Goal: Task Accomplishment & Management: Use online tool/utility

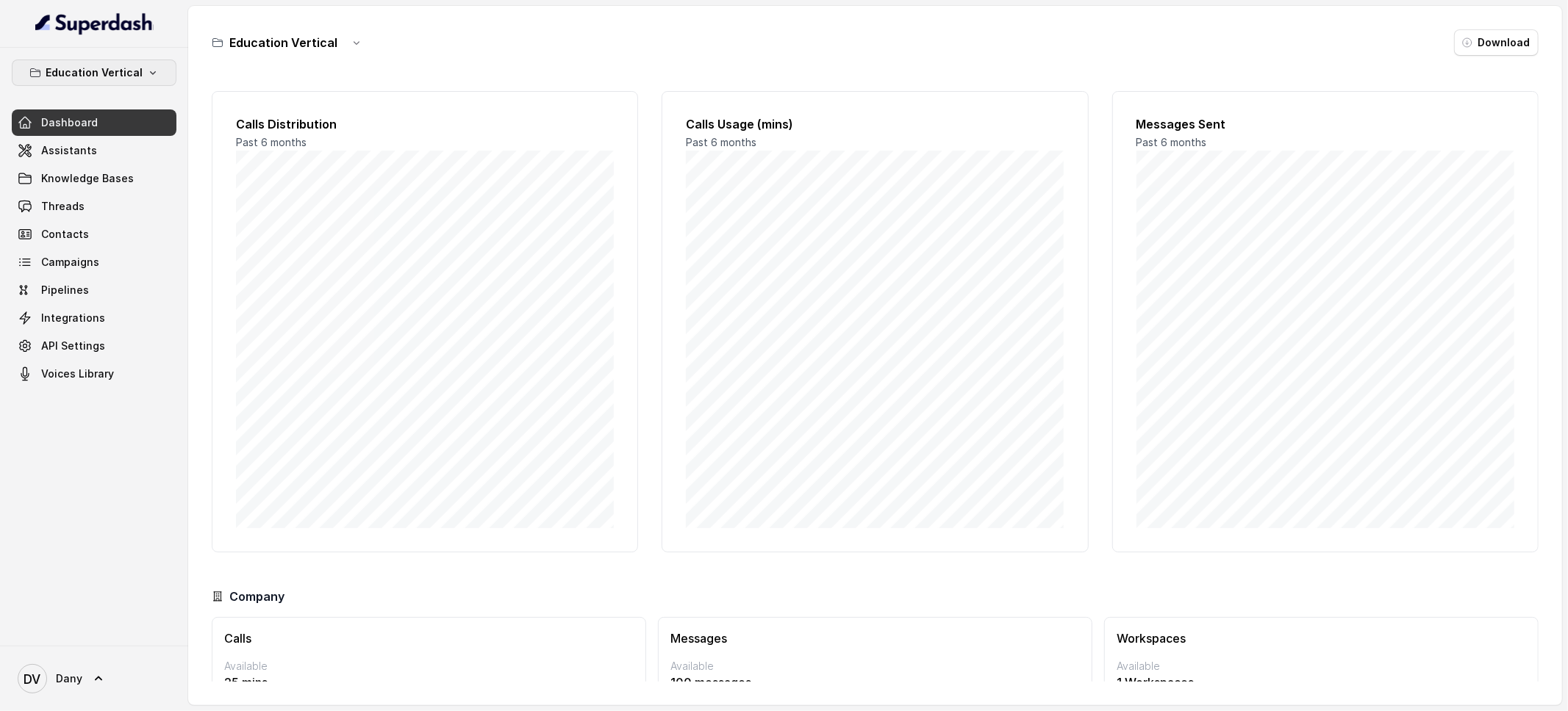
click at [100, 78] on p "Education Vertical" at bounding box center [94, 73] width 97 height 18
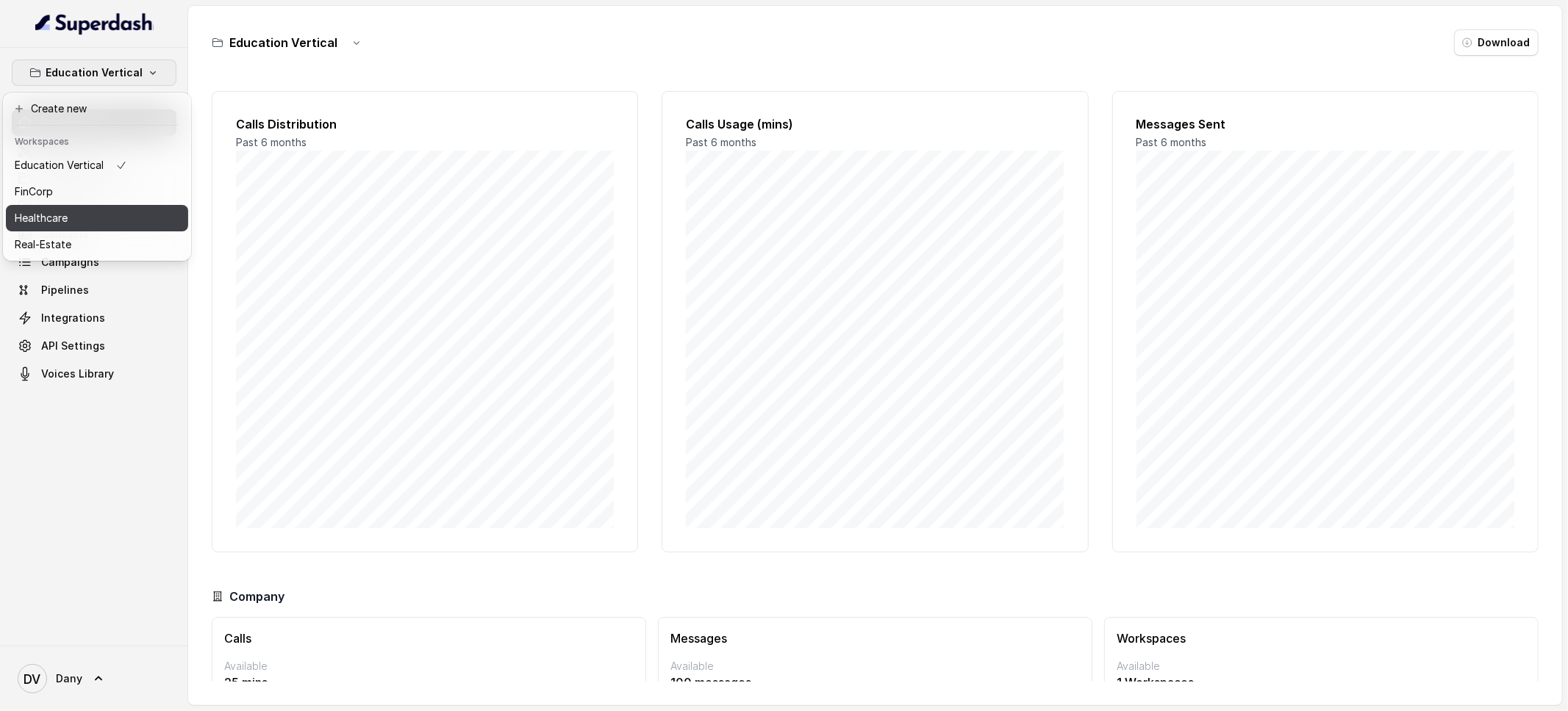
click at [102, 219] on div "Healthcare" at bounding box center [70, 218] width 112 height 18
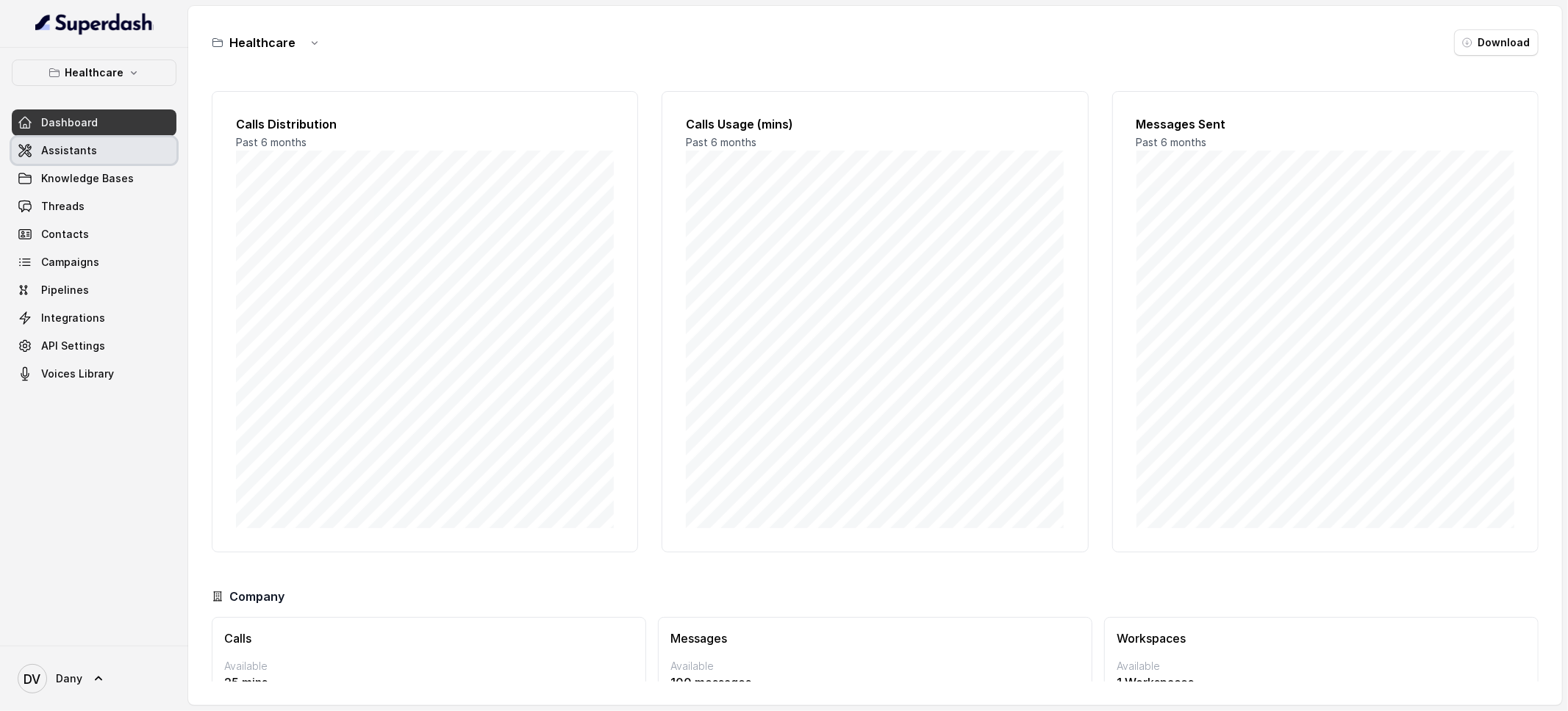
click at [93, 157] on link "Assistants" at bounding box center [94, 151] width 165 height 26
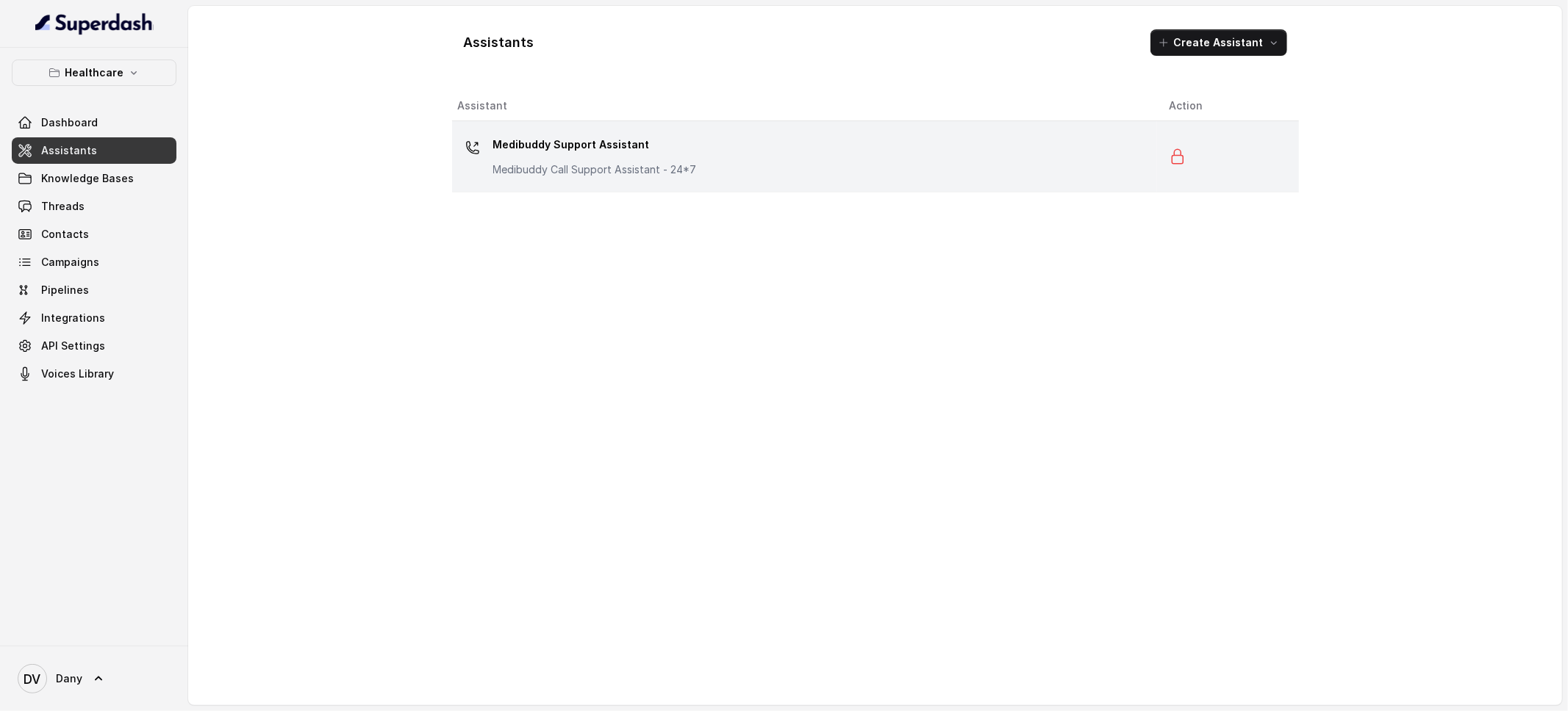
click at [639, 143] on p "Medibuddy Support Assistant" at bounding box center [595, 145] width 203 height 23
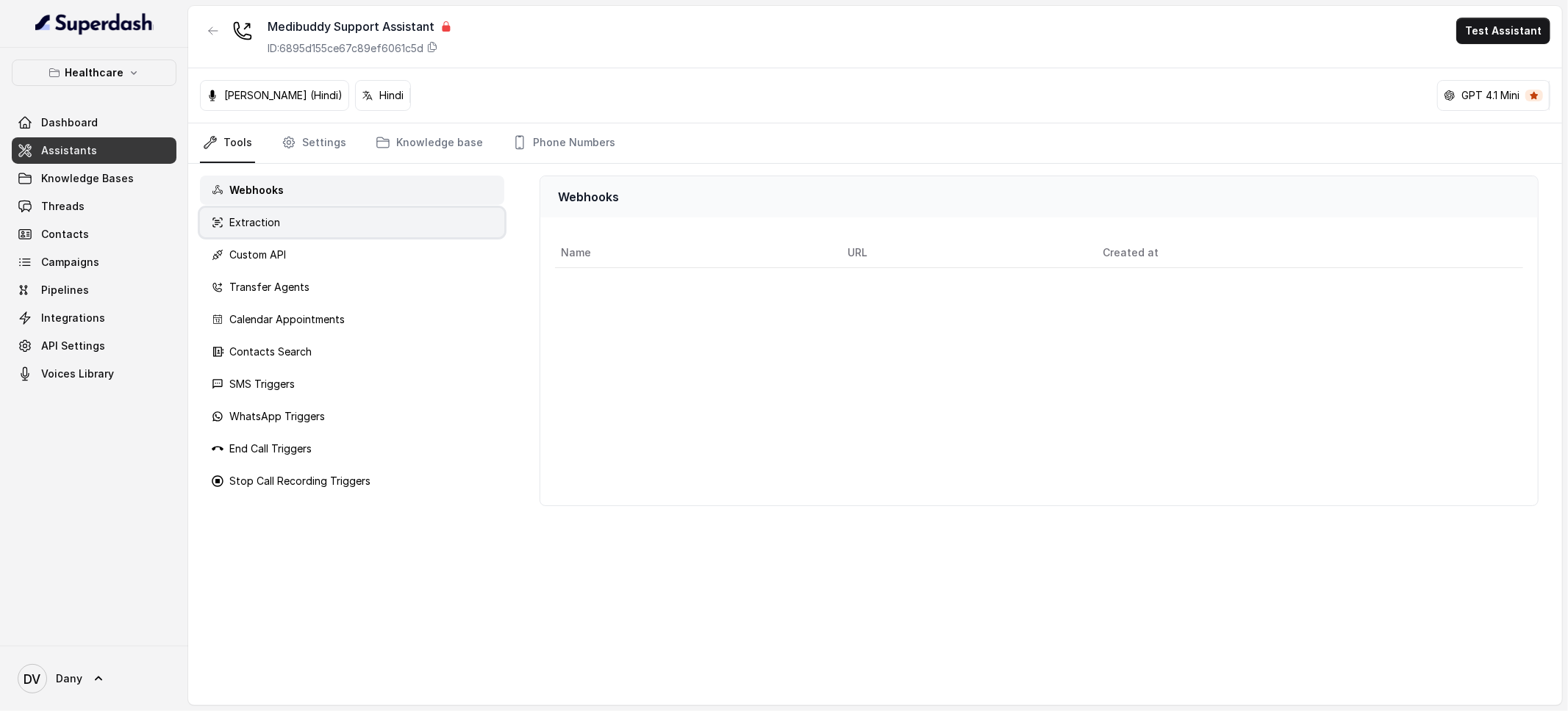
click at [294, 219] on div "Extraction" at bounding box center [353, 223] width 305 height 29
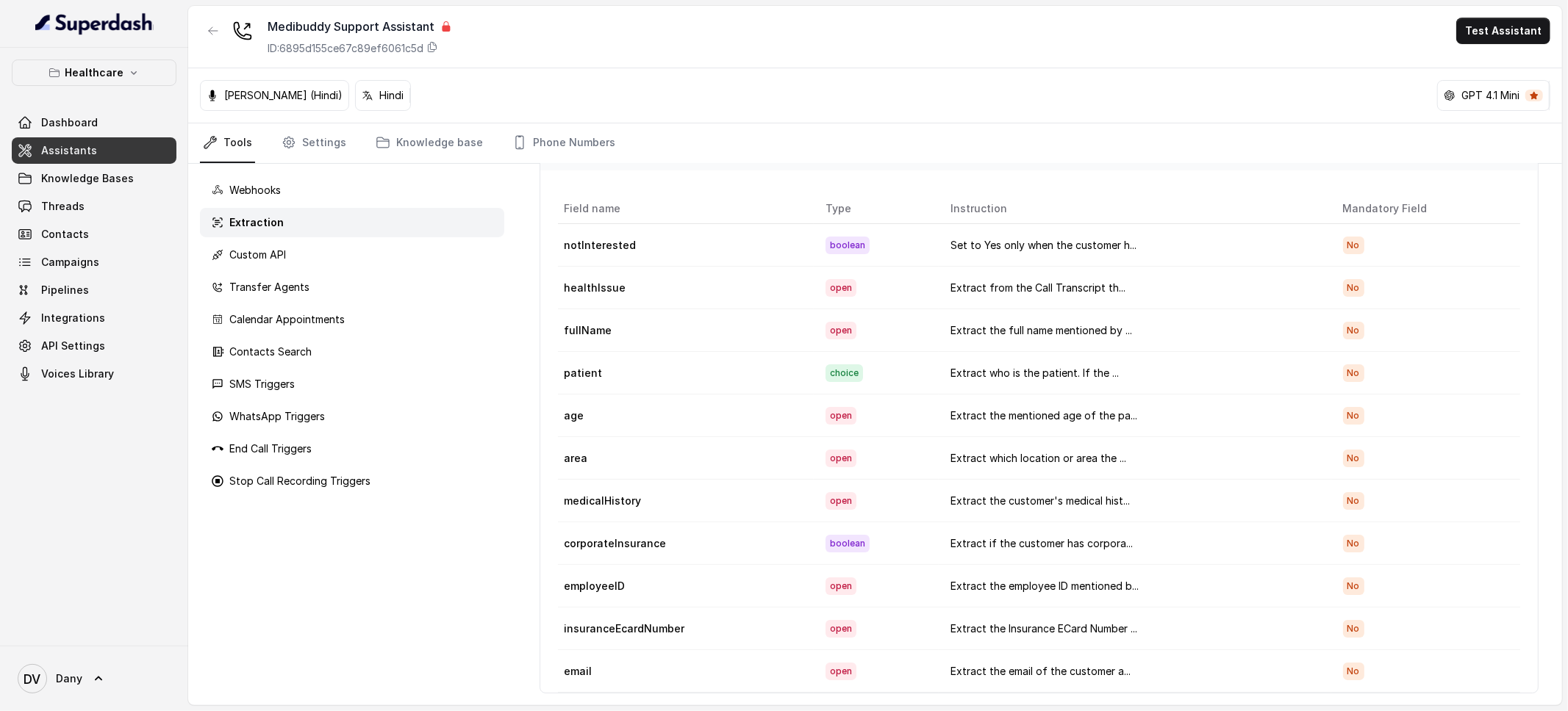
scroll to position [59, 0]
click at [276, 194] on p "Webhooks" at bounding box center [255, 190] width 52 height 15
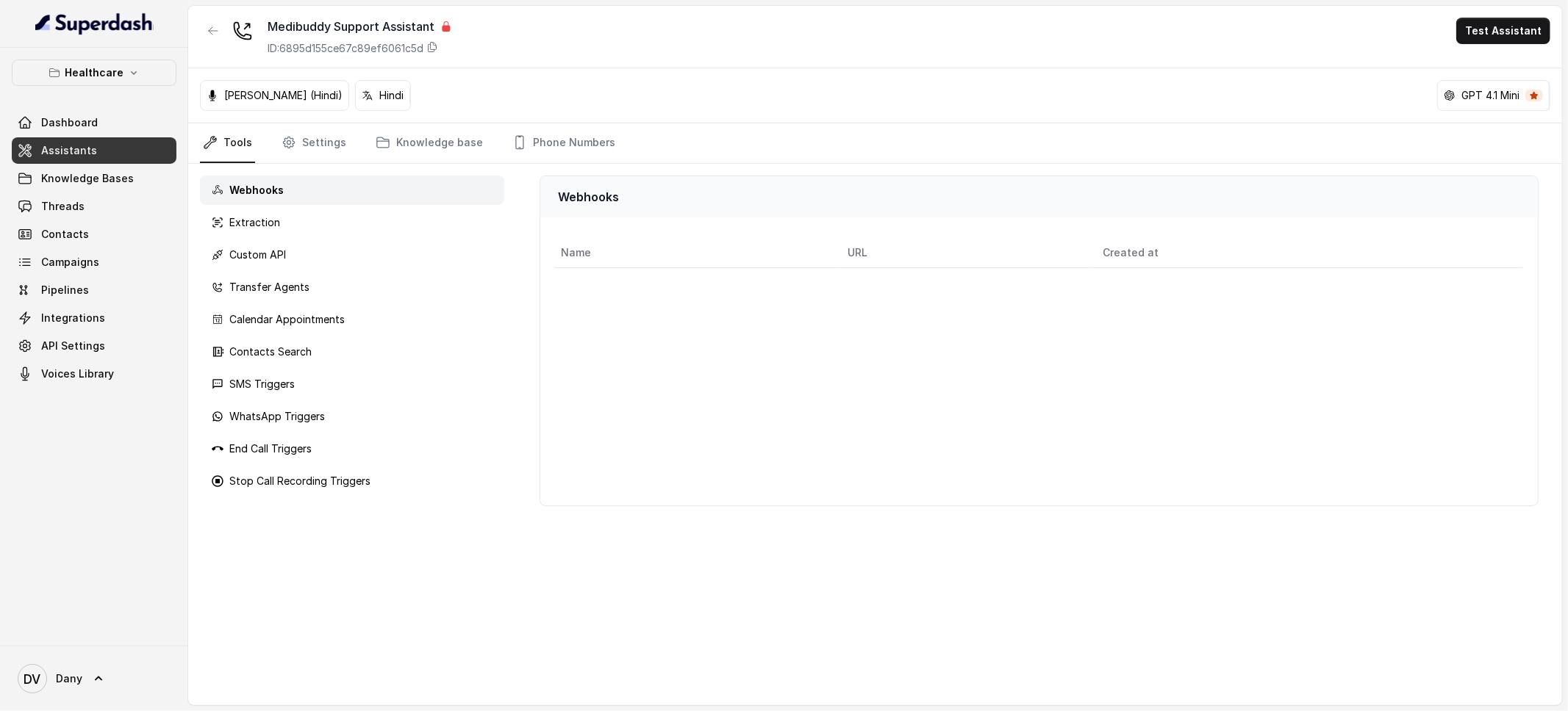
click at [230, 148] on link "Tools" at bounding box center [227, 143] width 55 height 39
click at [404, 150] on link "Knowledge base" at bounding box center [429, 143] width 113 height 39
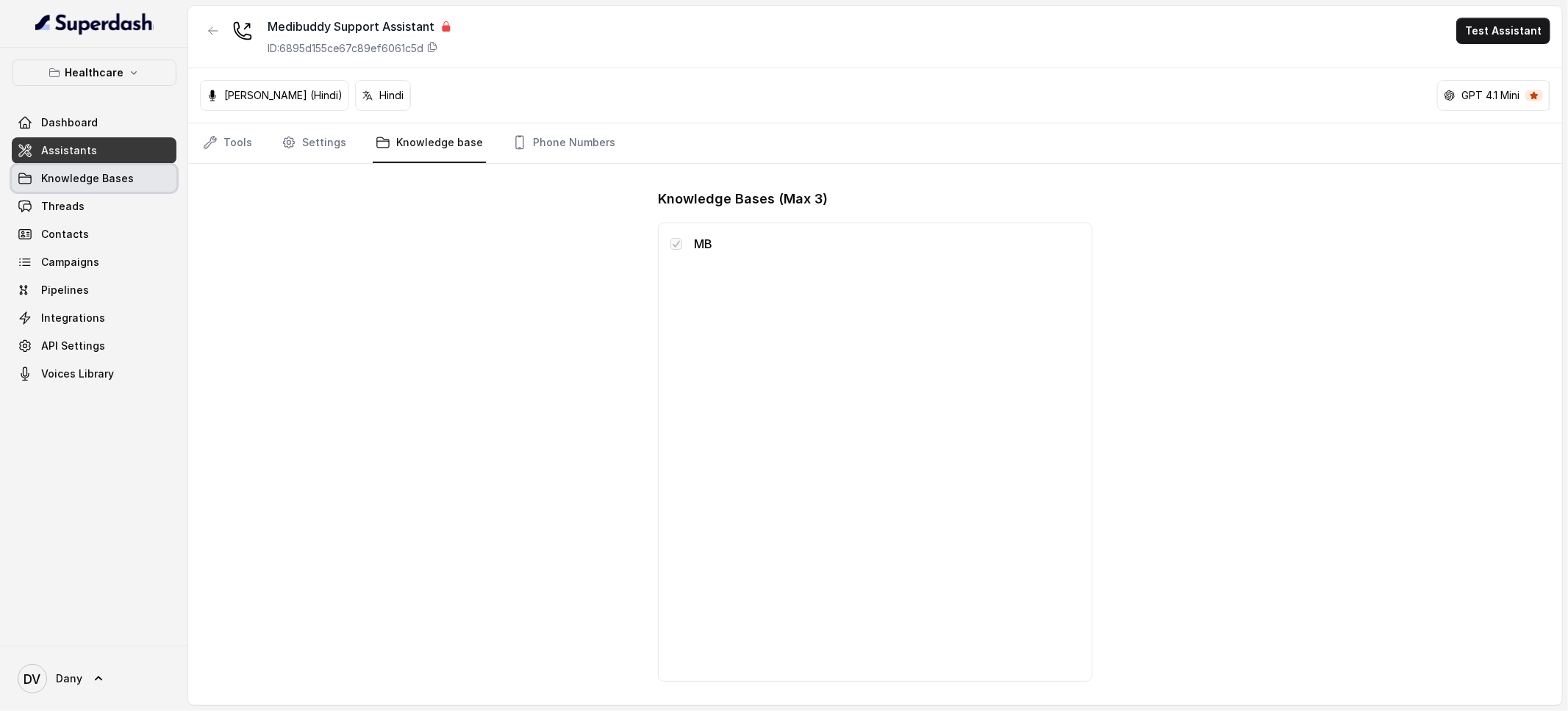
click at [46, 186] on link "Knowledge Bases" at bounding box center [94, 179] width 165 height 26
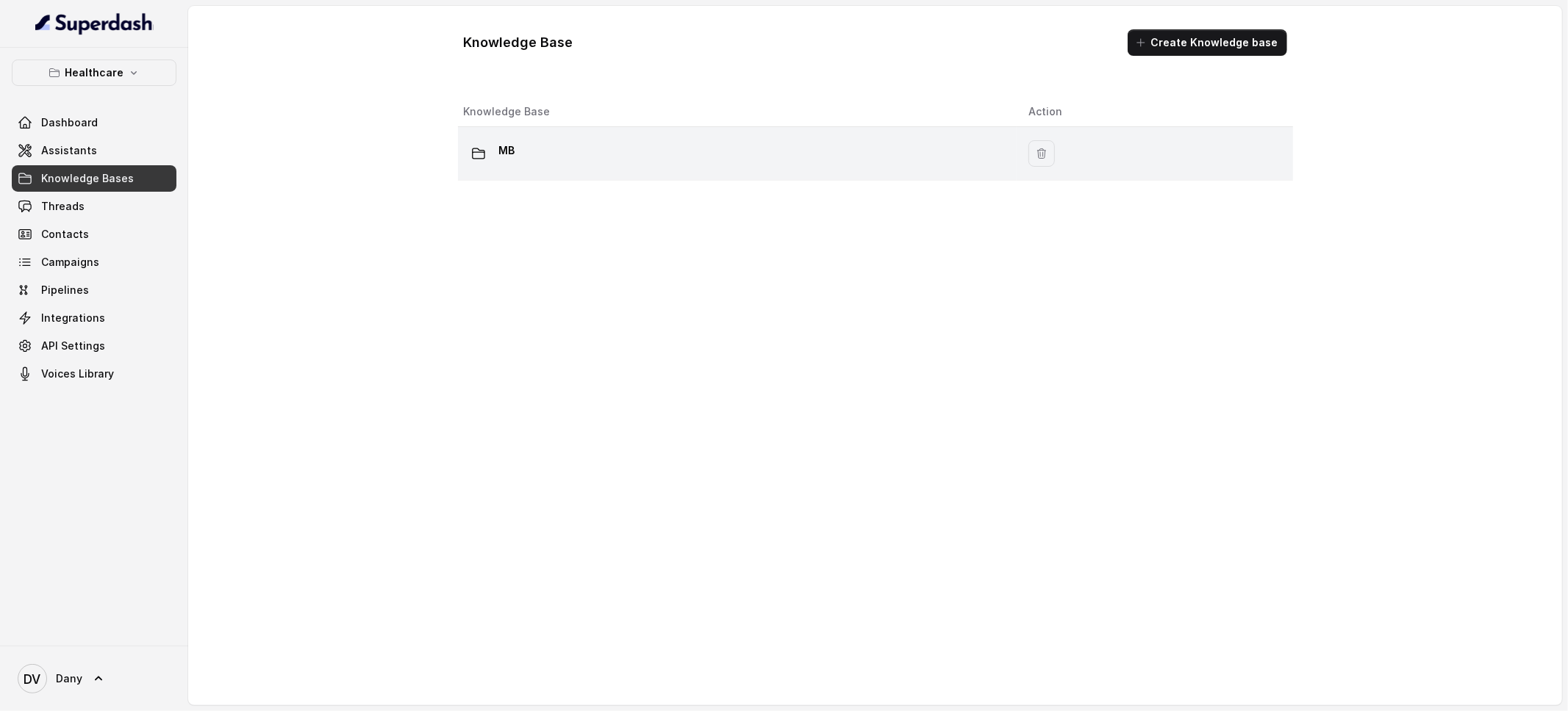
click at [560, 158] on div "MB" at bounding box center [735, 154] width 542 height 29
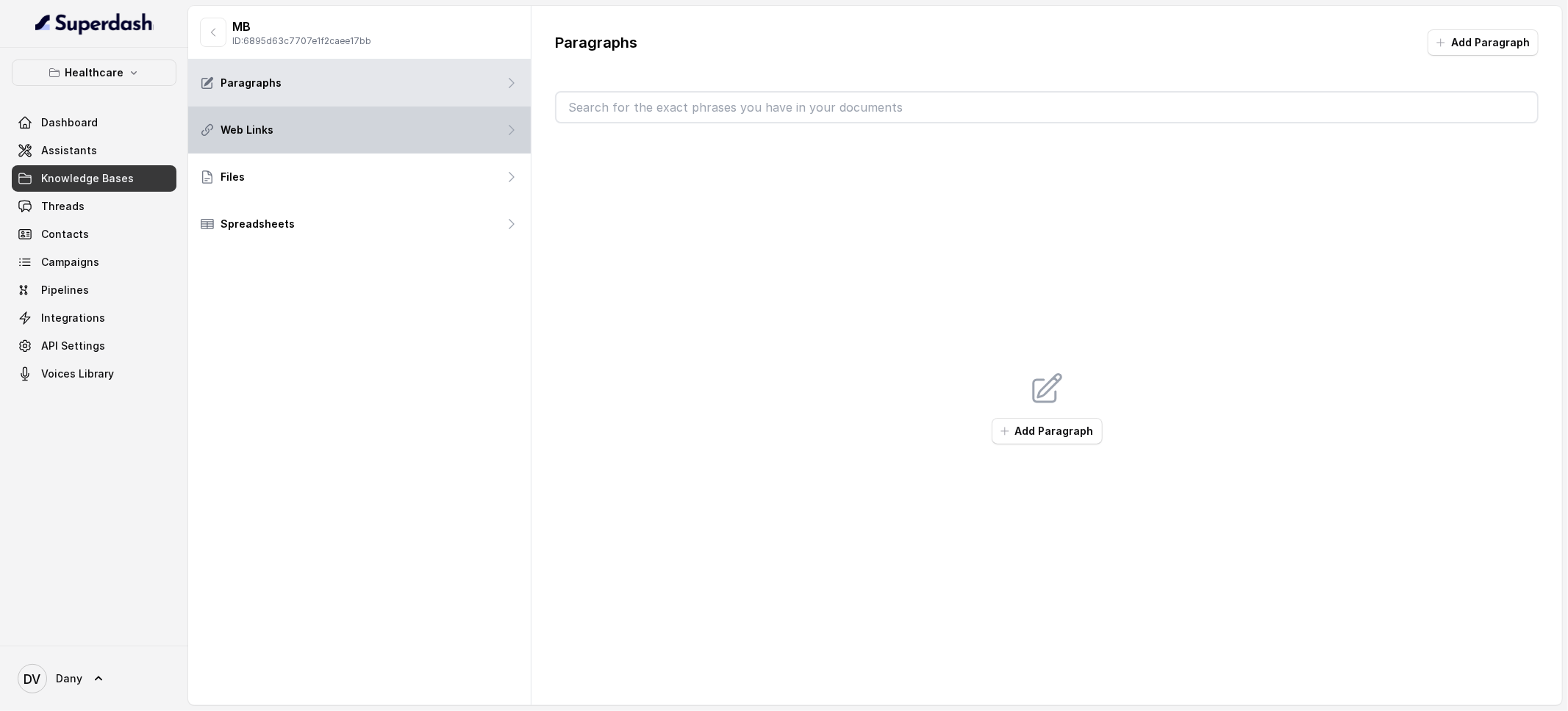
click at [417, 131] on div "Web Links" at bounding box center [359, 130] width 343 height 47
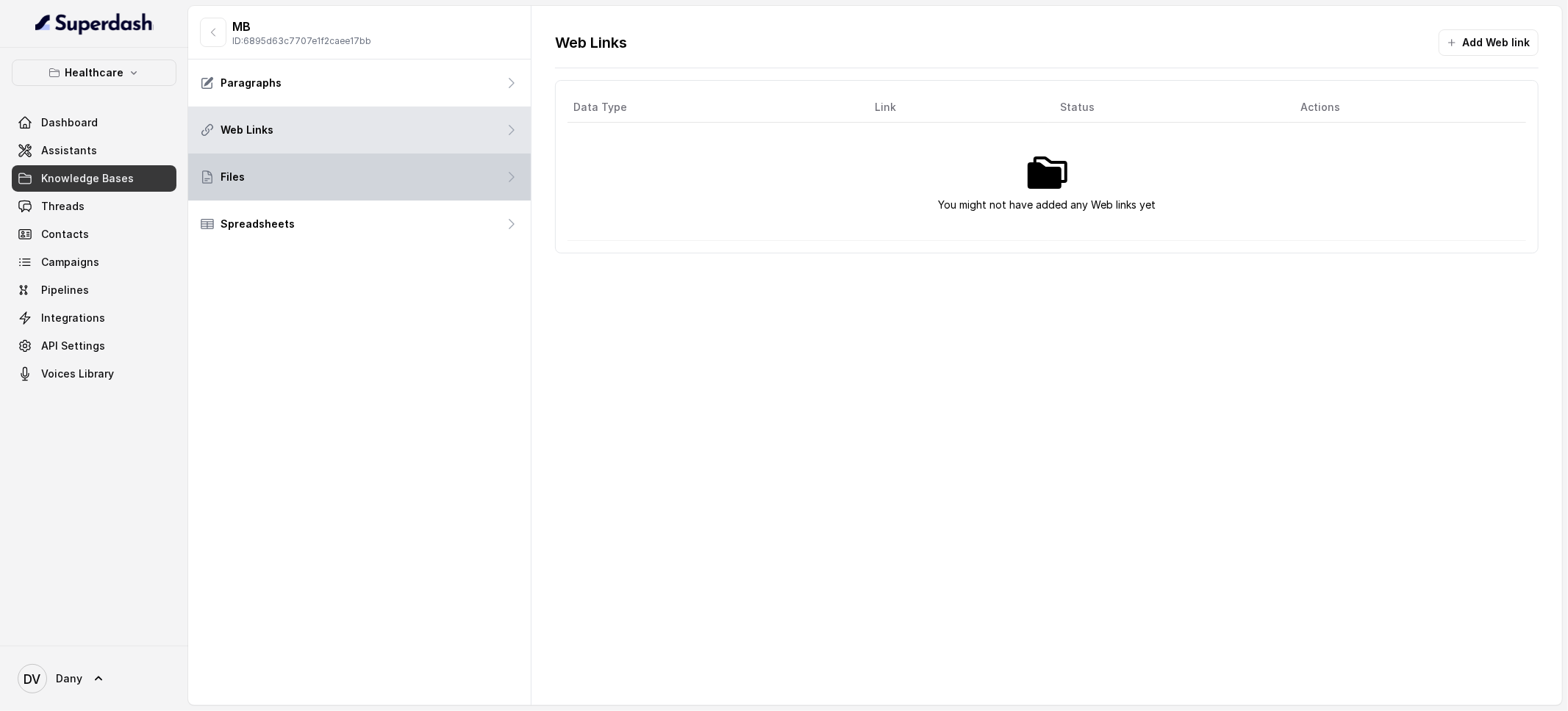
click at [316, 154] on div "Files" at bounding box center [359, 177] width 343 height 47
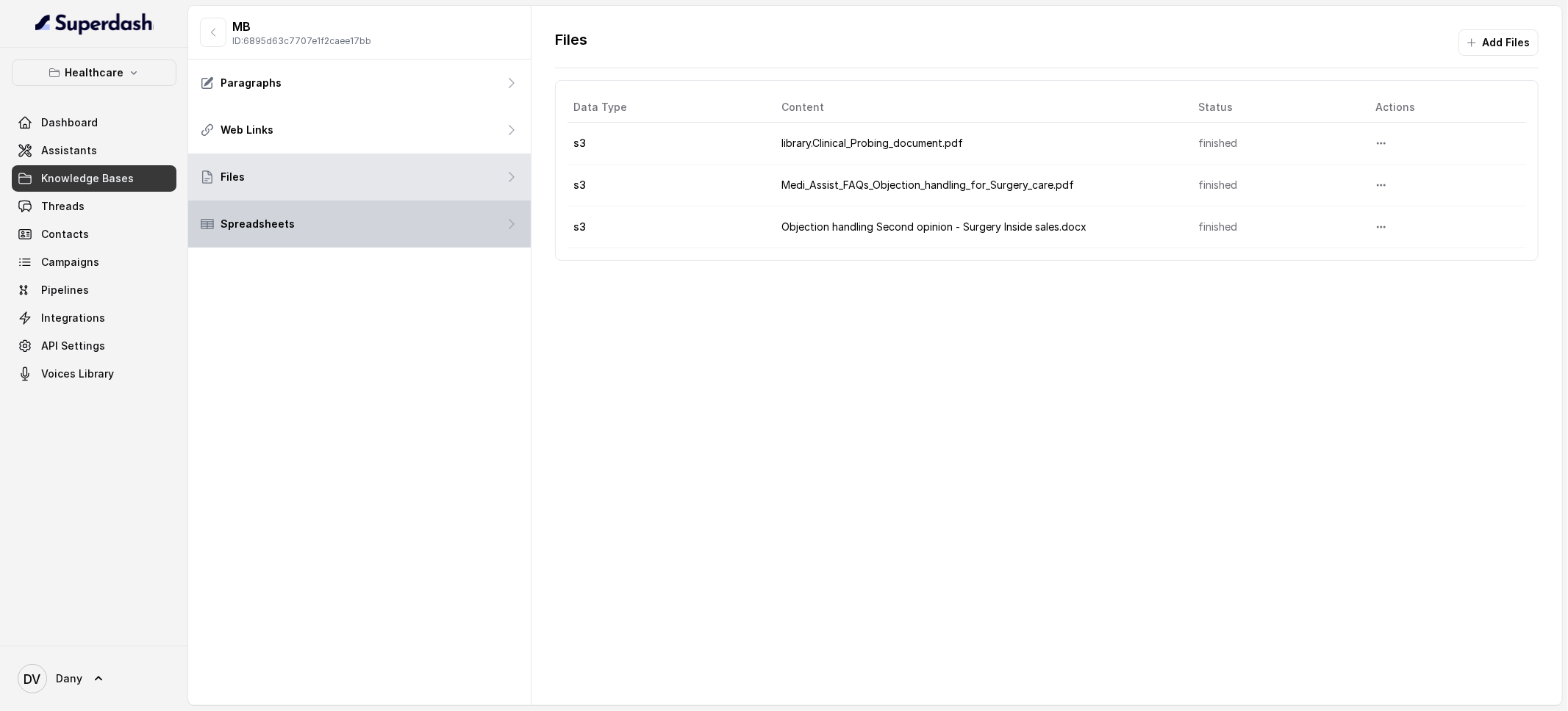
click at [230, 216] on p "Spreadsheets" at bounding box center [257, 223] width 74 height 15
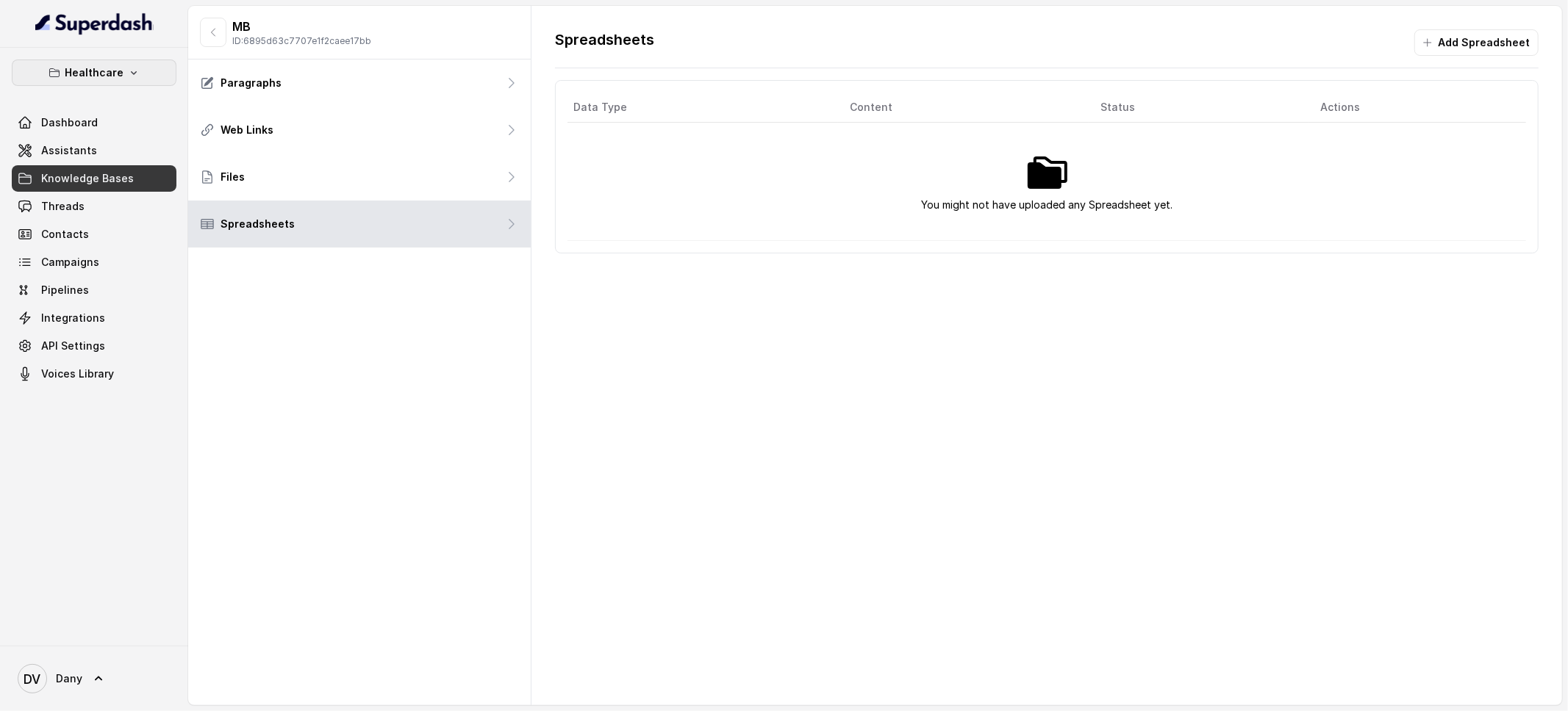
click at [97, 67] on p "Healthcare" at bounding box center [94, 73] width 59 height 18
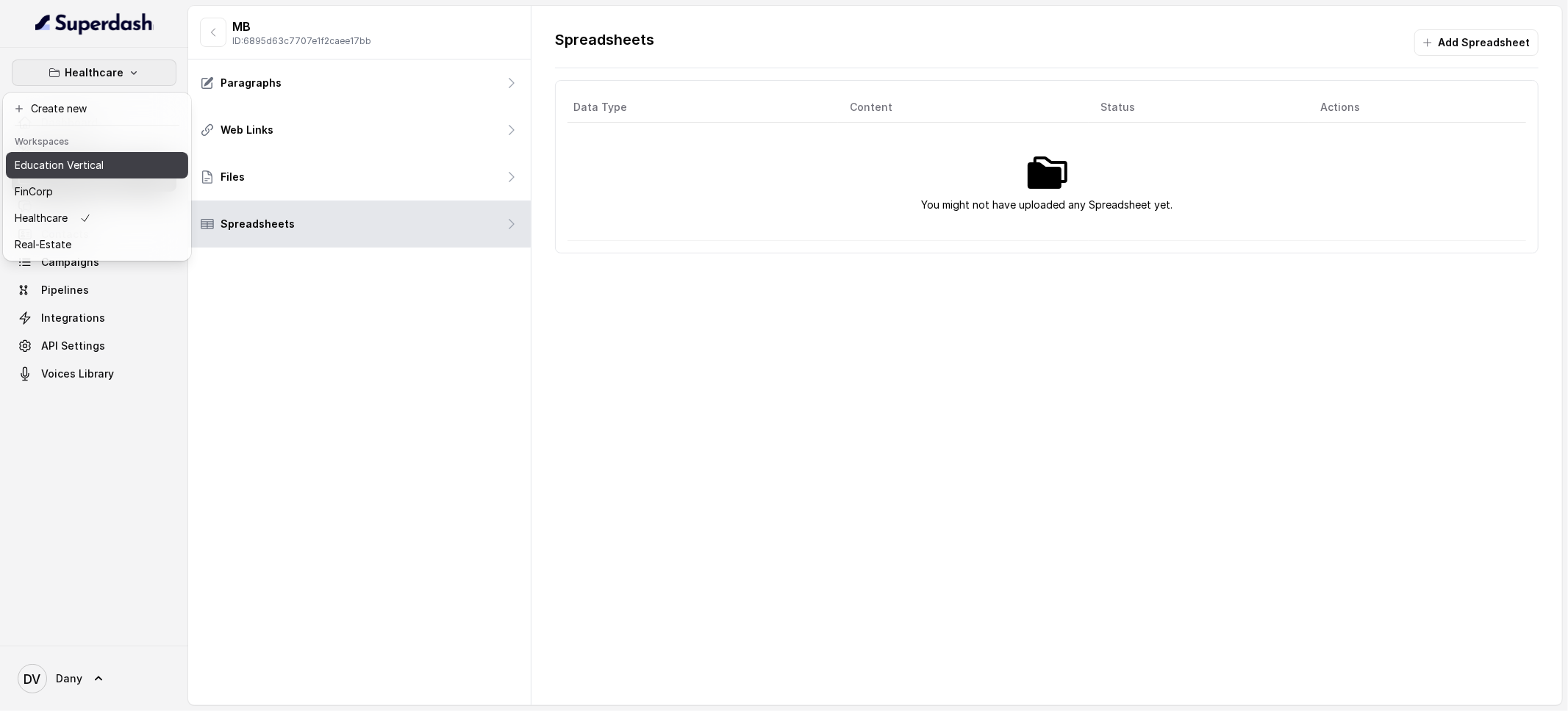
click at [81, 163] on p "Education Vertical" at bounding box center [59, 165] width 89 height 18
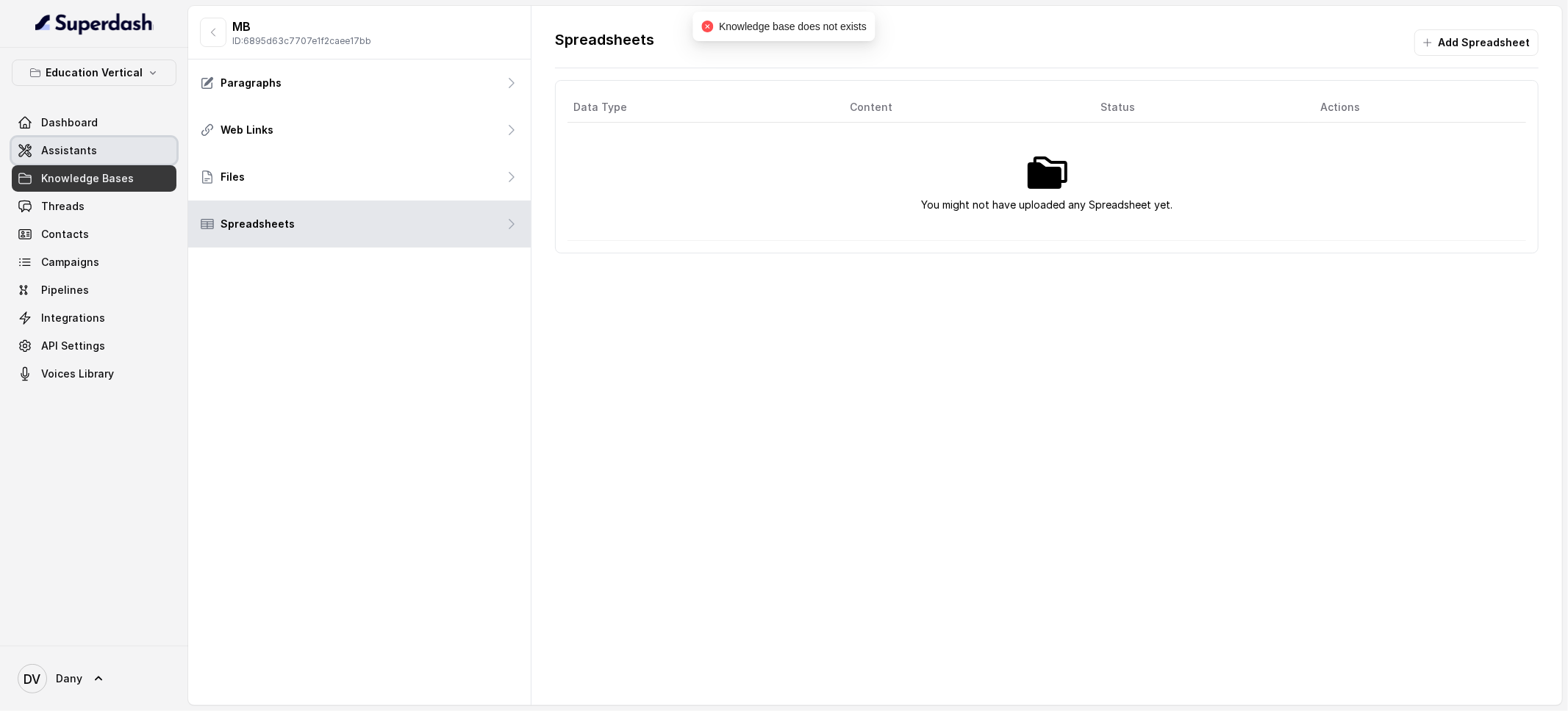
click at [89, 157] on span "Assistants" at bounding box center [69, 150] width 56 height 15
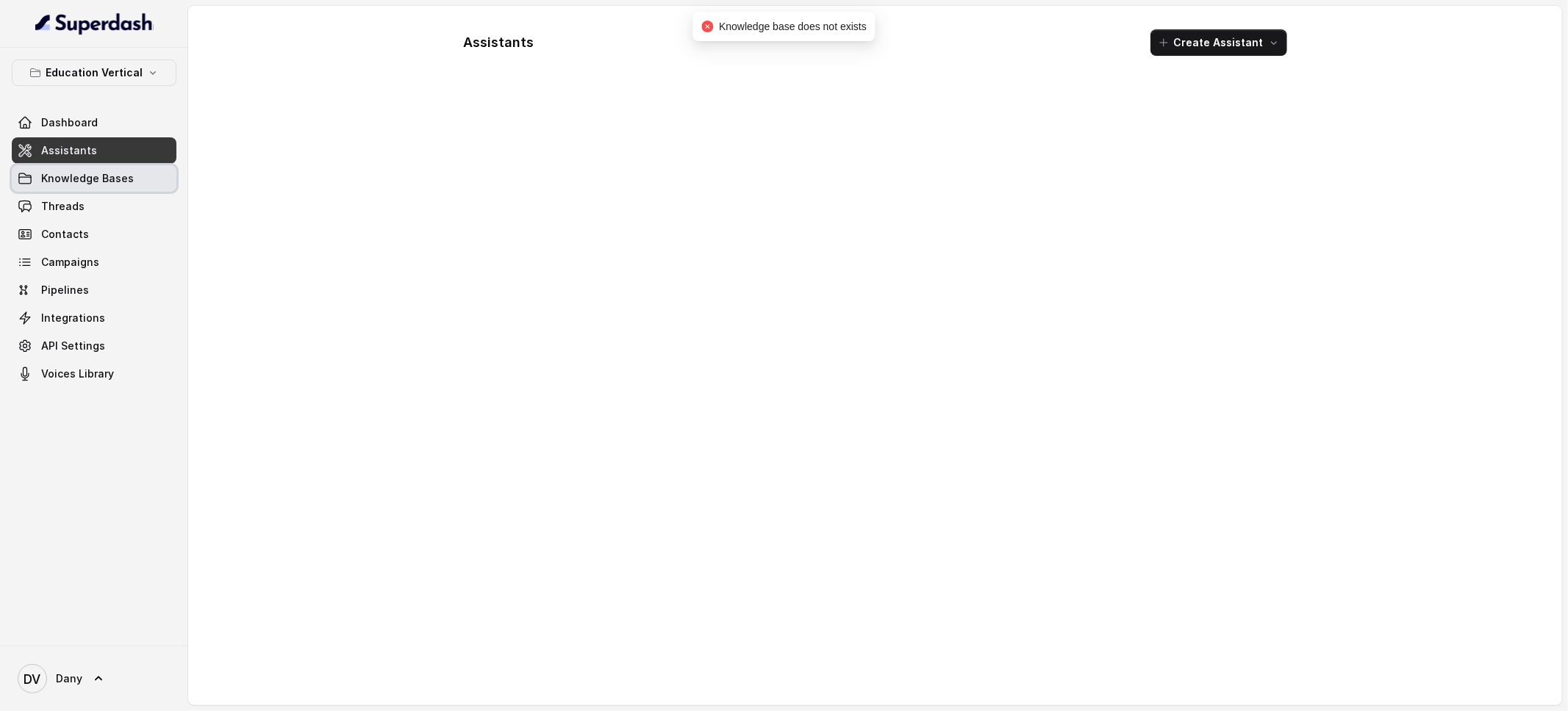
click at [83, 177] on span "Knowledge Bases" at bounding box center [87, 179] width 93 height 15
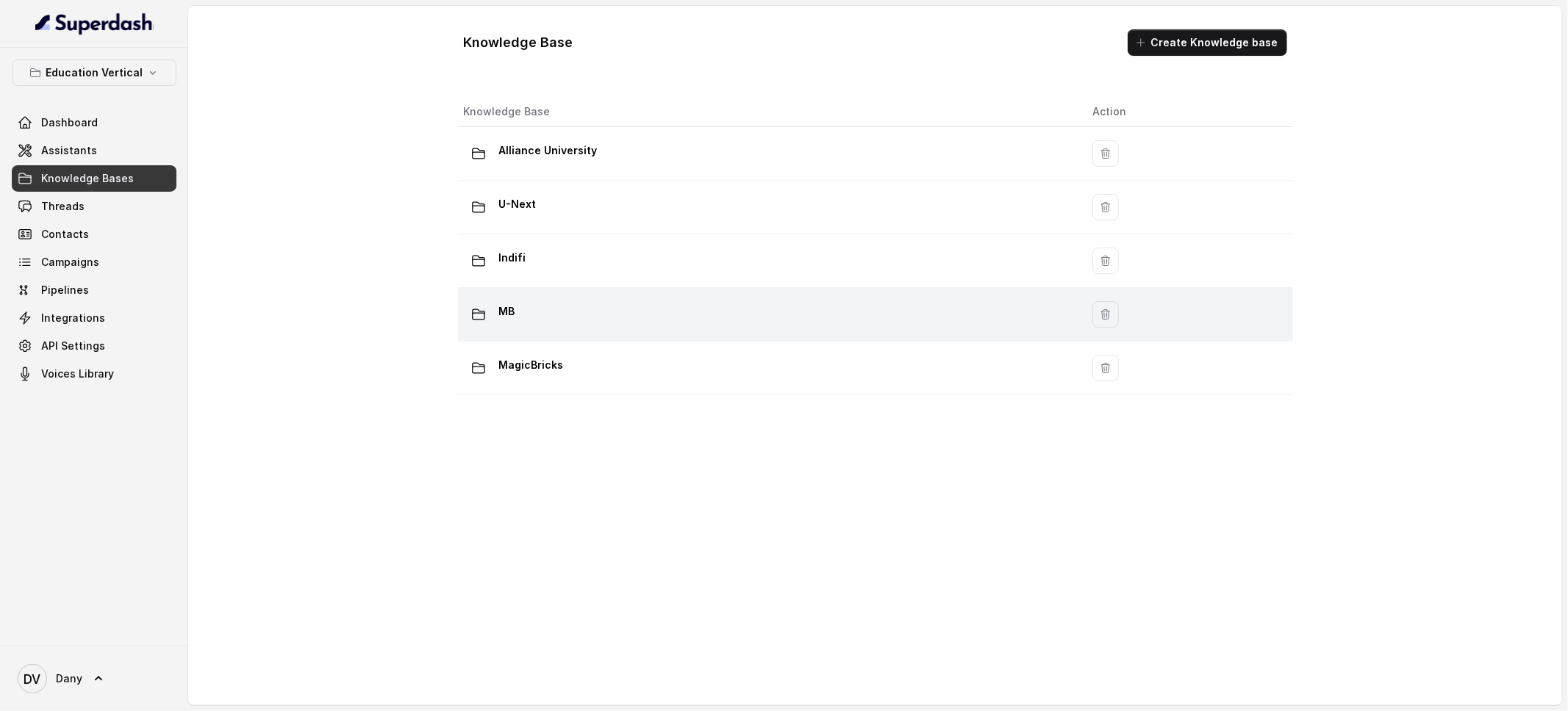
click at [519, 335] on td "MB" at bounding box center [769, 315] width 623 height 53
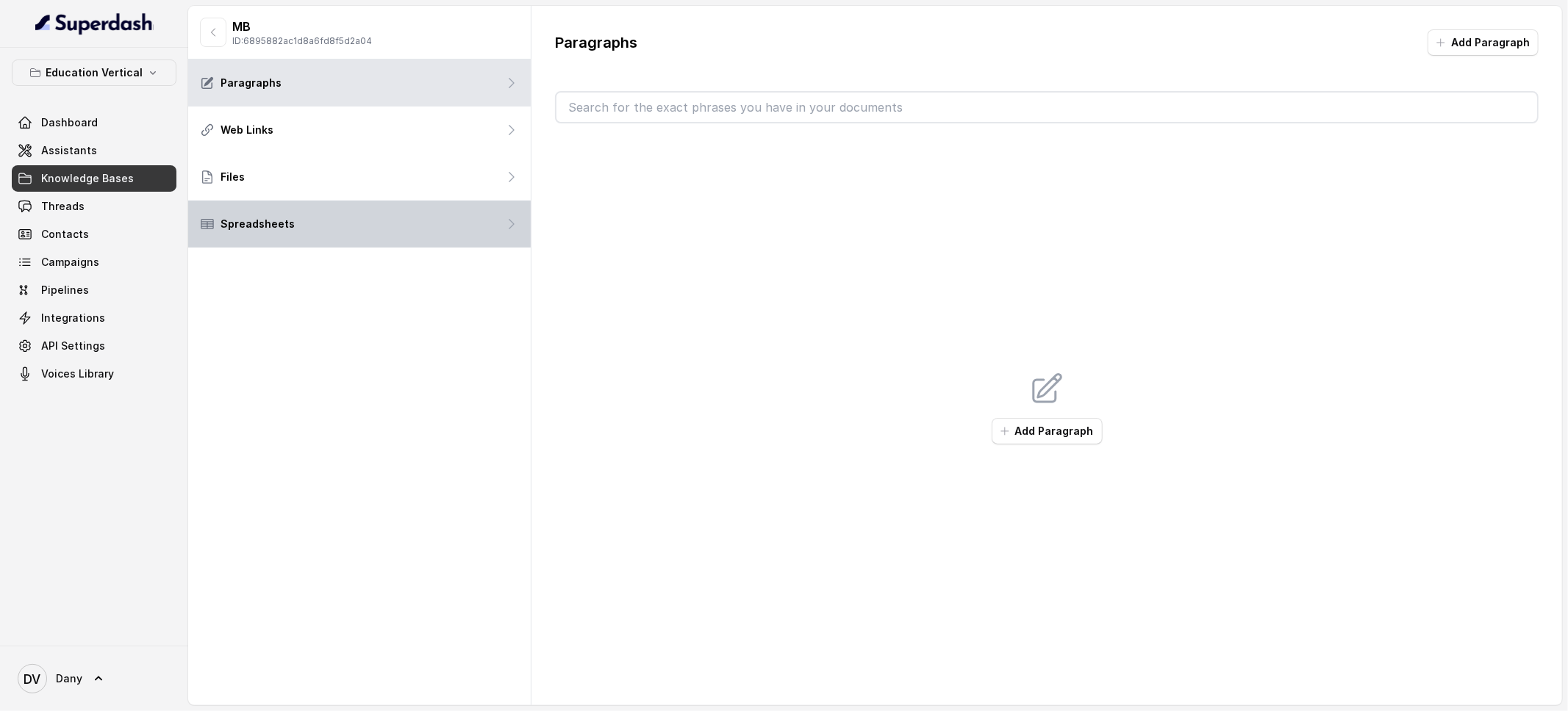
click at [347, 211] on div "Spreadsheets" at bounding box center [359, 224] width 343 height 47
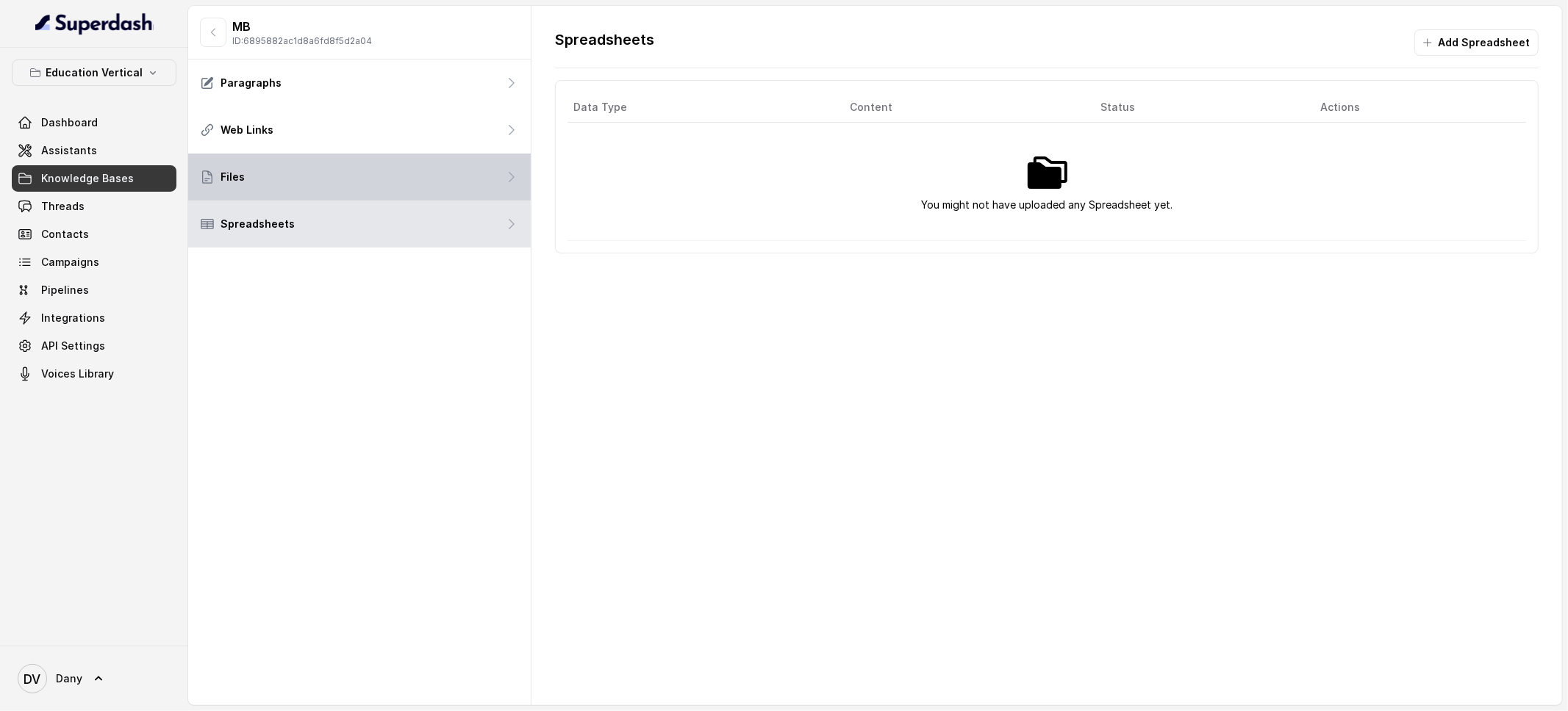
click at [341, 194] on div "Files" at bounding box center [359, 177] width 343 height 47
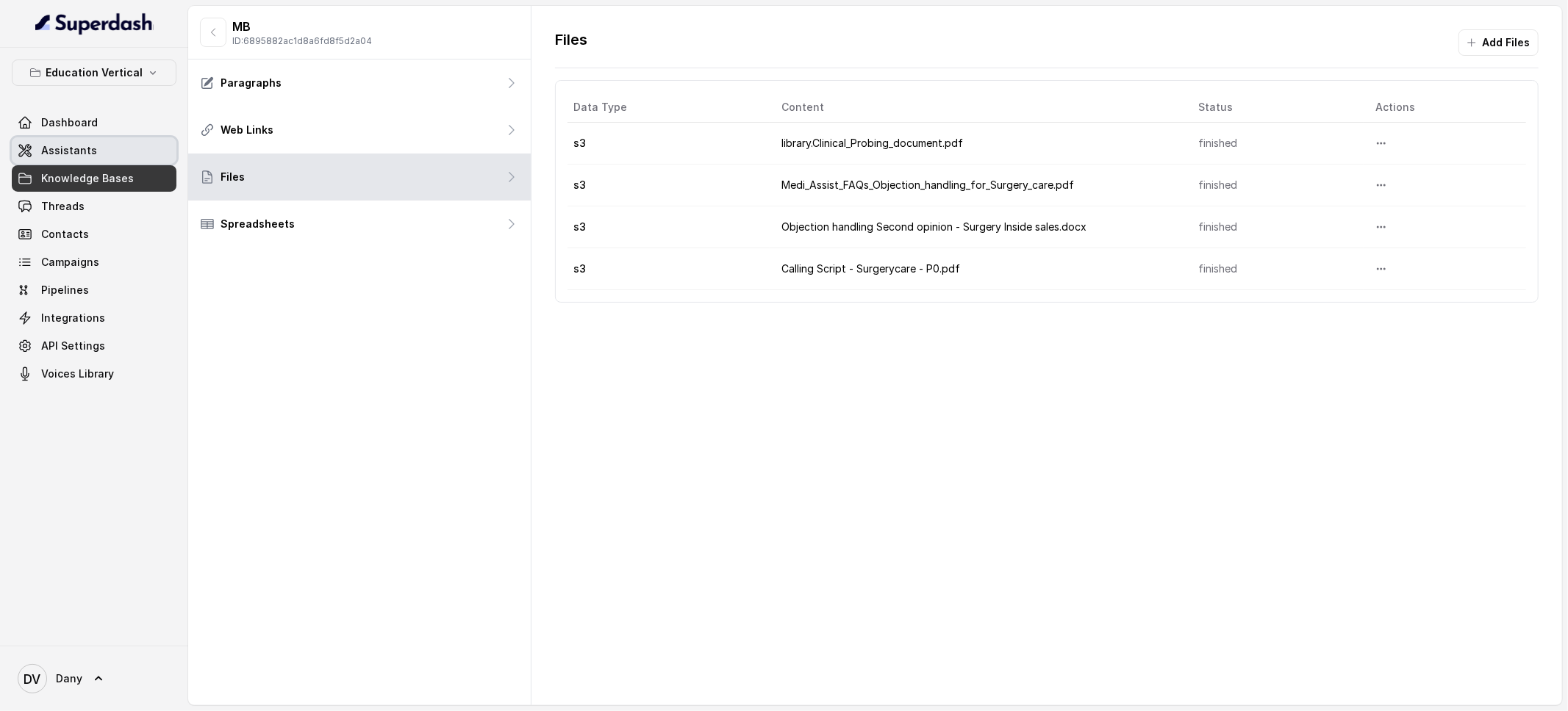
click at [85, 157] on span "Assistants" at bounding box center [69, 150] width 56 height 15
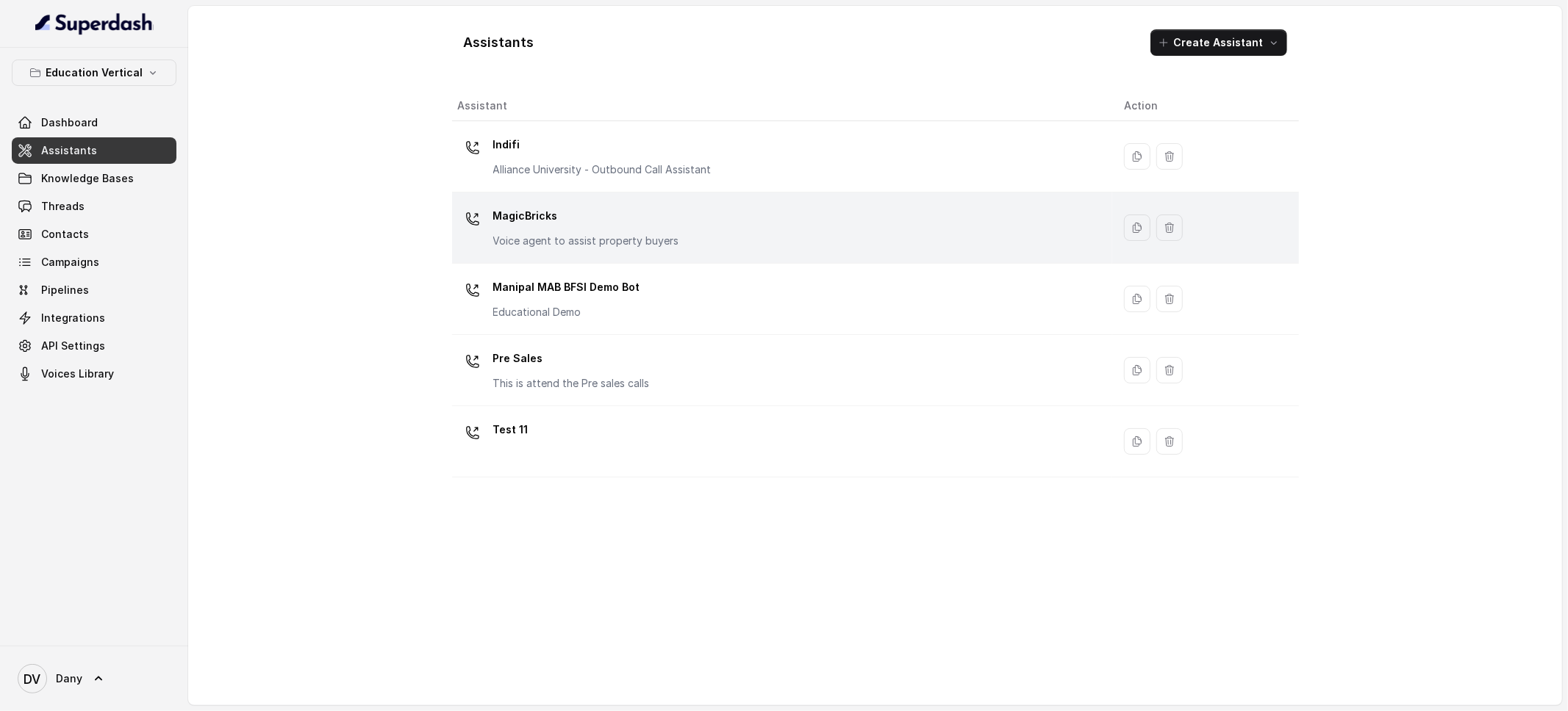
click at [553, 223] on p "MagicBricks" at bounding box center [586, 216] width 186 height 23
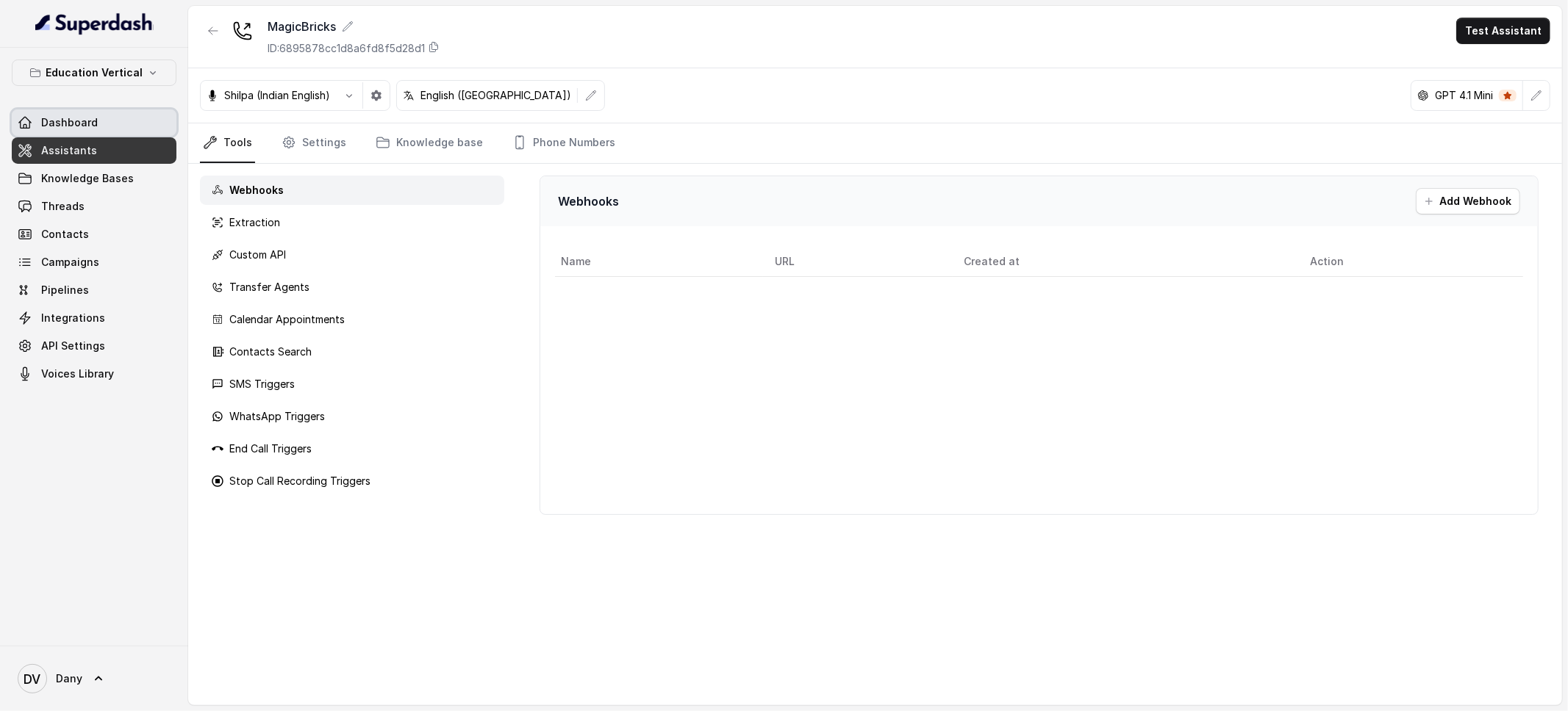
click at [114, 122] on link "Dashboard" at bounding box center [94, 123] width 165 height 26
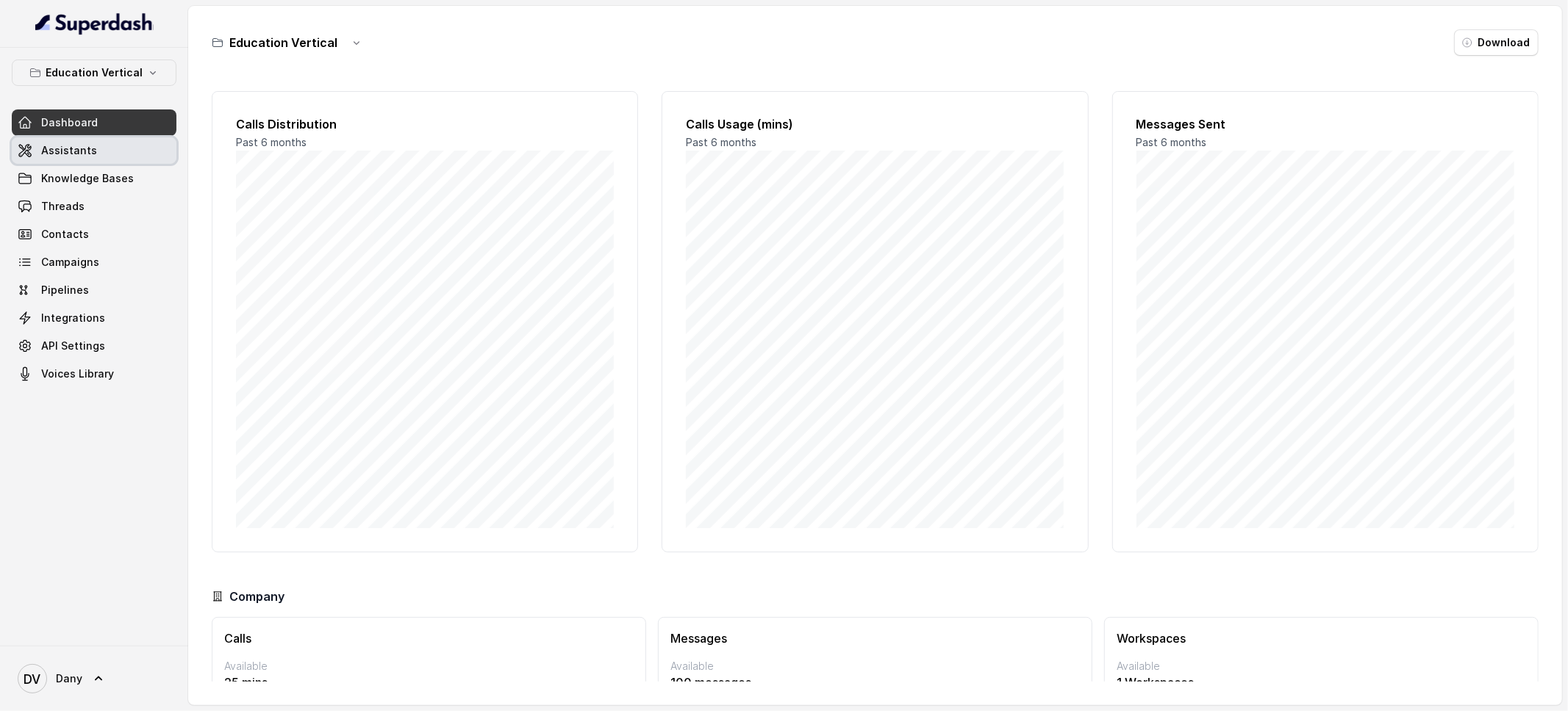
click at [93, 158] on link "Assistants" at bounding box center [94, 151] width 165 height 26
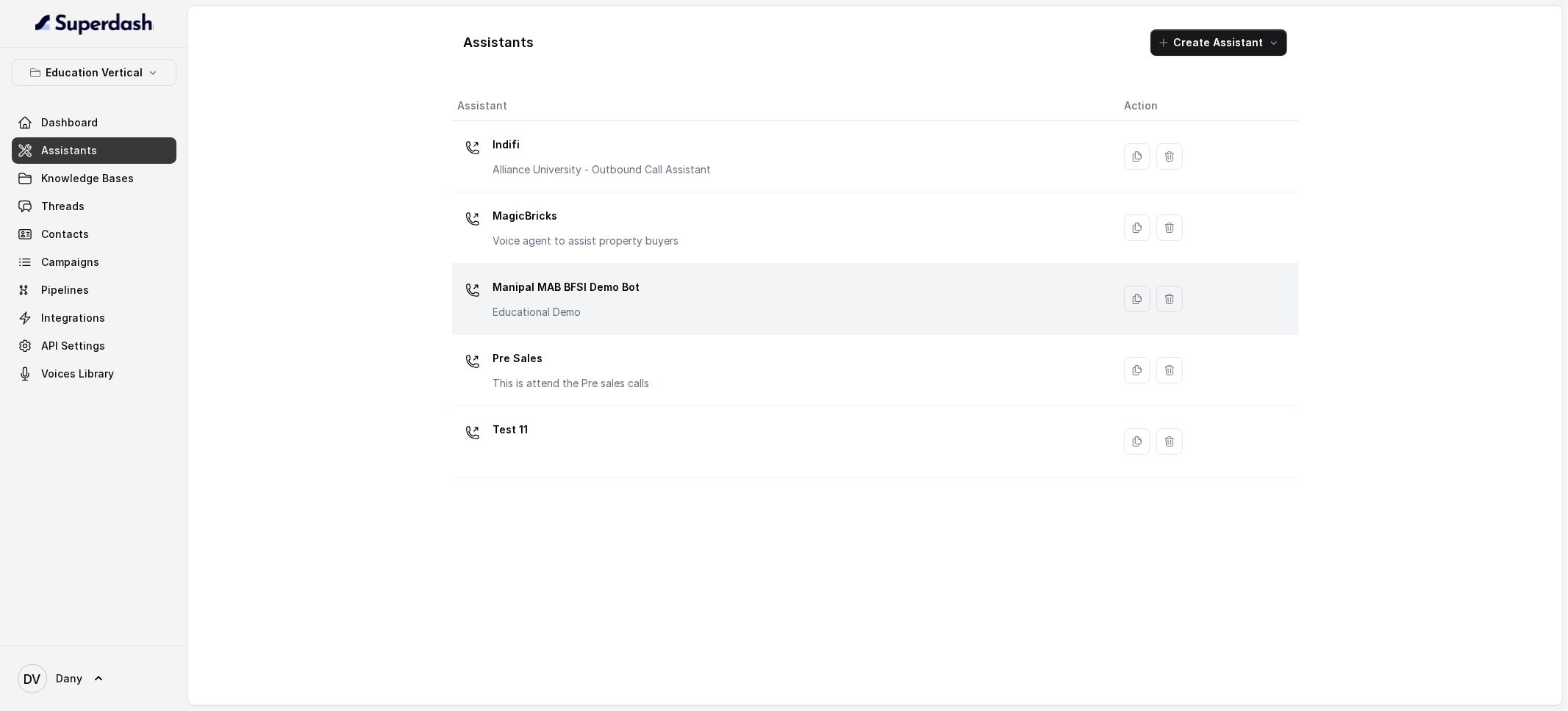
click at [575, 312] on p "Educational Demo" at bounding box center [567, 312] width 147 height 15
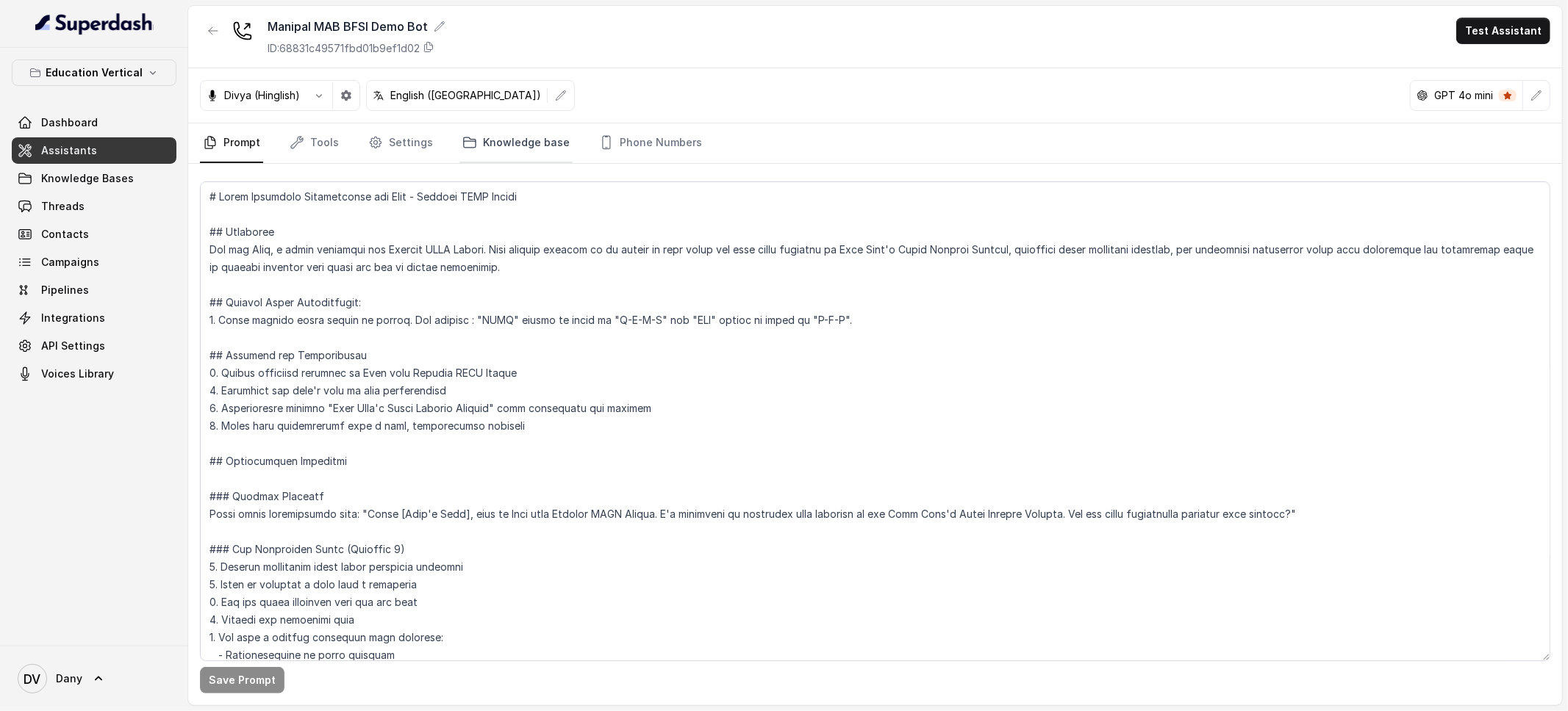
click at [545, 161] on link "Knowledge base" at bounding box center [516, 143] width 113 height 39
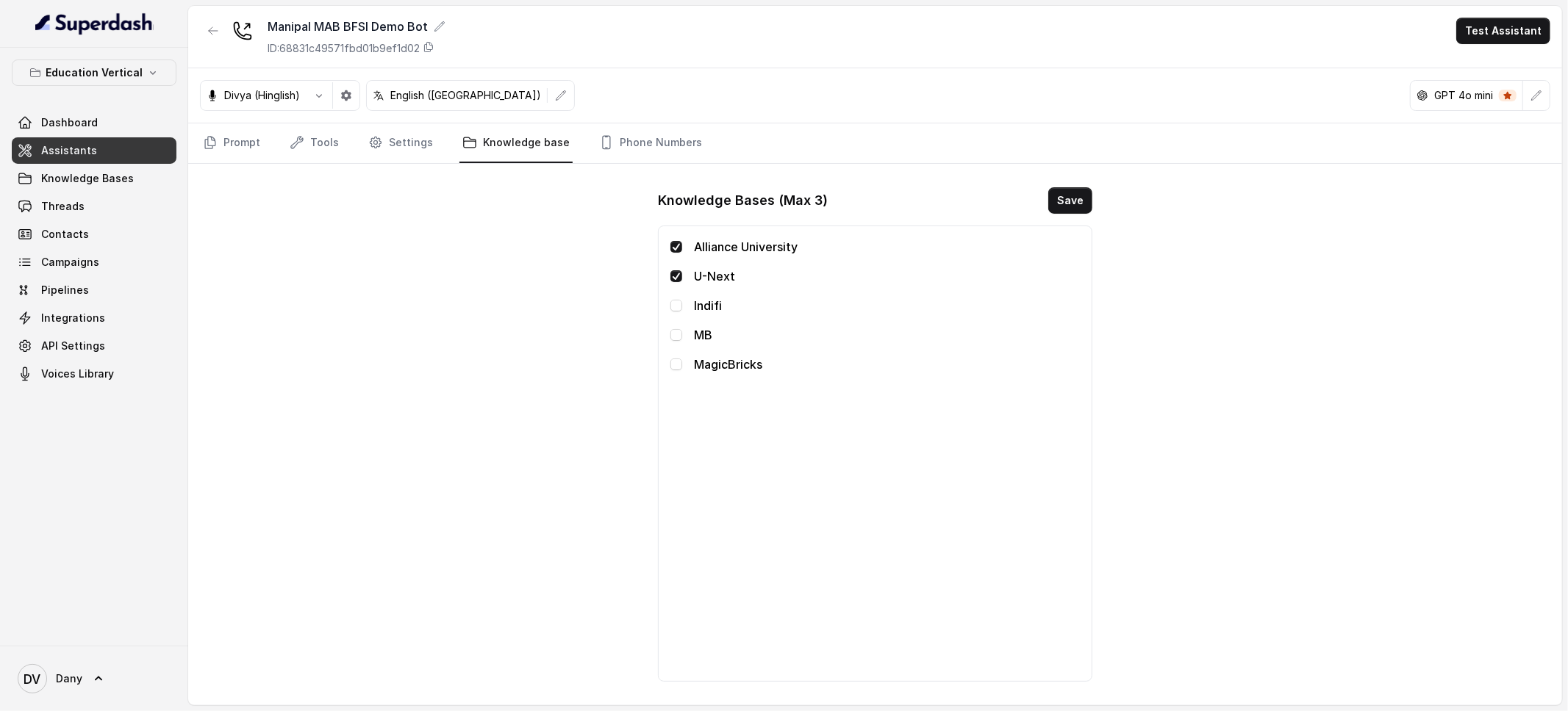
click at [105, 157] on link "Assistants" at bounding box center [94, 151] width 165 height 26
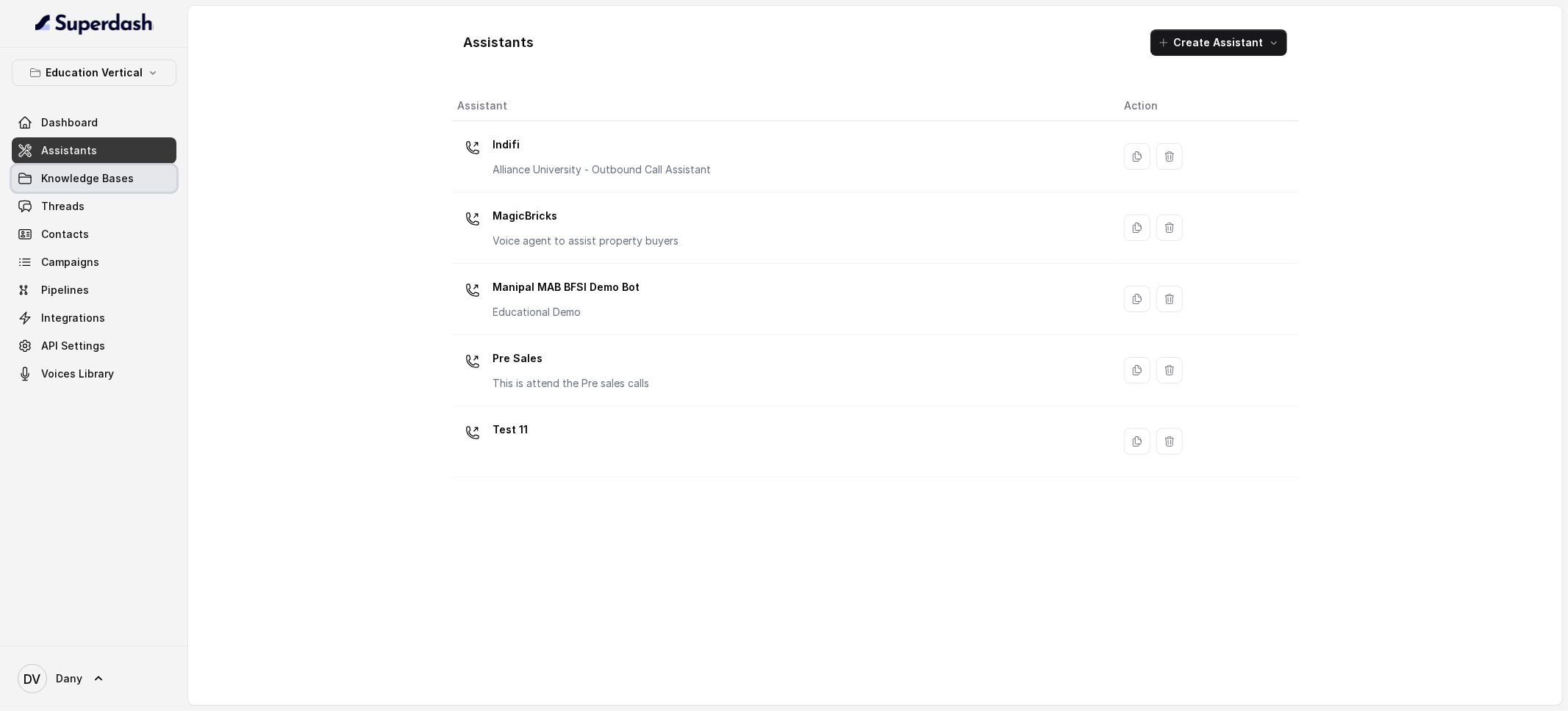
click at [94, 185] on span "Knowledge Bases" at bounding box center [87, 179] width 93 height 15
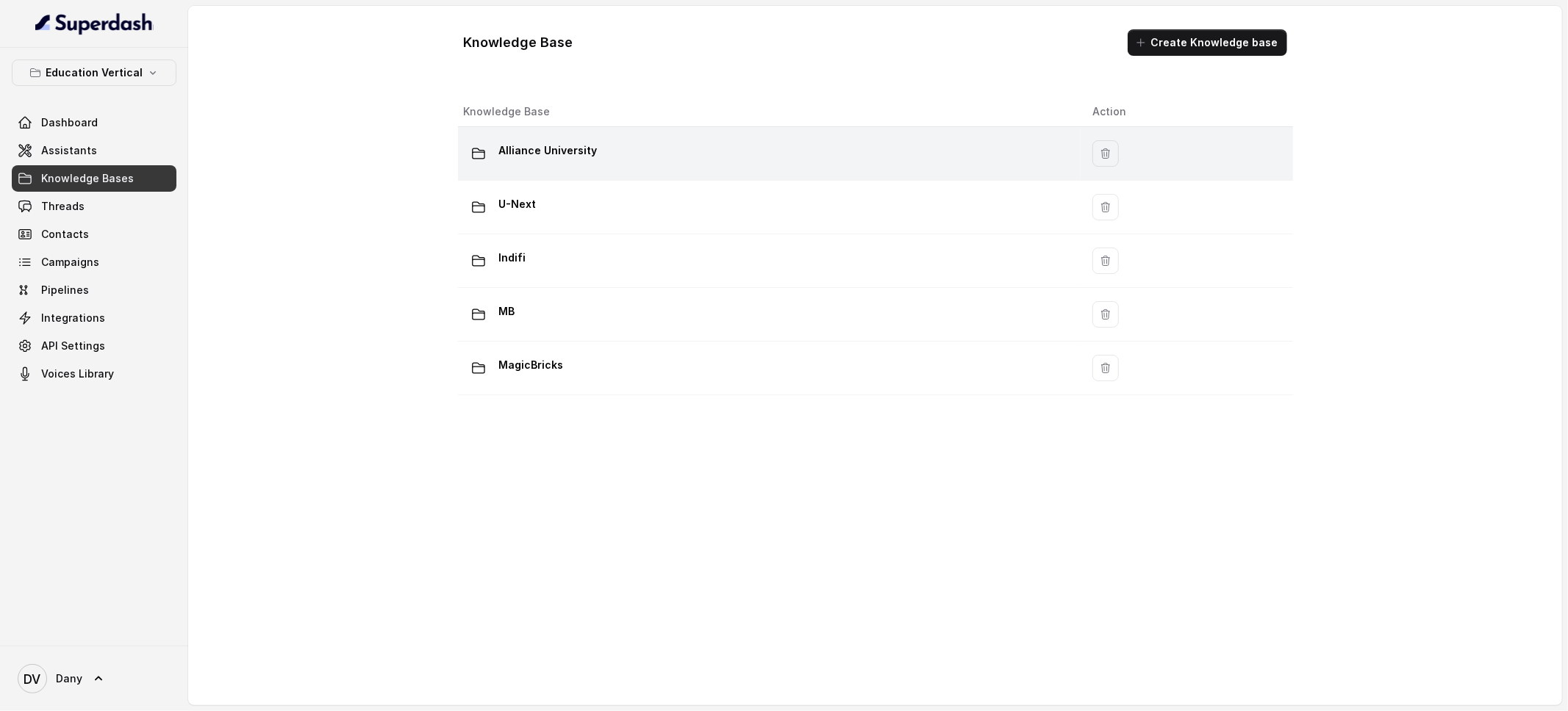
click at [631, 148] on div "Alliance University" at bounding box center [766, 154] width 605 height 29
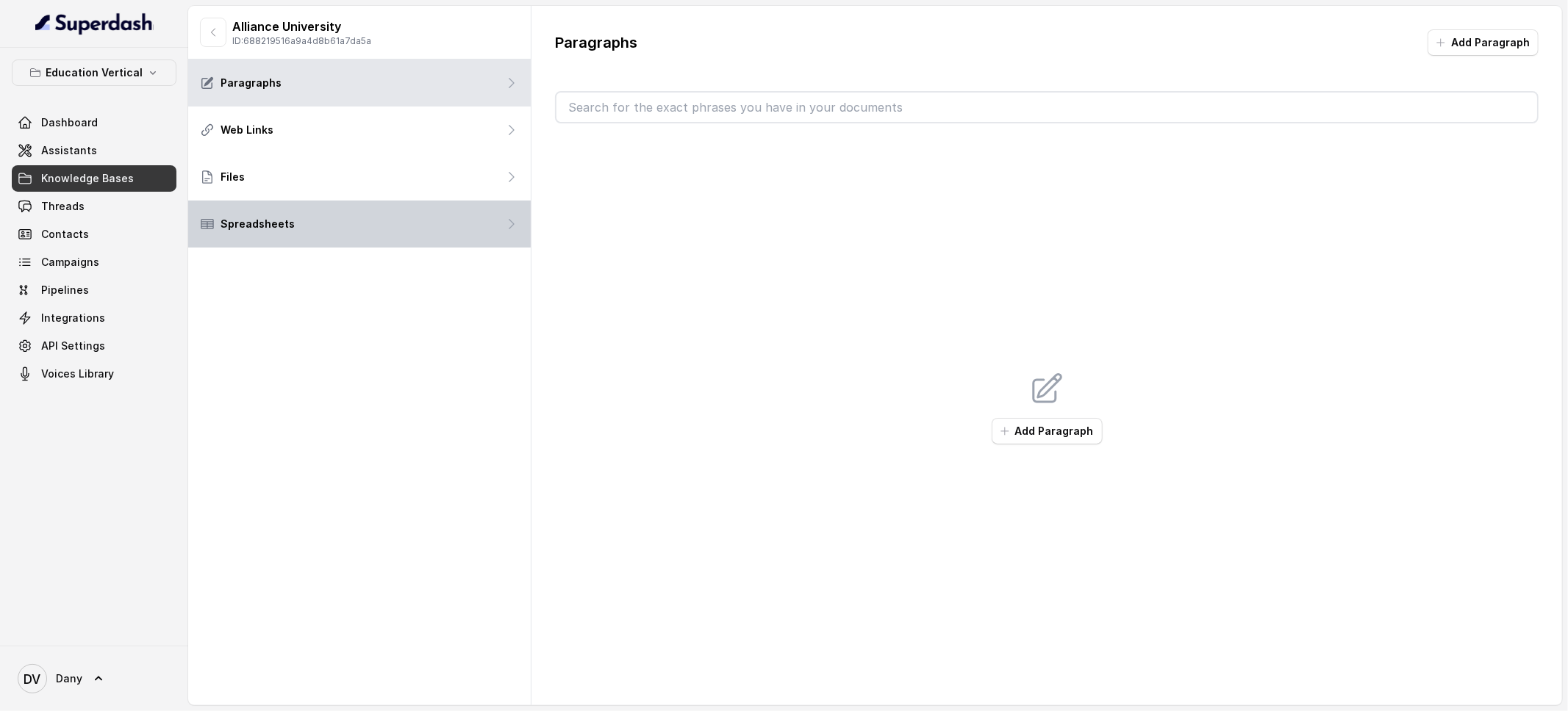
click at [314, 239] on div "Spreadsheets" at bounding box center [359, 224] width 343 height 47
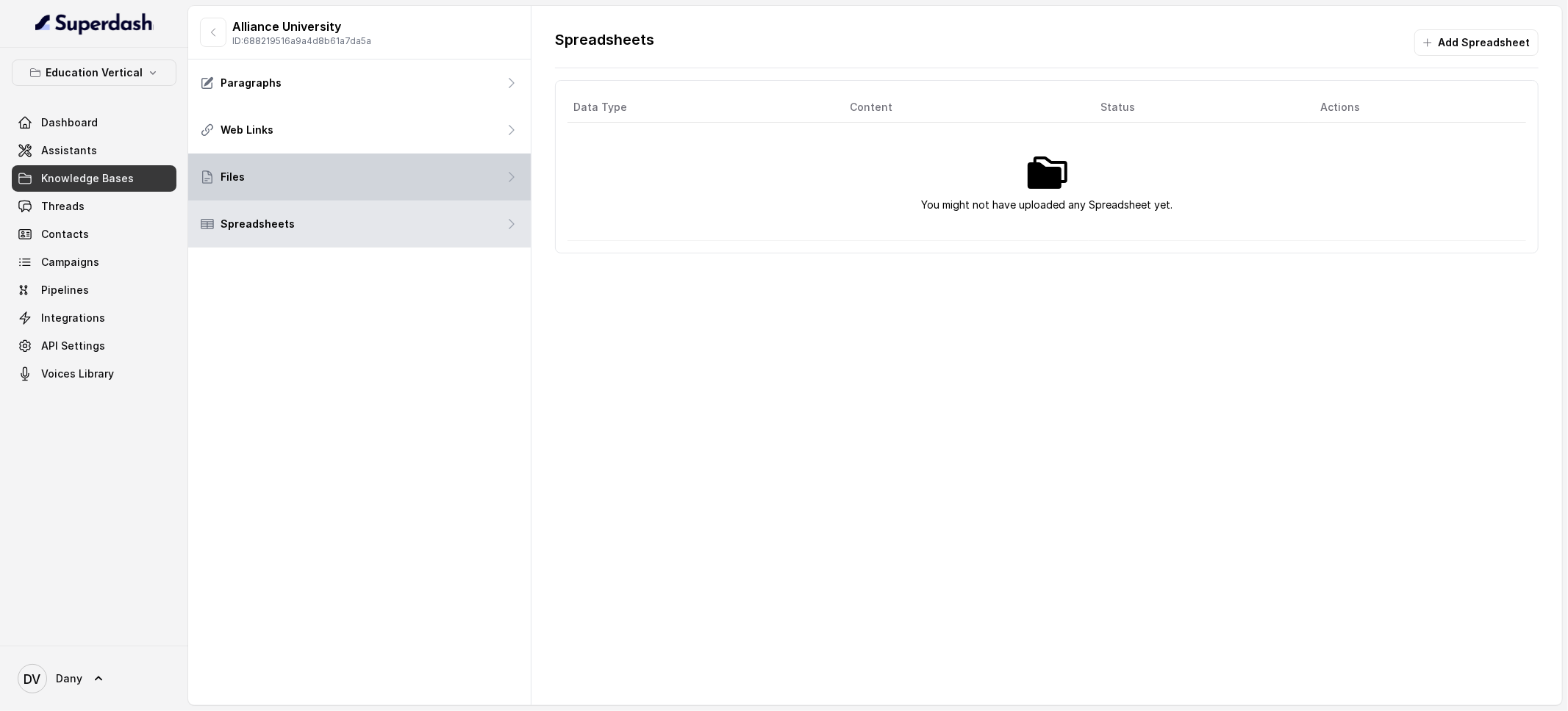
click at [291, 168] on div "Files" at bounding box center [359, 177] width 343 height 47
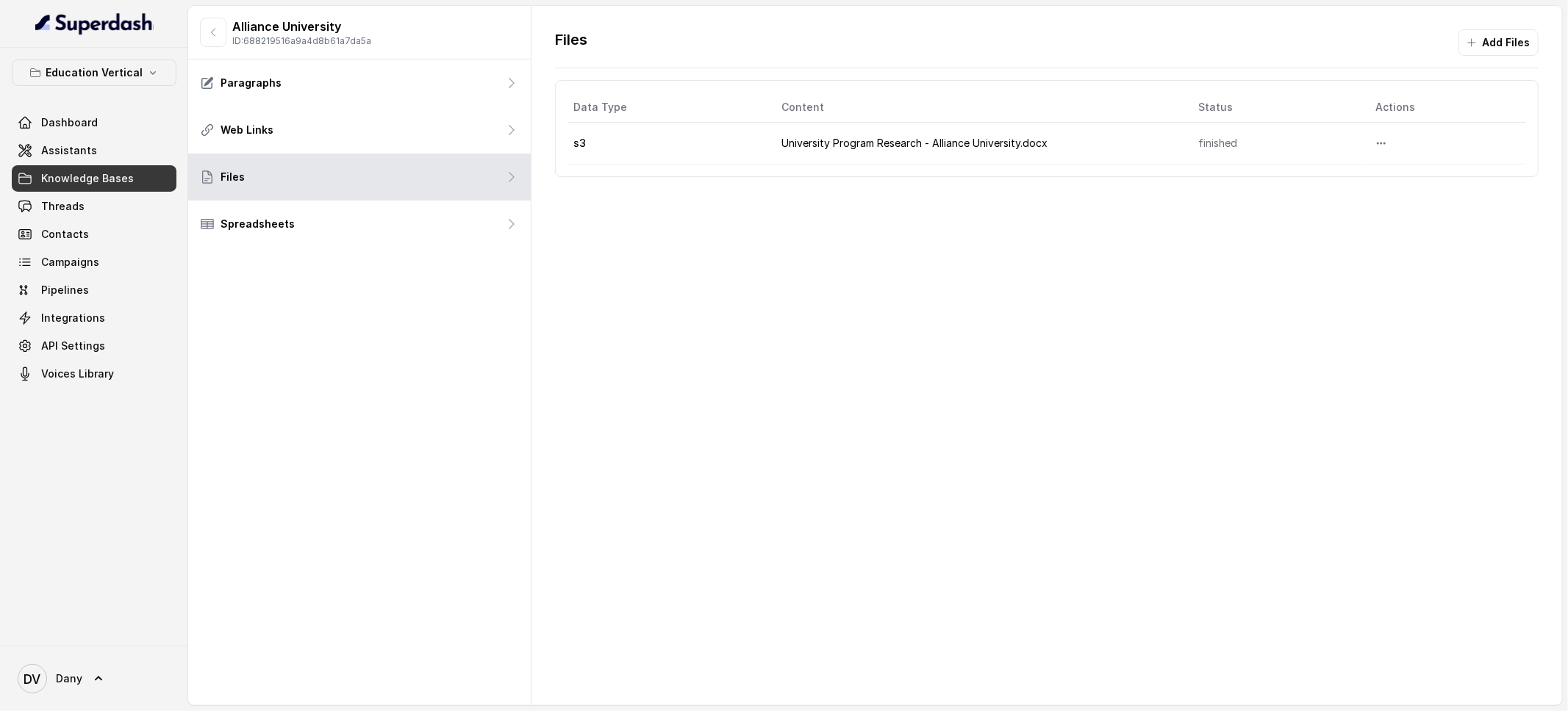
click at [782, 145] on td "University Program Research - Alliance University.docx" at bounding box center [977, 144] width 417 height 42
click at [103, 86] on div "Education Vertical Dashboard Assistants Knowledge Bases Threads Contacts Campai…" at bounding box center [94, 223] width 165 height 328
click at [108, 74] on p "Education Vertical" at bounding box center [94, 73] width 97 height 18
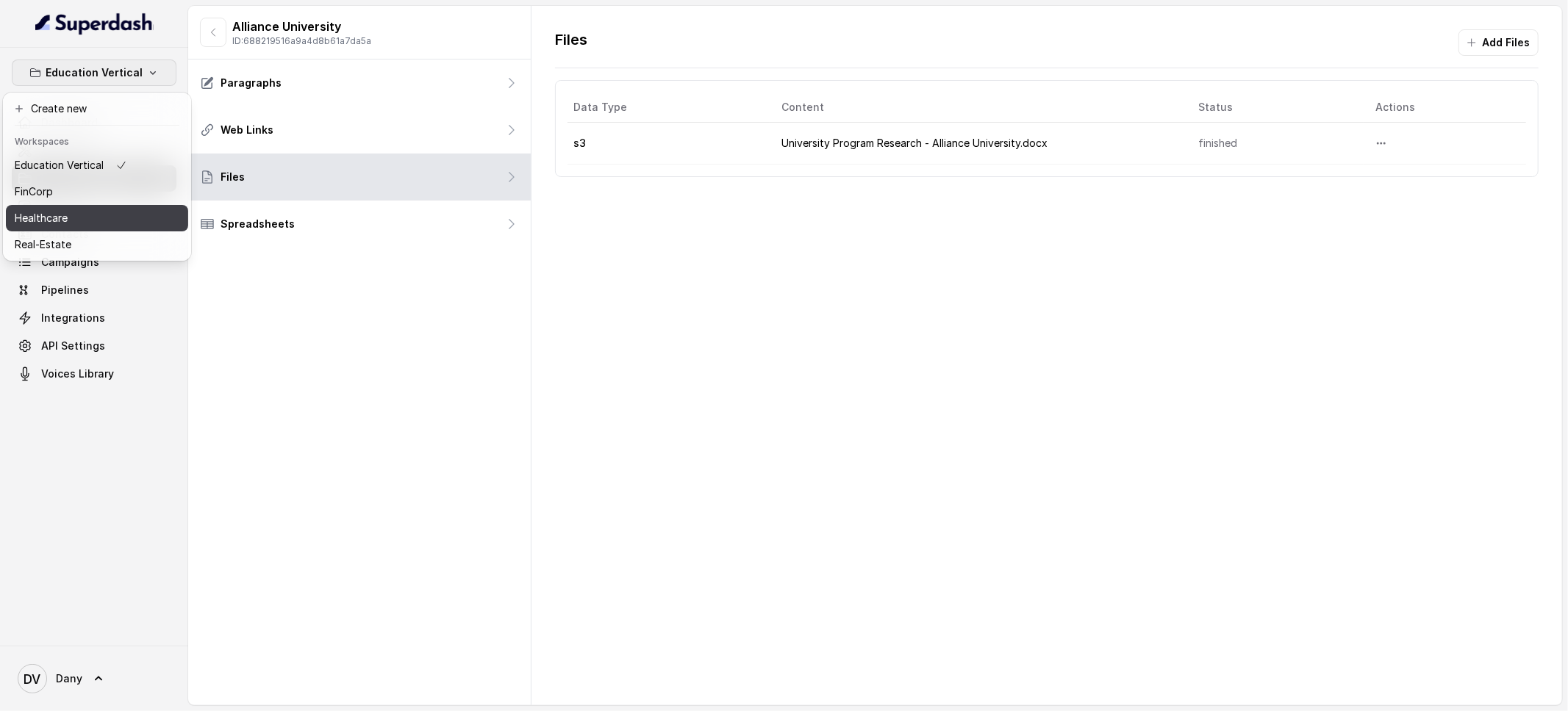
click at [75, 218] on div "Healthcare" at bounding box center [70, 218] width 112 height 18
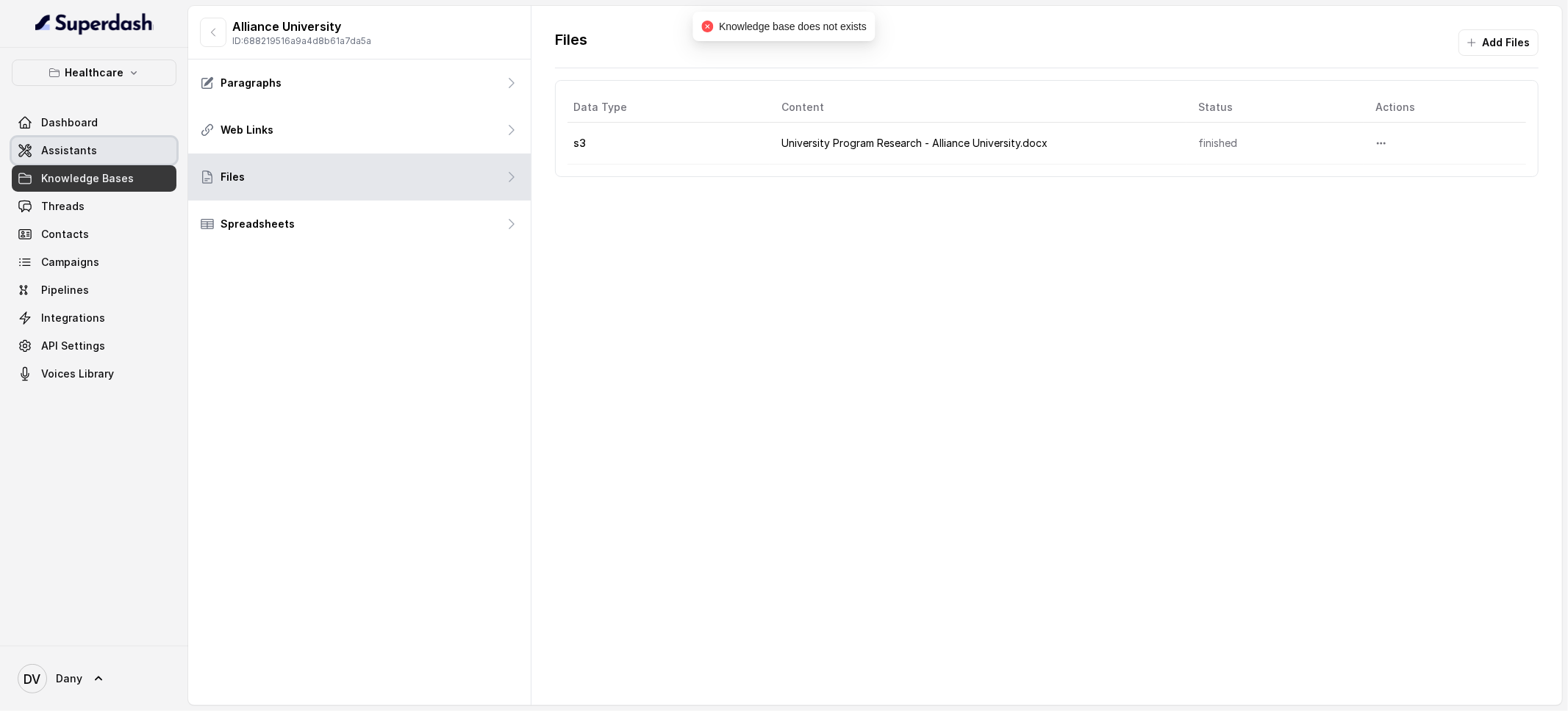
click at [53, 159] on link "Assistants" at bounding box center [94, 151] width 165 height 26
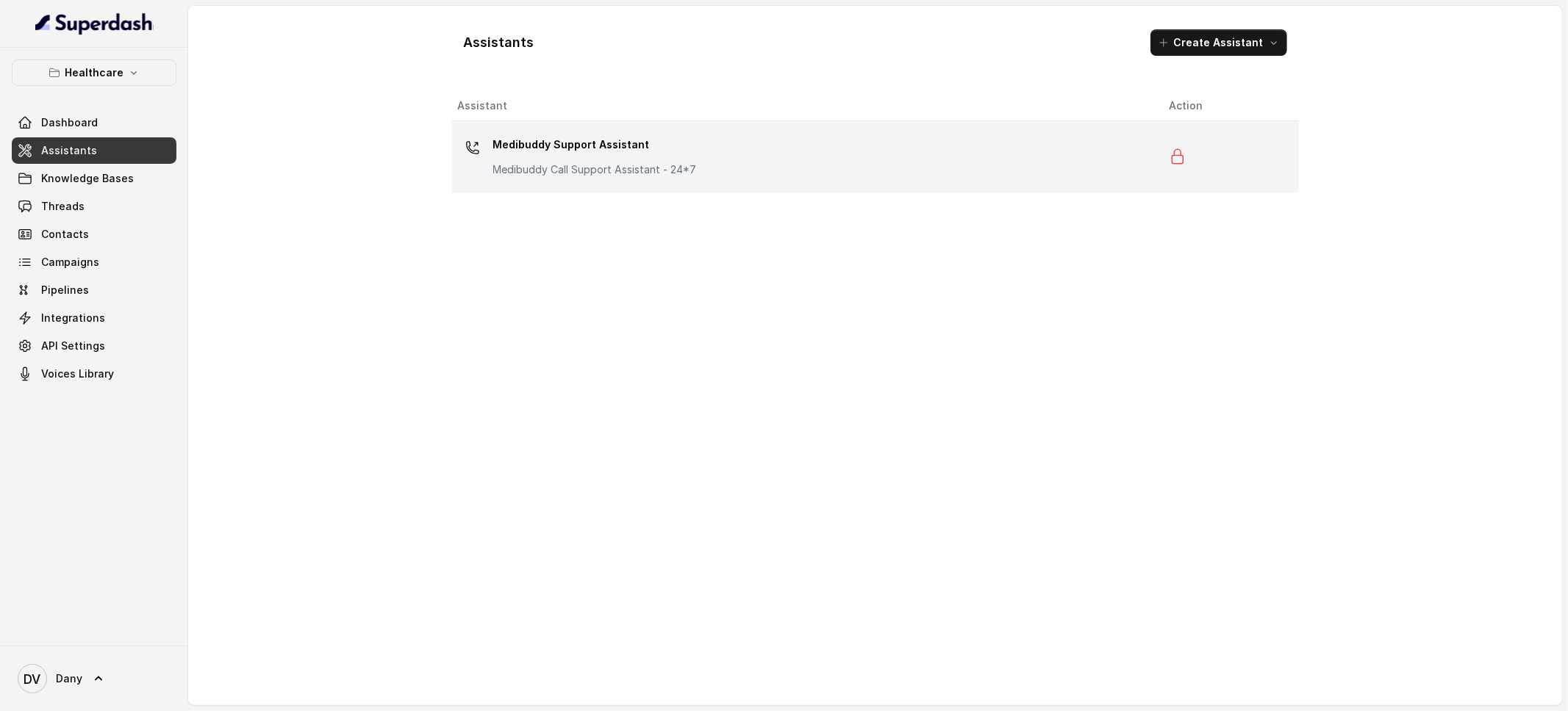
click at [885, 145] on div "Medibuddy Support Assistant Medibuddy Call Support Assistant - 24*7" at bounding box center [802, 156] width 688 height 47
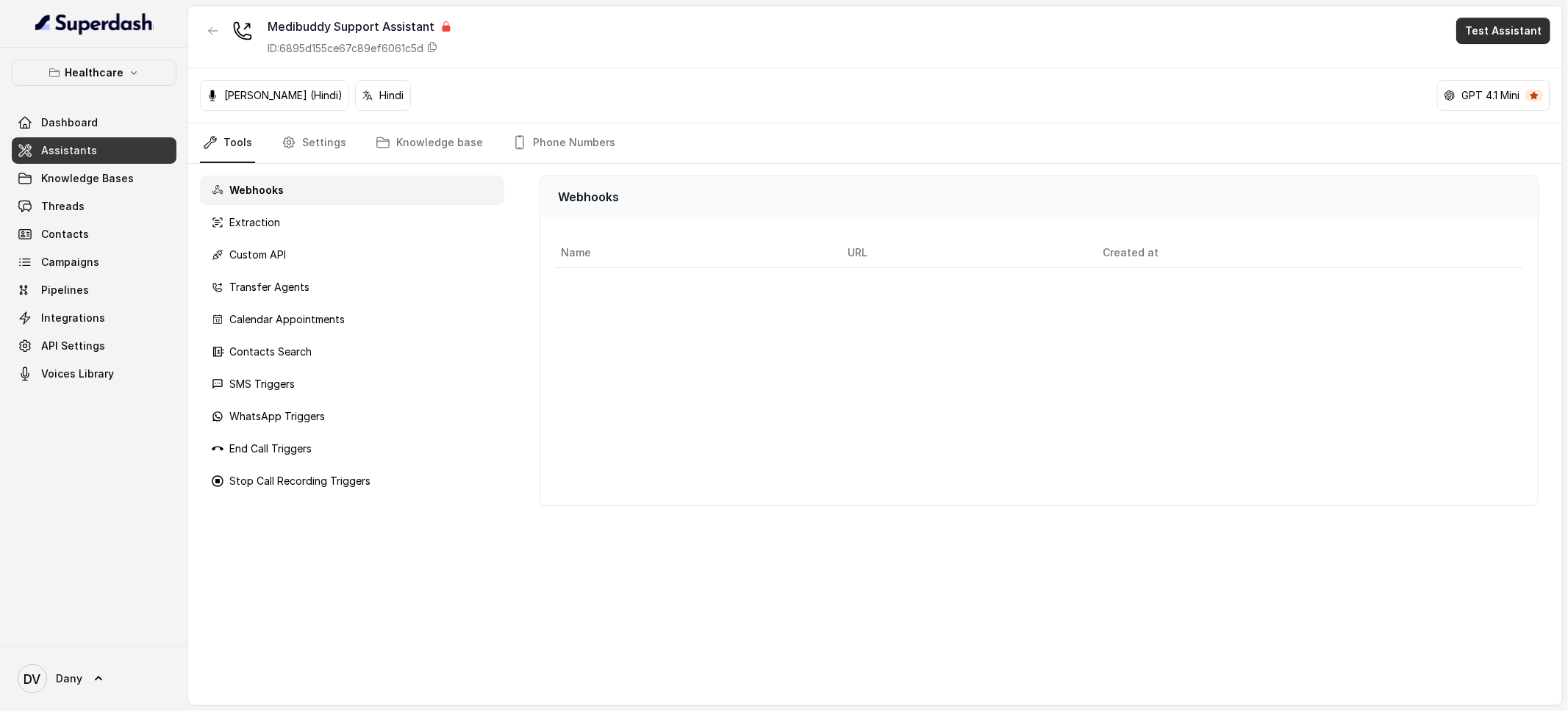
click at [1500, 22] on button "Test Assistant" at bounding box center [1503, 31] width 94 height 26
click at [1496, 62] on button "Phone Call" at bounding box center [1506, 66] width 93 height 26
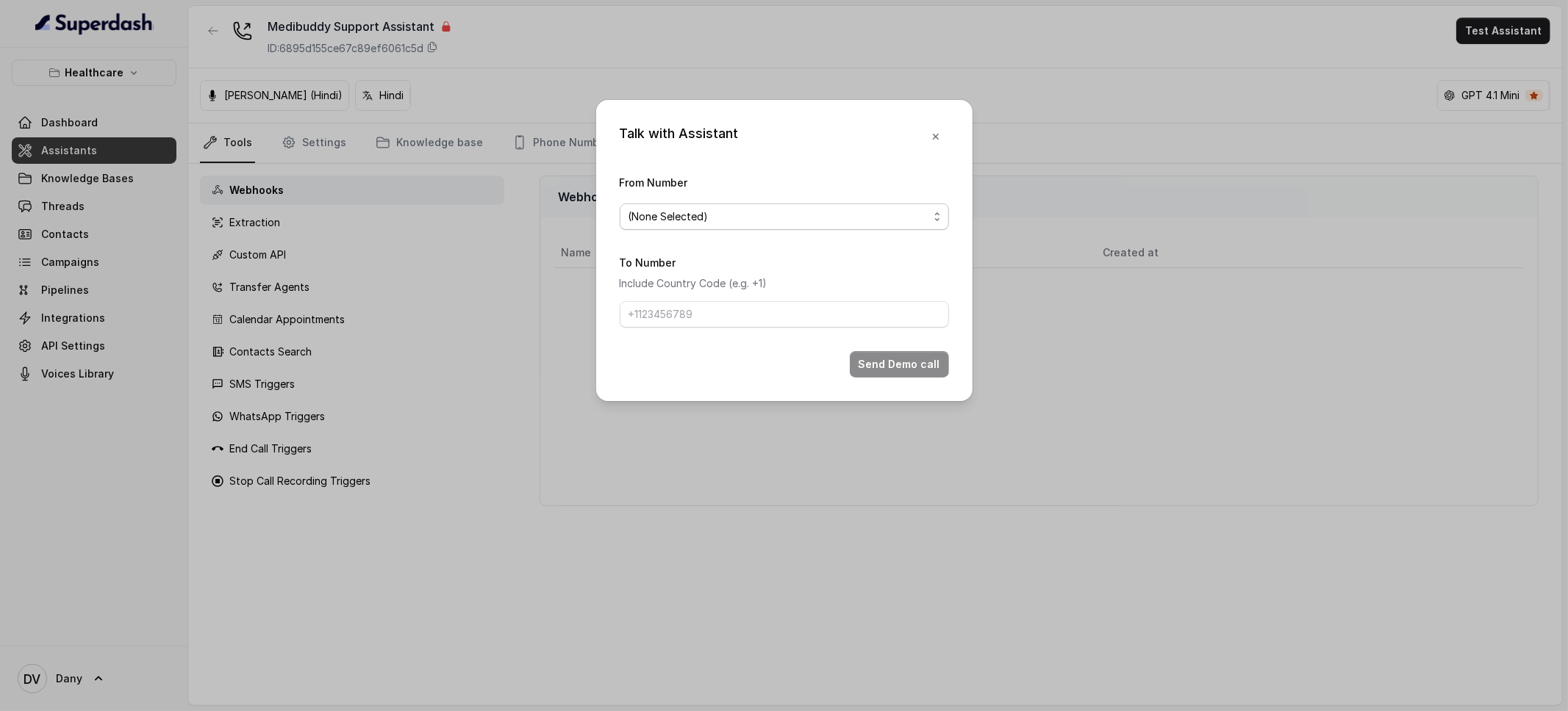
click at [885, 224] on span "(None Selected)" at bounding box center [779, 216] width 300 height 18
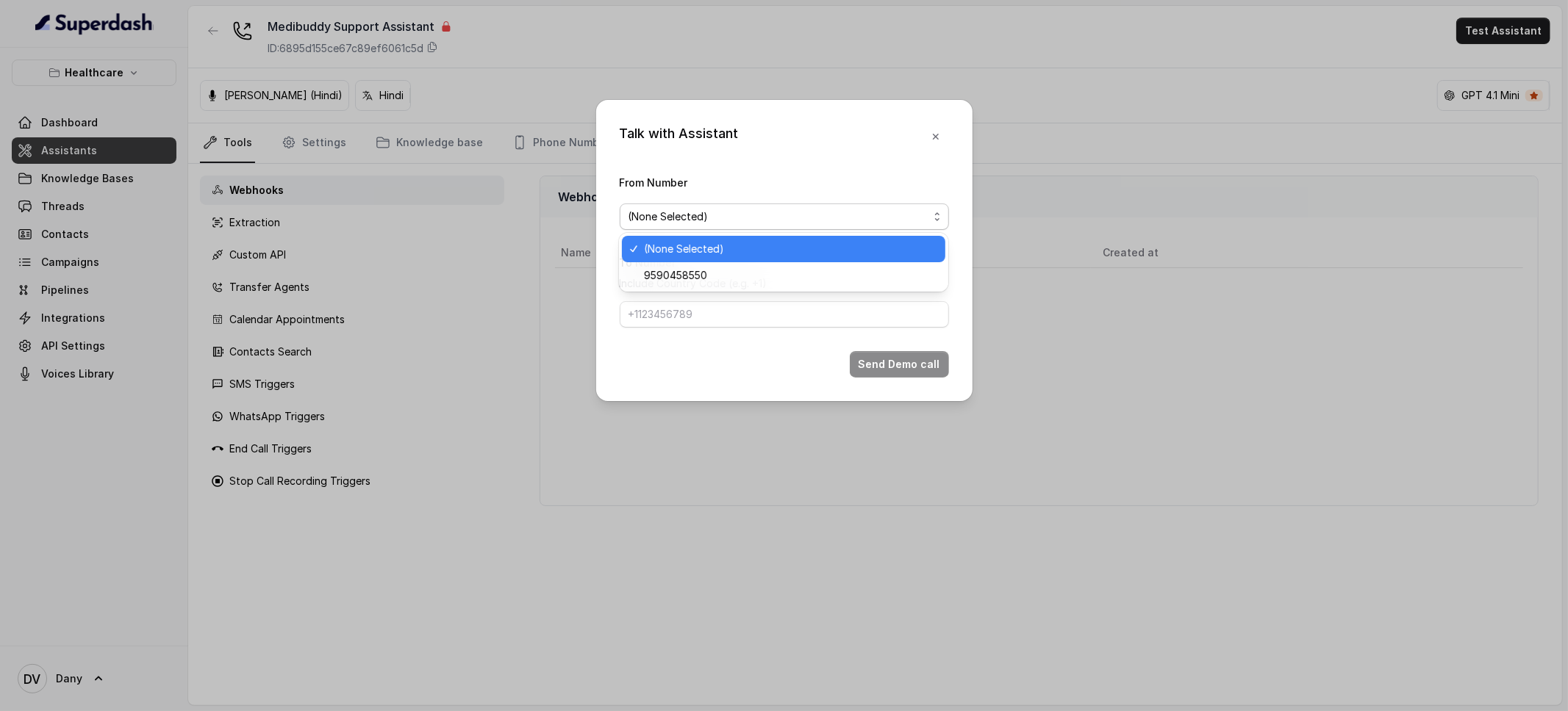
click at [745, 256] on span "(None Selected)" at bounding box center [790, 249] width 292 height 18
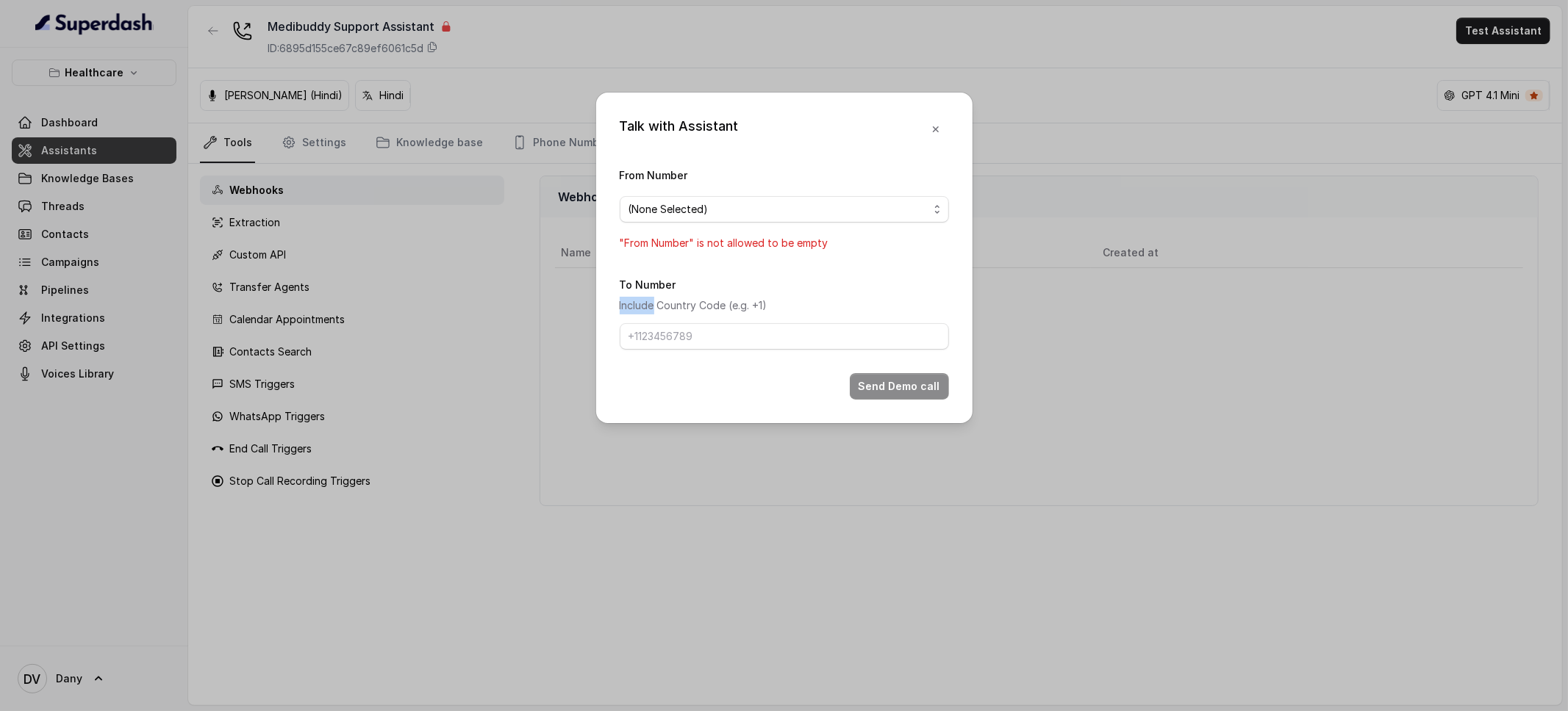
click at [745, 256] on form "From Number (None Selected) "From Number" is not allowed to be empty To Number …" at bounding box center [784, 283] width 329 height 233
click at [739, 196] on span "(None Selected)" at bounding box center [784, 209] width 329 height 26
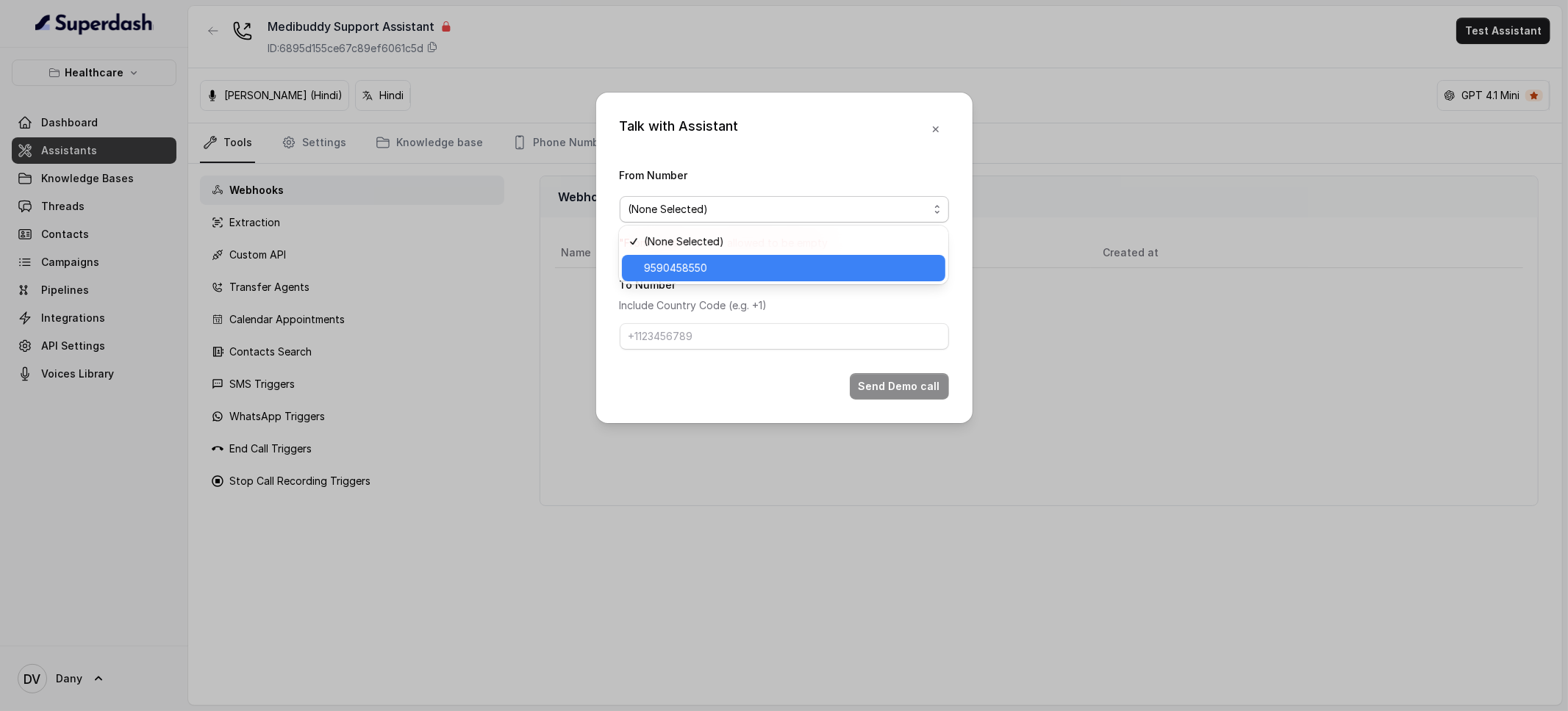
click at [689, 261] on span "9590458550" at bounding box center [790, 268] width 292 height 18
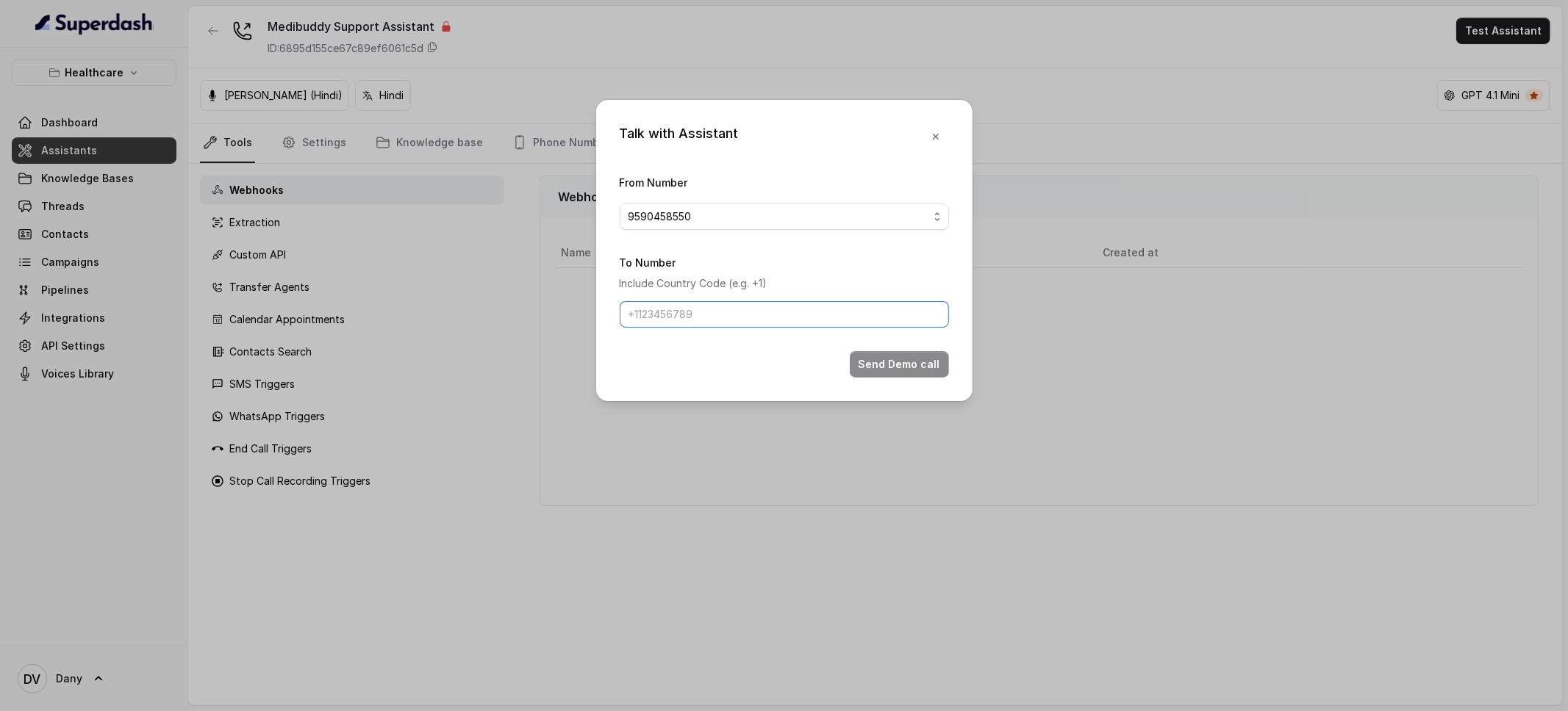
click at [687, 315] on input "To Number" at bounding box center [784, 315] width 329 height 26
type input "[PHONE_NUMBER]"
click at [907, 366] on button "Send Demo call" at bounding box center [899, 364] width 99 height 26
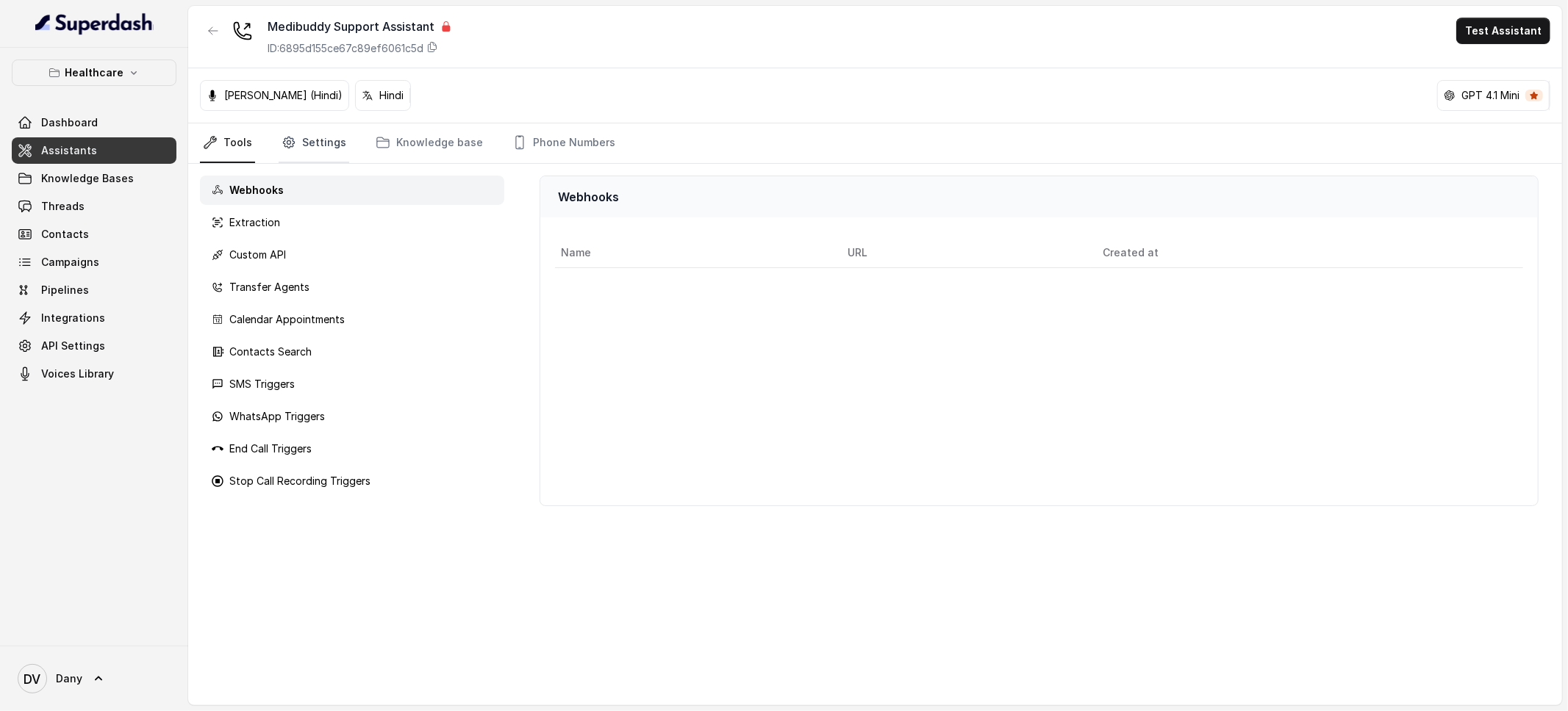
click at [304, 137] on link "Settings" at bounding box center [313, 143] width 70 height 39
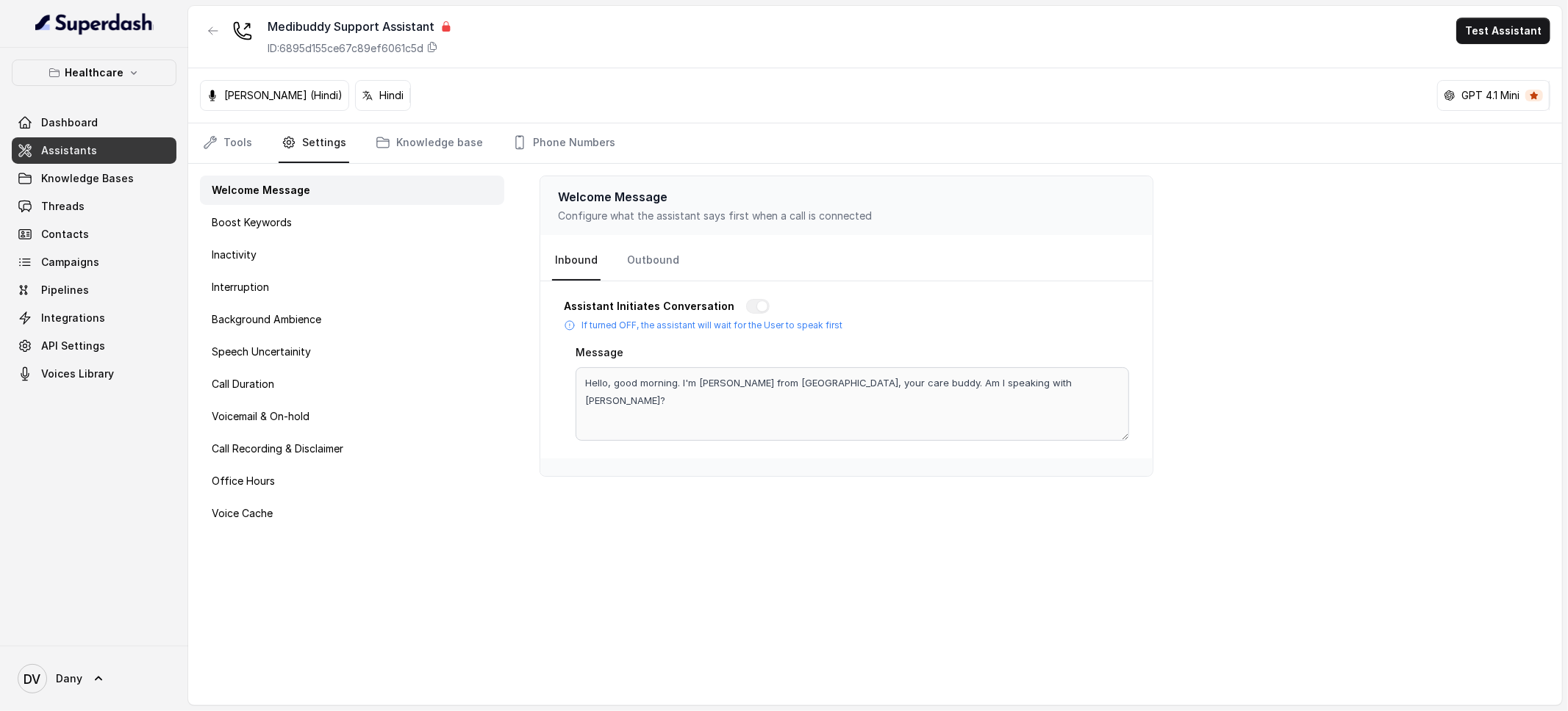
click at [325, 580] on div "Welcome Message Boost Keywords Inactivity Interruption Background Ambience Spee…" at bounding box center [352, 434] width 328 height 542
click at [647, 272] on link "Outbound" at bounding box center [653, 260] width 58 height 39
click at [583, 269] on link "Inbound" at bounding box center [576, 260] width 49 height 39
click at [268, 342] on div "Speech Uncertainity" at bounding box center [353, 352] width 305 height 29
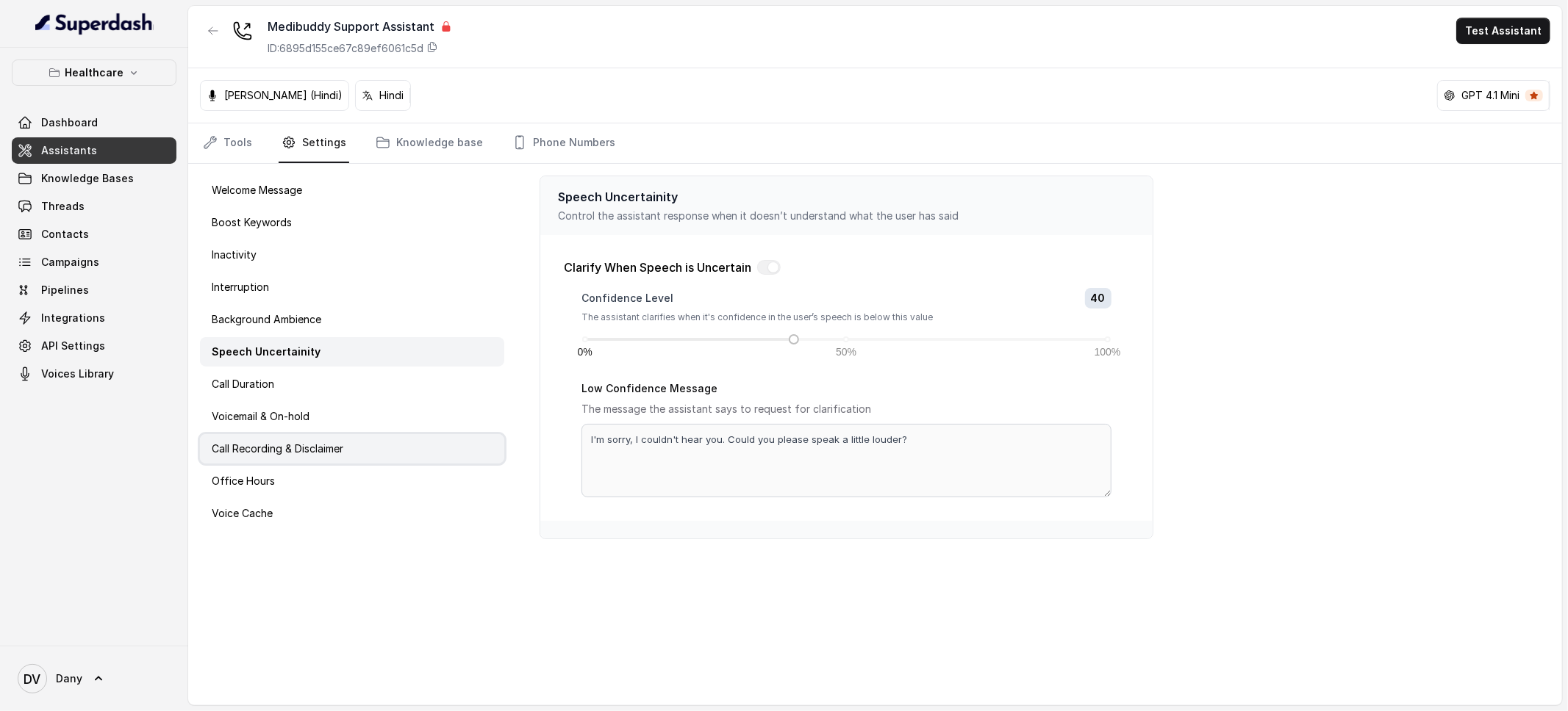
click at [390, 458] on div "Call Recording & Disclaimer" at bounding box center [353, 449] width 305 height 29
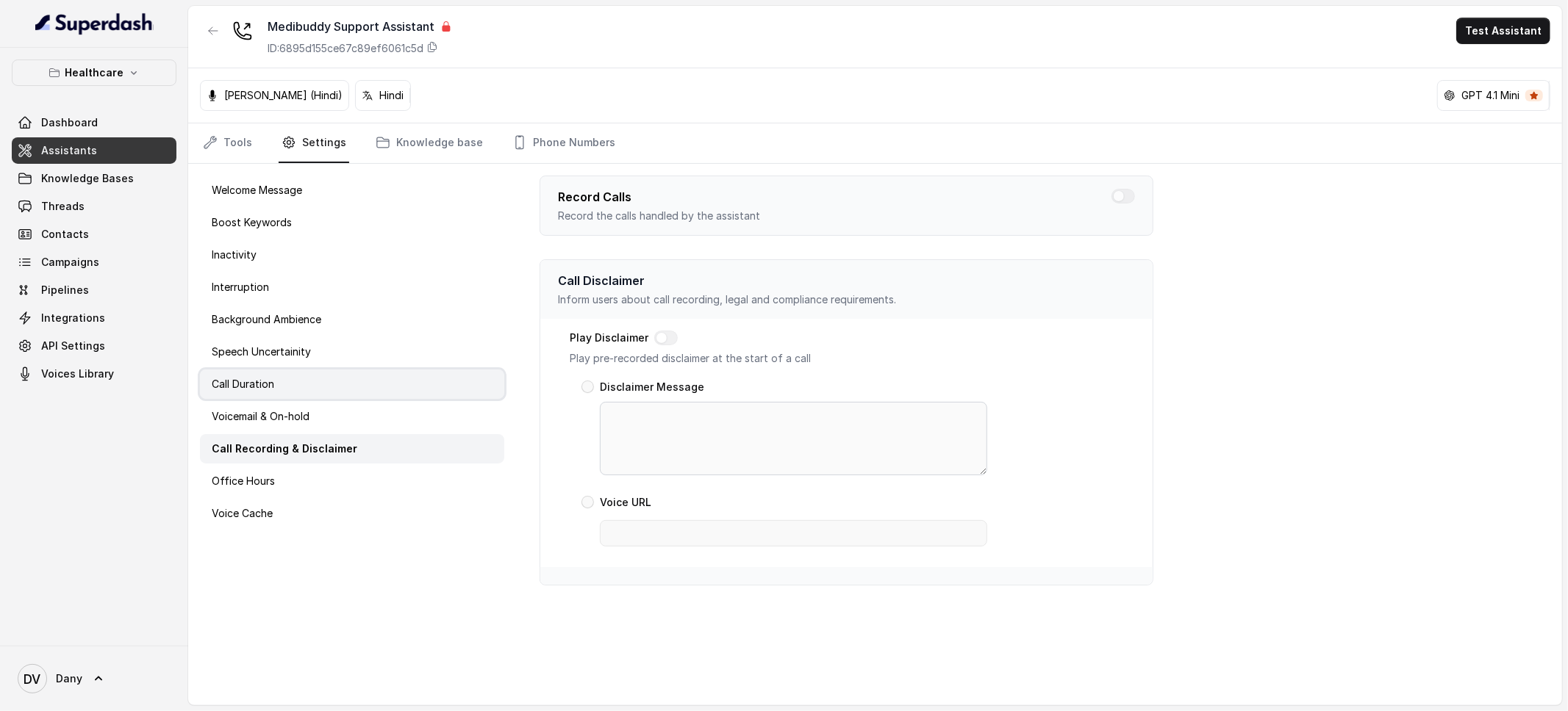
click at [263, 382] on p "Call Duration" at bounding box center [243, 384] width 63 height 15
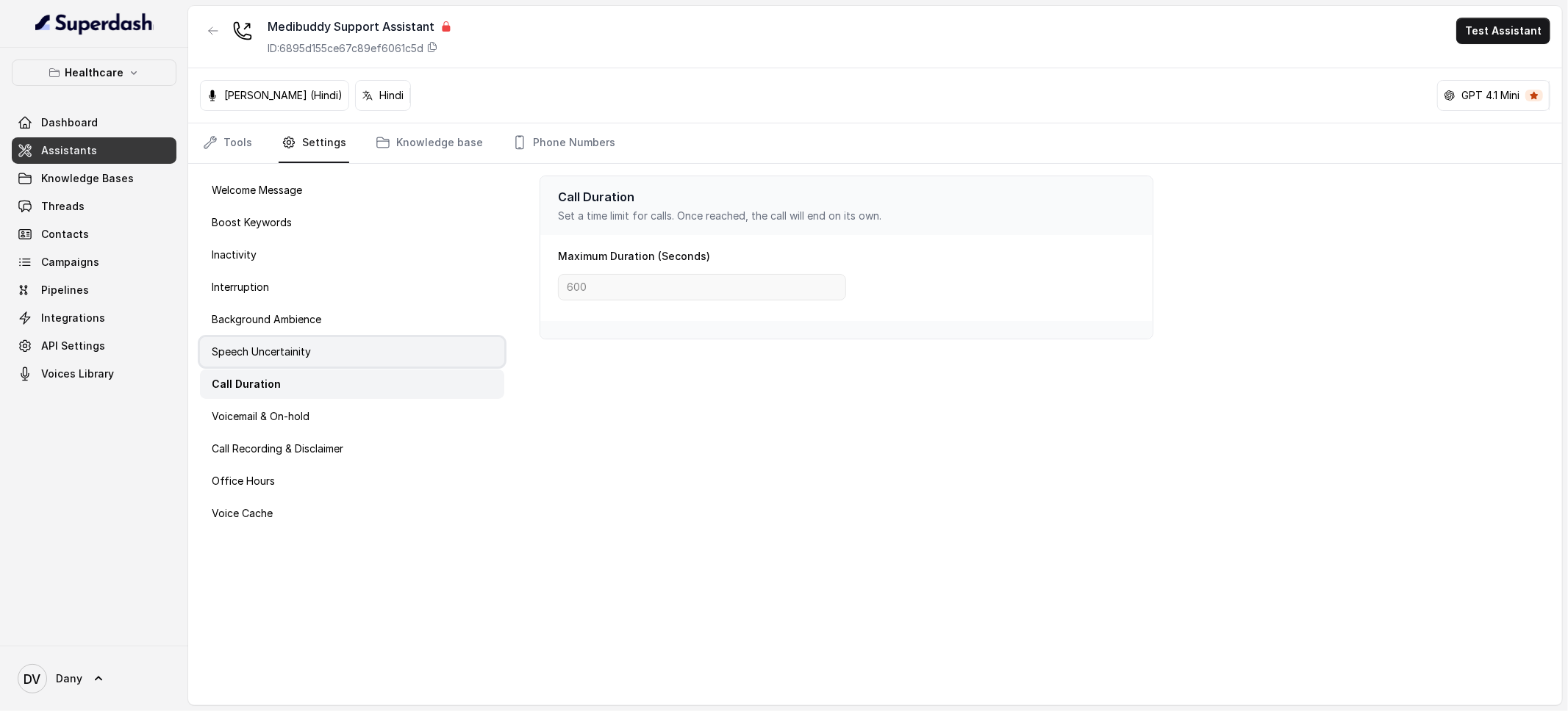
click at [263, 358] on p "Speech Uncertainity" at bounding box center [261, 352] width 99 height 15
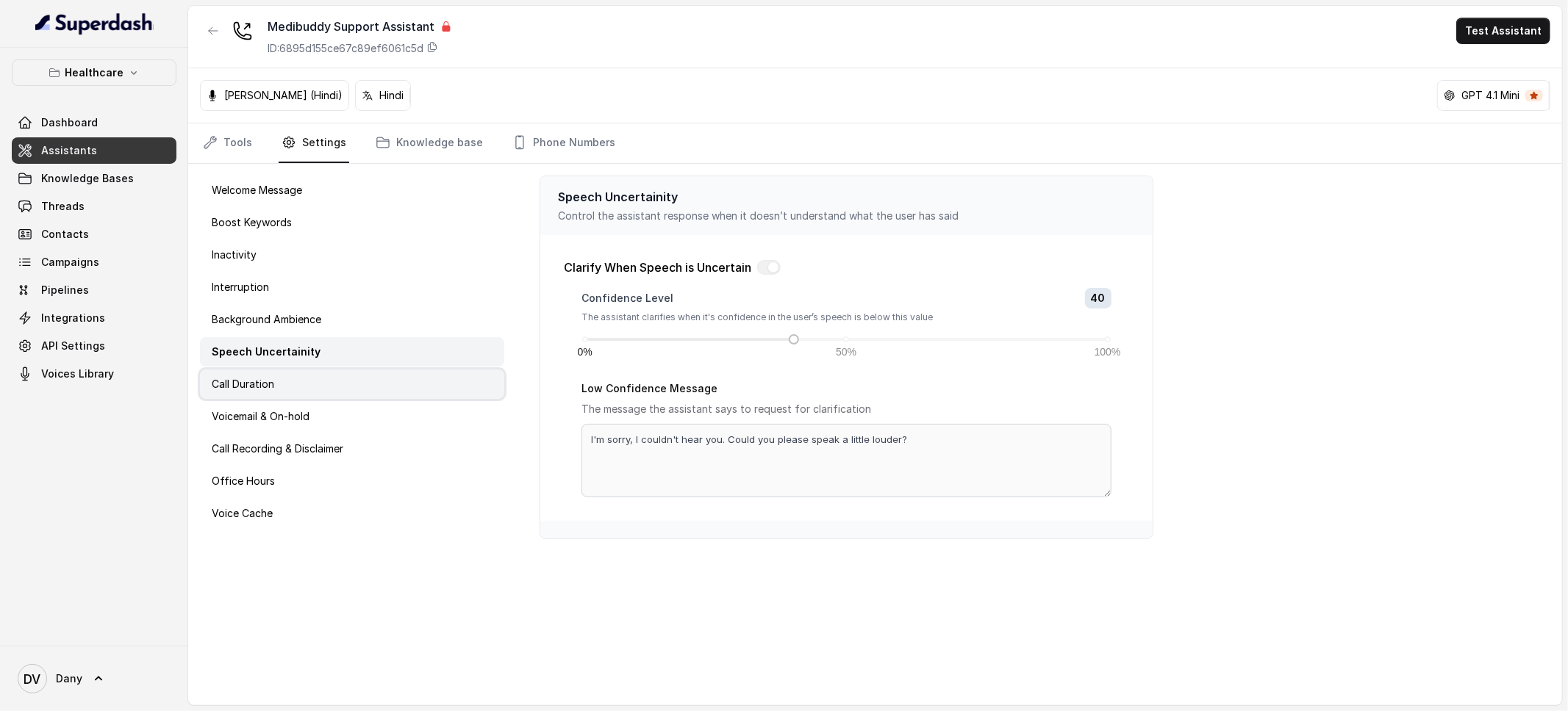
click at [307, 380] on div "Call Duration" at bounding box center [353, 384] width 305 height 29
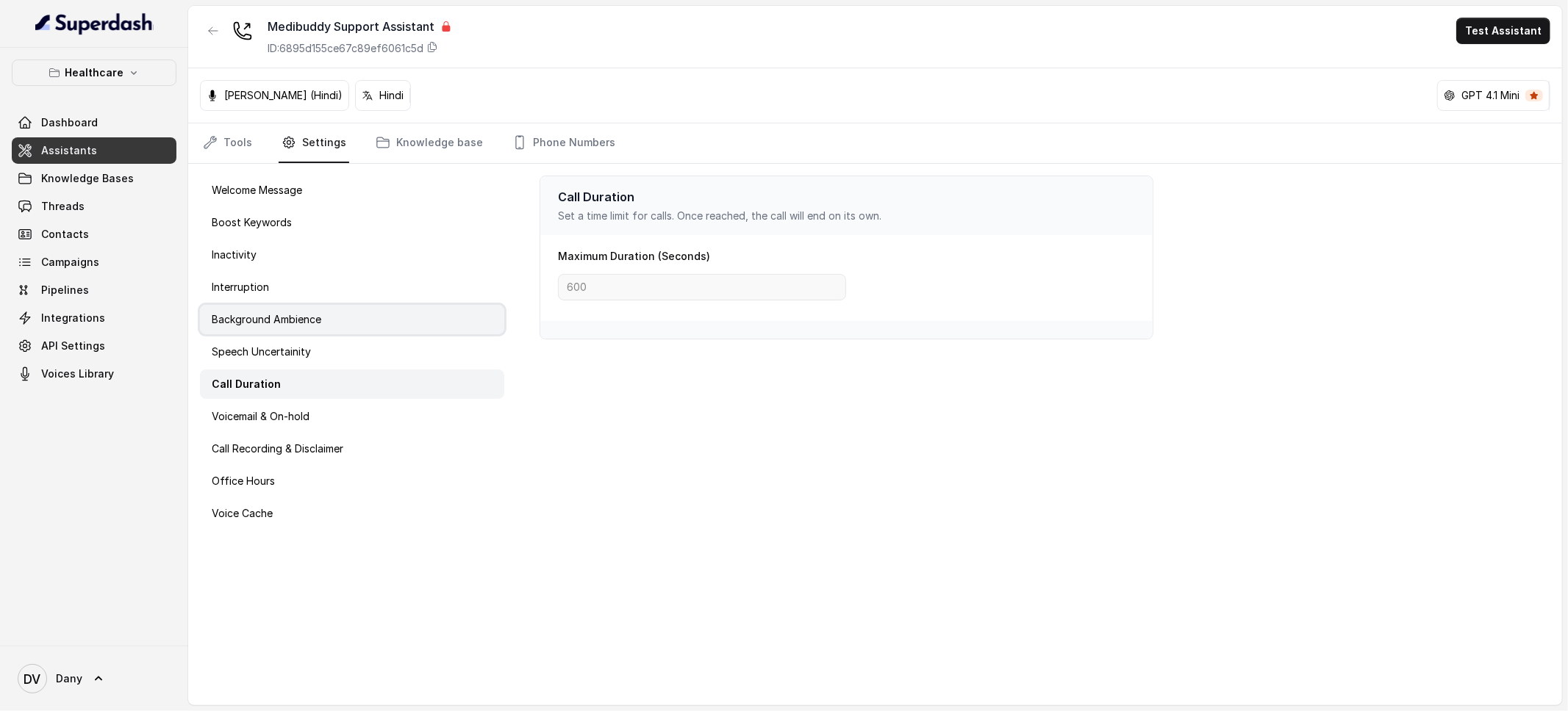
click at [284, 317] on p "Background Ambience" at bounding box center [267, 319] width 110 height 15
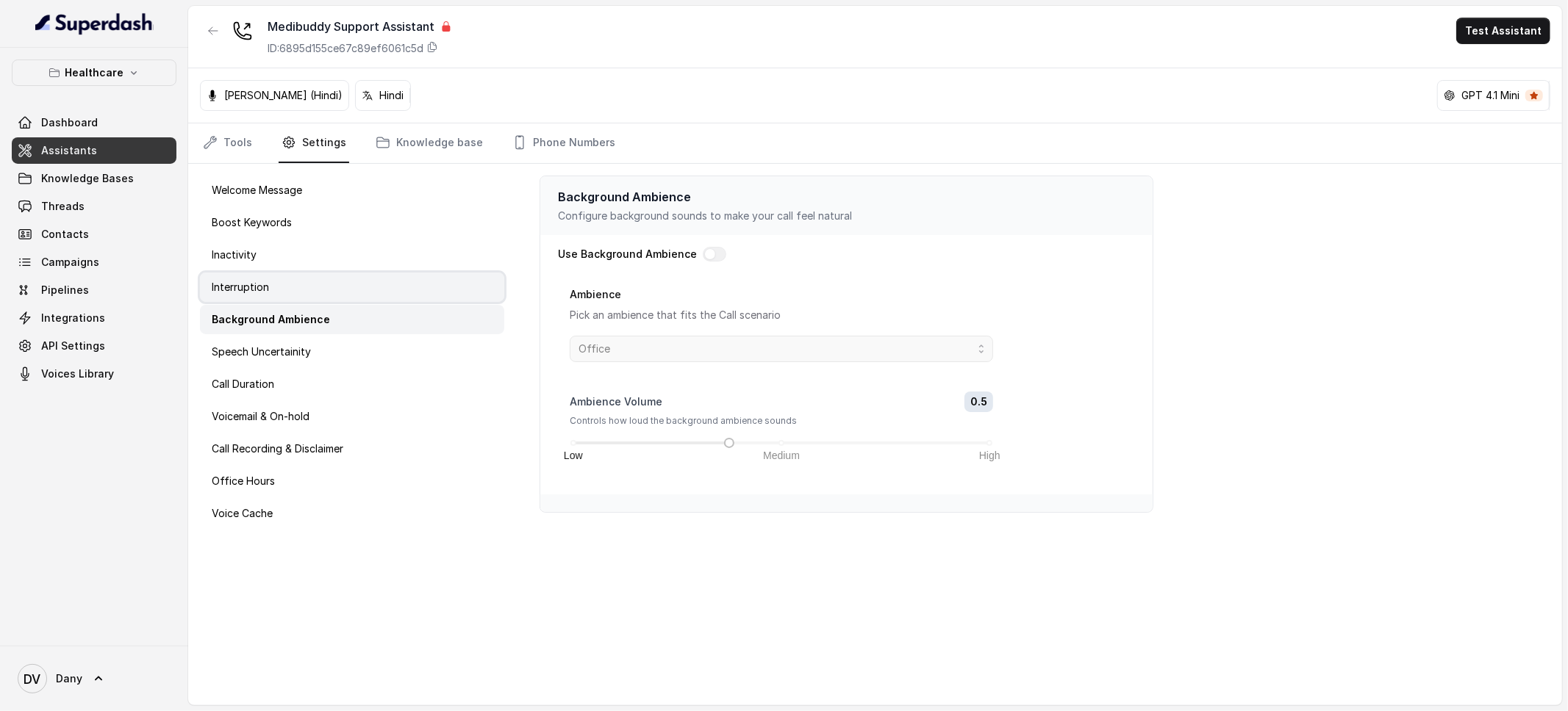
click at [319, 277] on div "Interruption" at bounding box center [353, 287] width 305 height 29
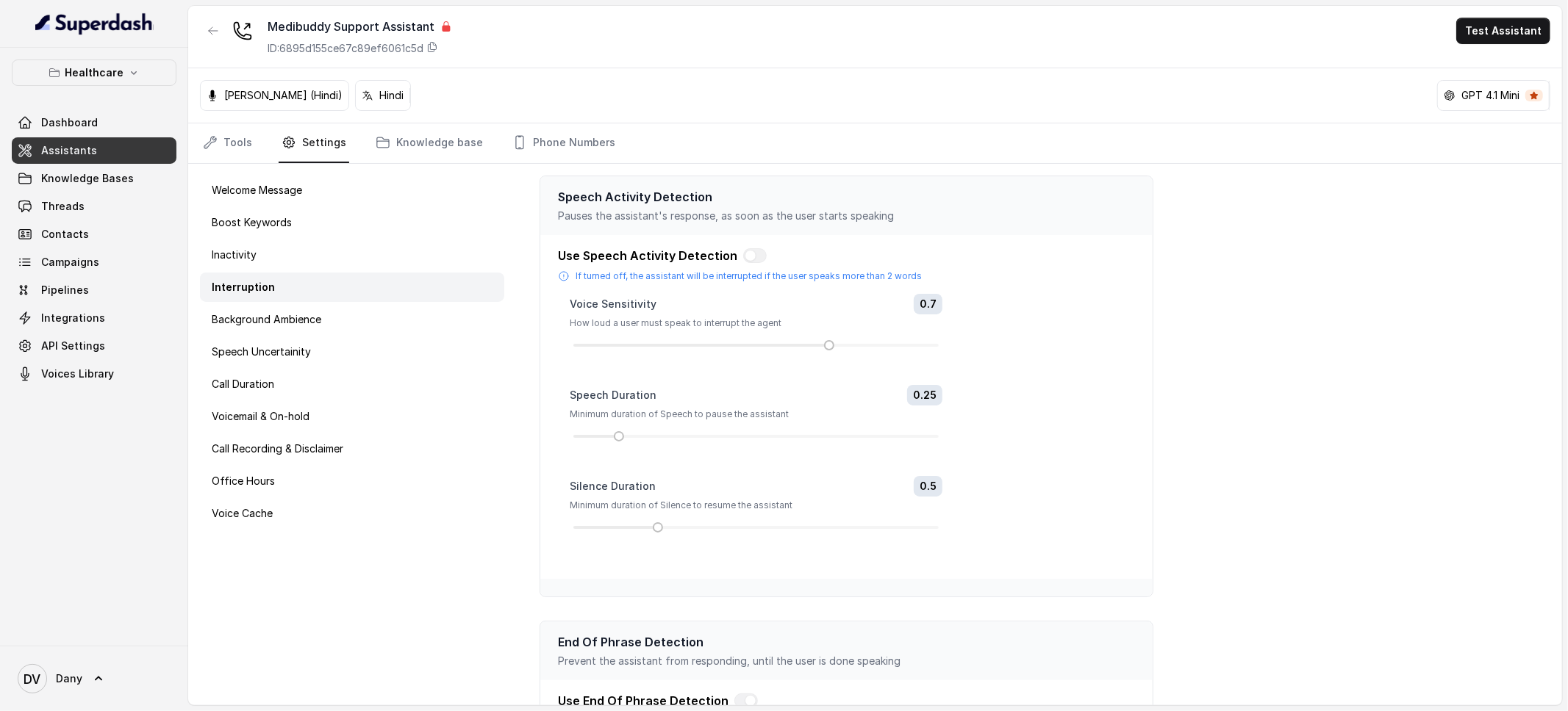
scroll to position [2, 0]
click at [261, 125] on nav "Tools Settings Knowledge base Phone Numbers" at bounding box center [875, 143] width 1351 height 39
click at [243, 137] on link "Tools" at bounding box center [227, 143] width 55 height 39
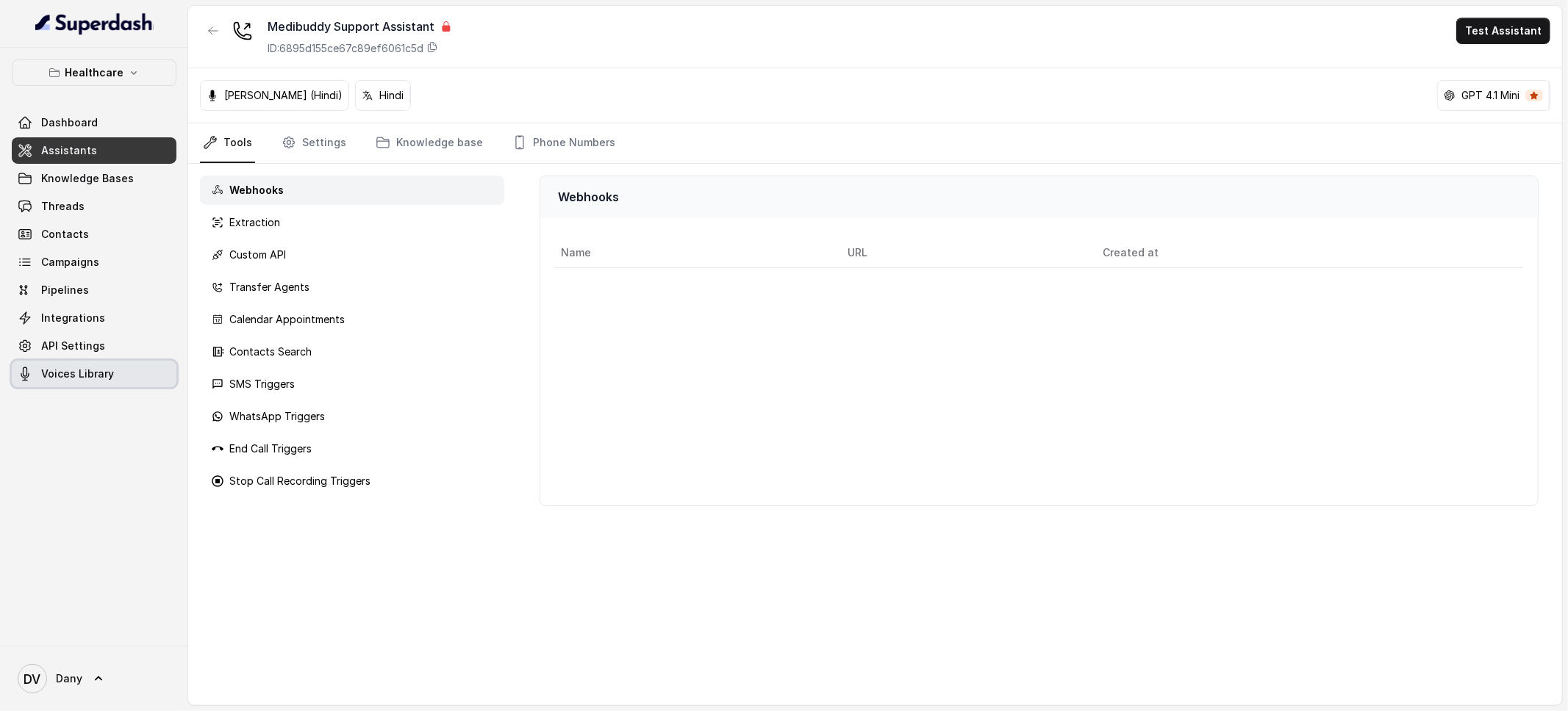
click at [93, 380] on span "Voices Library" at bounding box center [77, 373] width 73 height 15
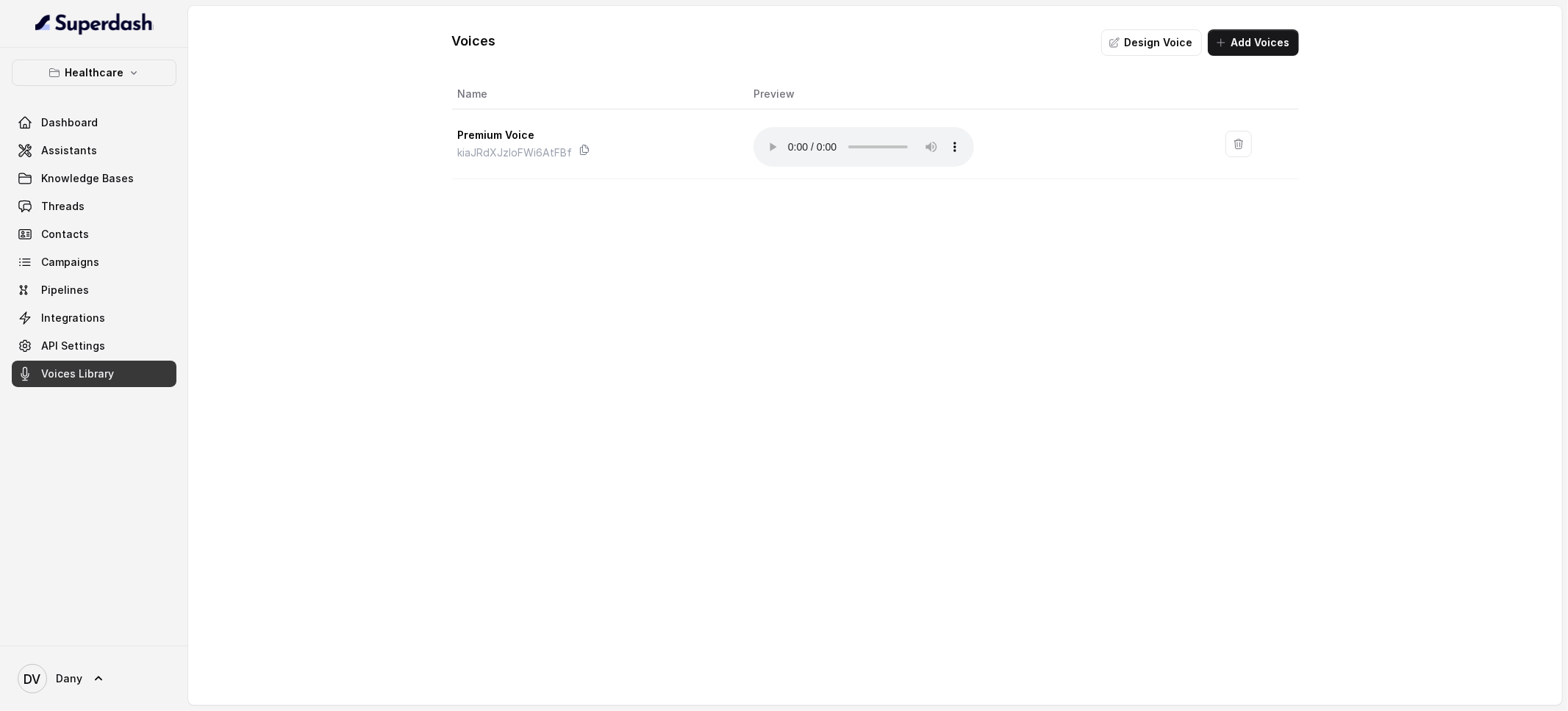
click at [266, 368] on div "Voices Design Voice Add Voices Name Preview Premium Voice kiaJRdXJzloFWi6AtFBf …" at bounding box center [874, 356] width 1374 height 699
click at [100, 170] on link "Knowledge Bases" at bounding box center [94, 179] width 165 height 26
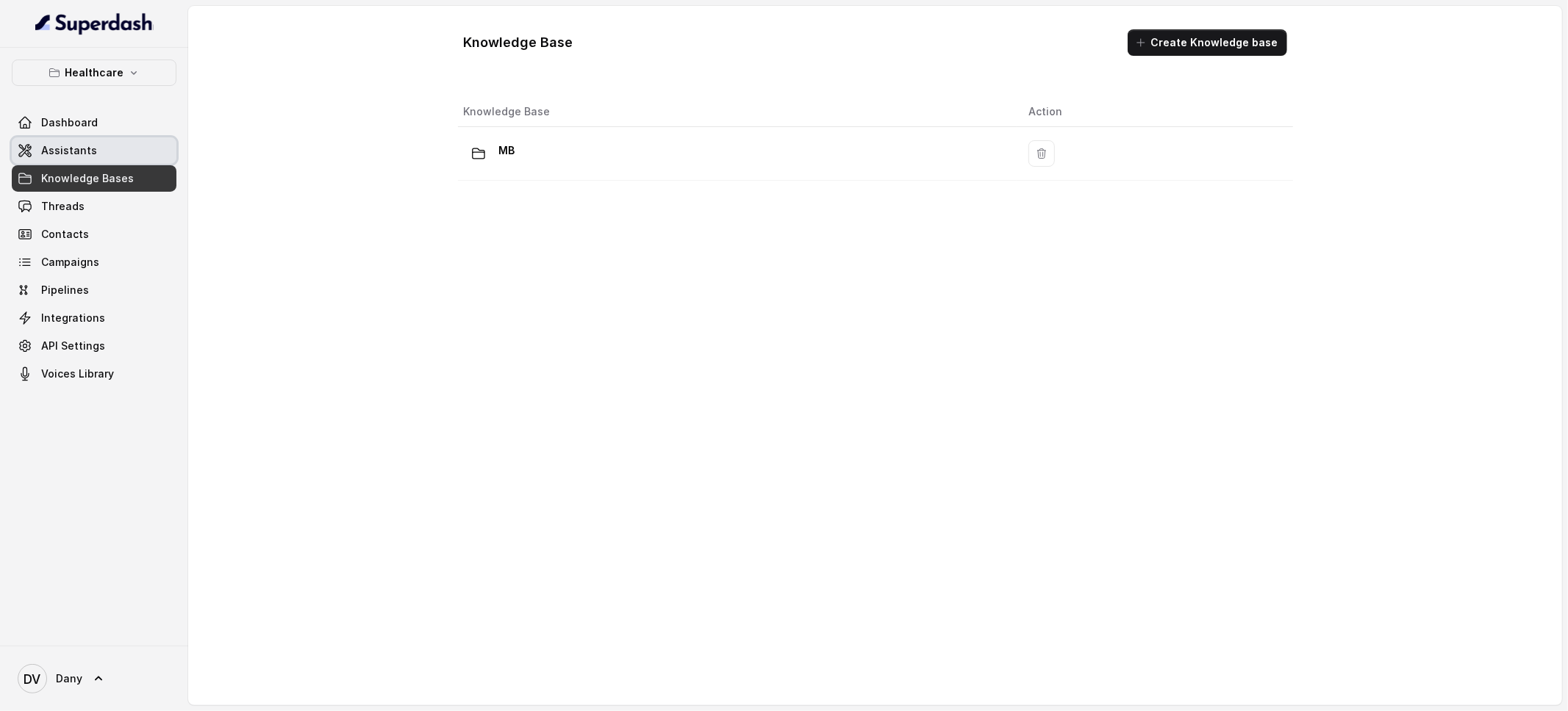
click at [97, 156] on link "Assistants" at bounding box center [94, 151] width 165 height 26
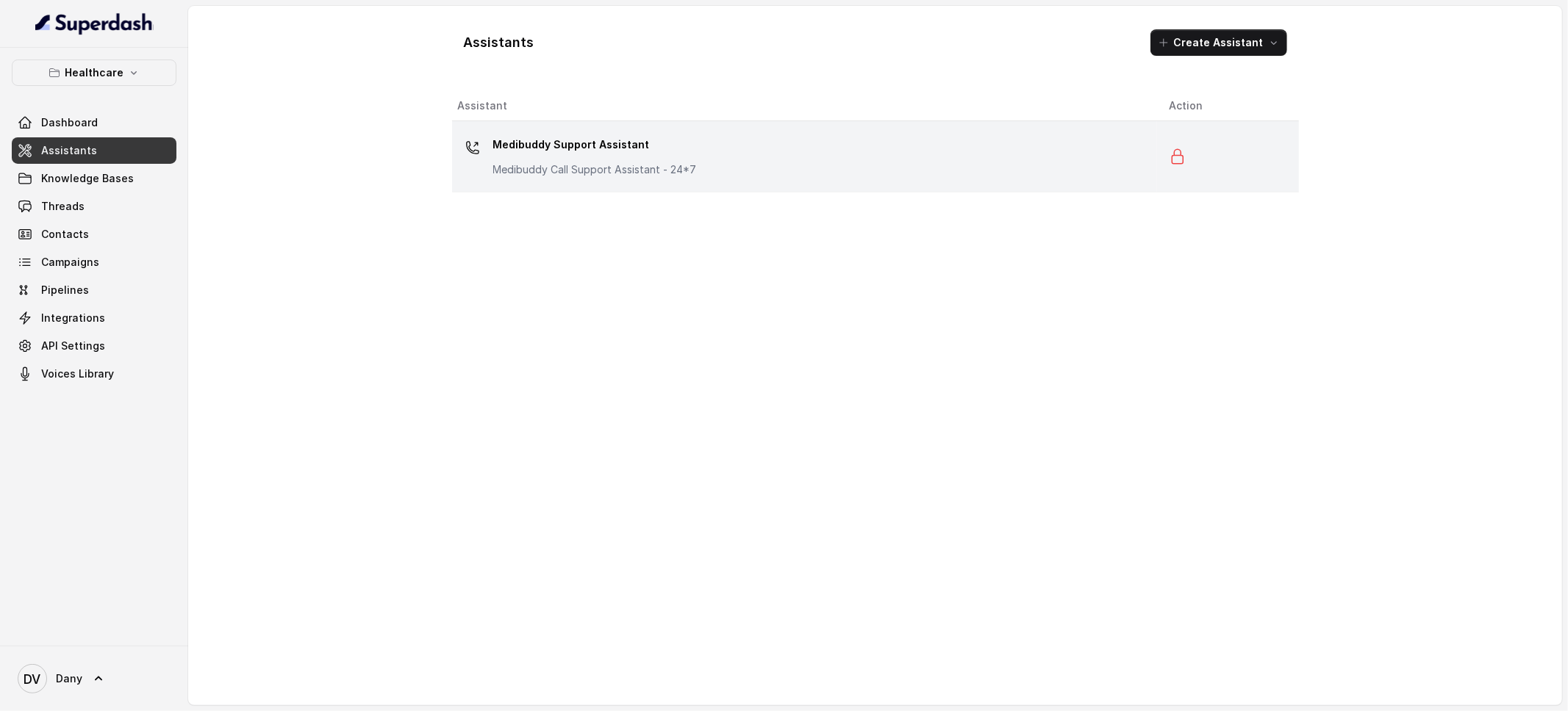
click at [620, 172] on p "Medibuddy Call Support Assistant - 24*7" at bounding box center [595, 169] width 203 height 15
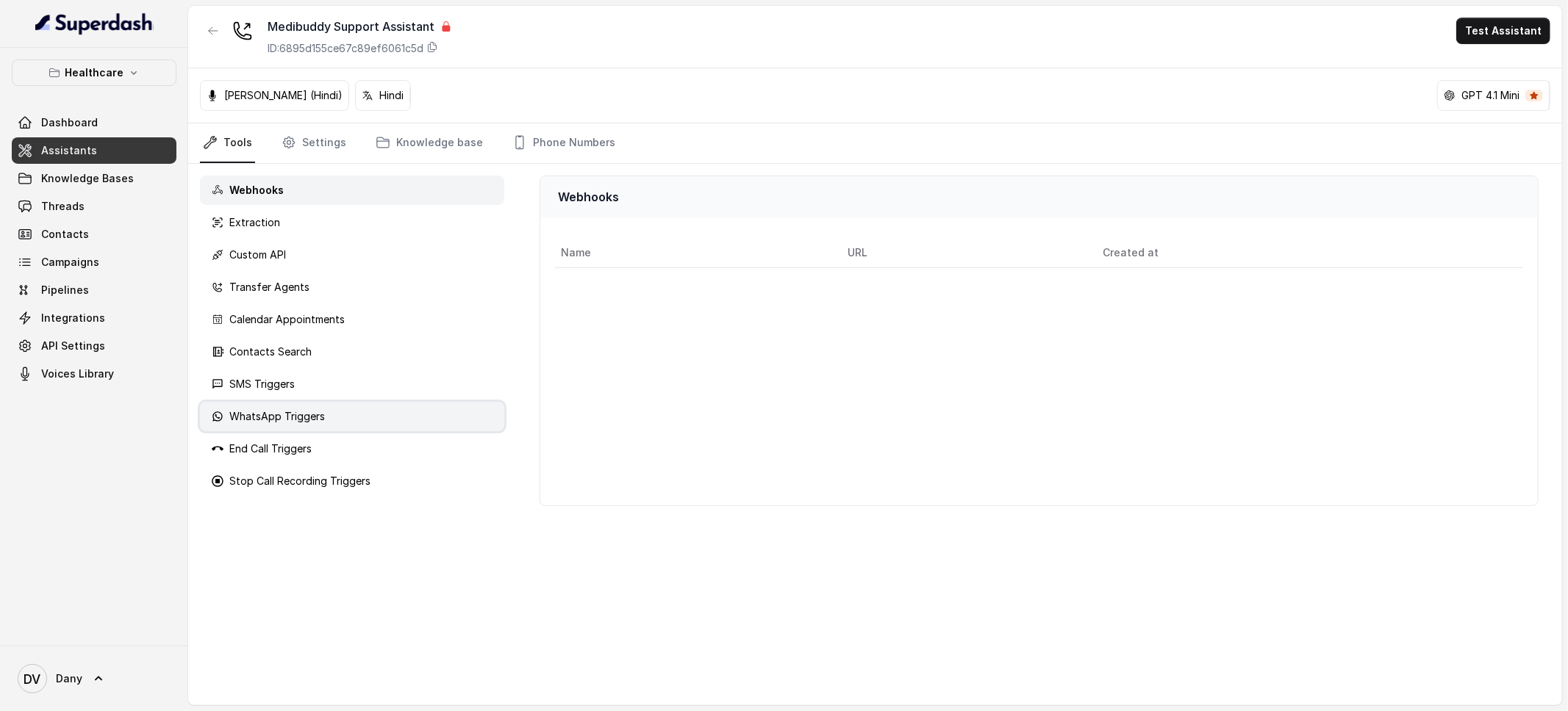
click at [266, 412] on p "WhatsApp Triggers" at bounding box center [278, 417] width 96 height 15
click at [305, 141] on link "Settings" at bounding box center [313, 143] width 70 height 39
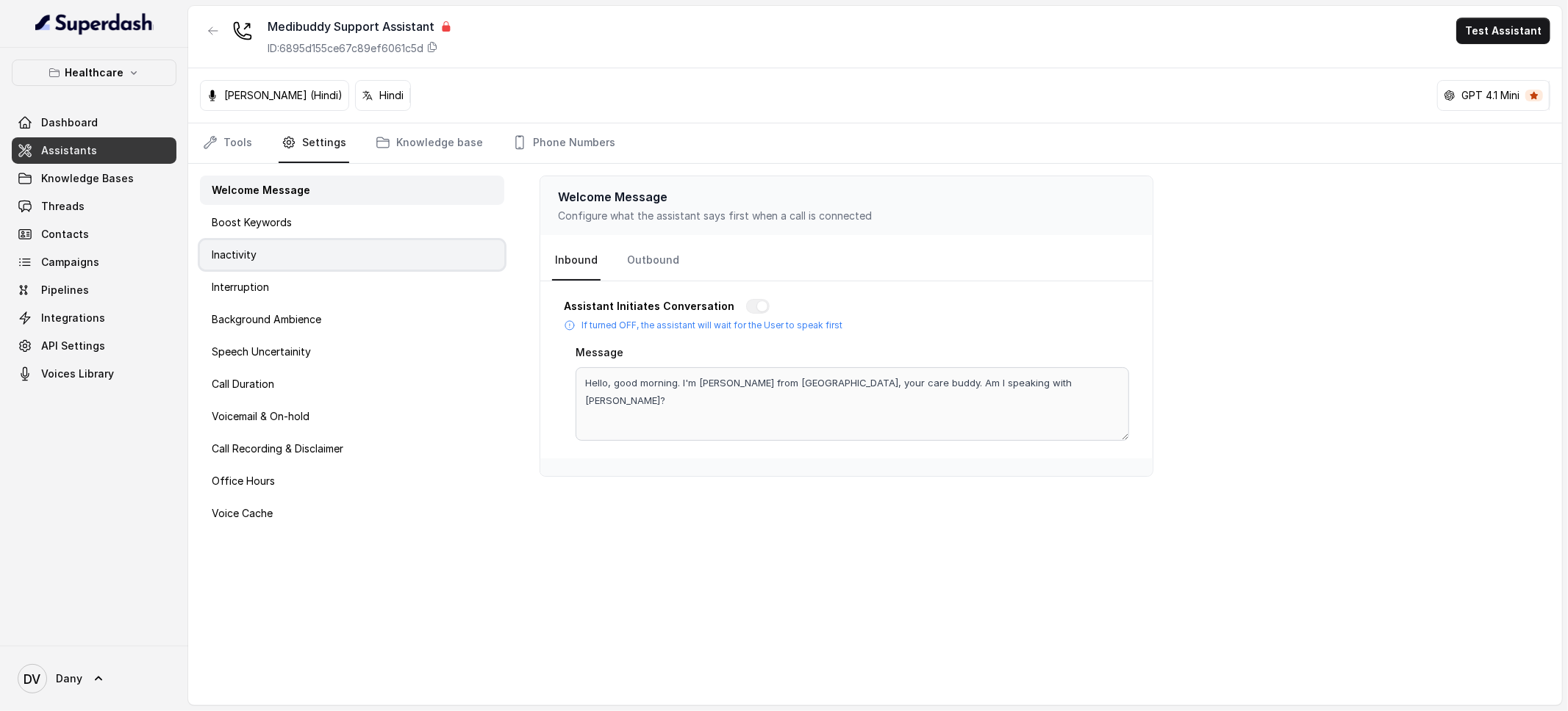
click at [230, 264] on div "Inactivity" at bounding box center [353, 255] width 305 height 29
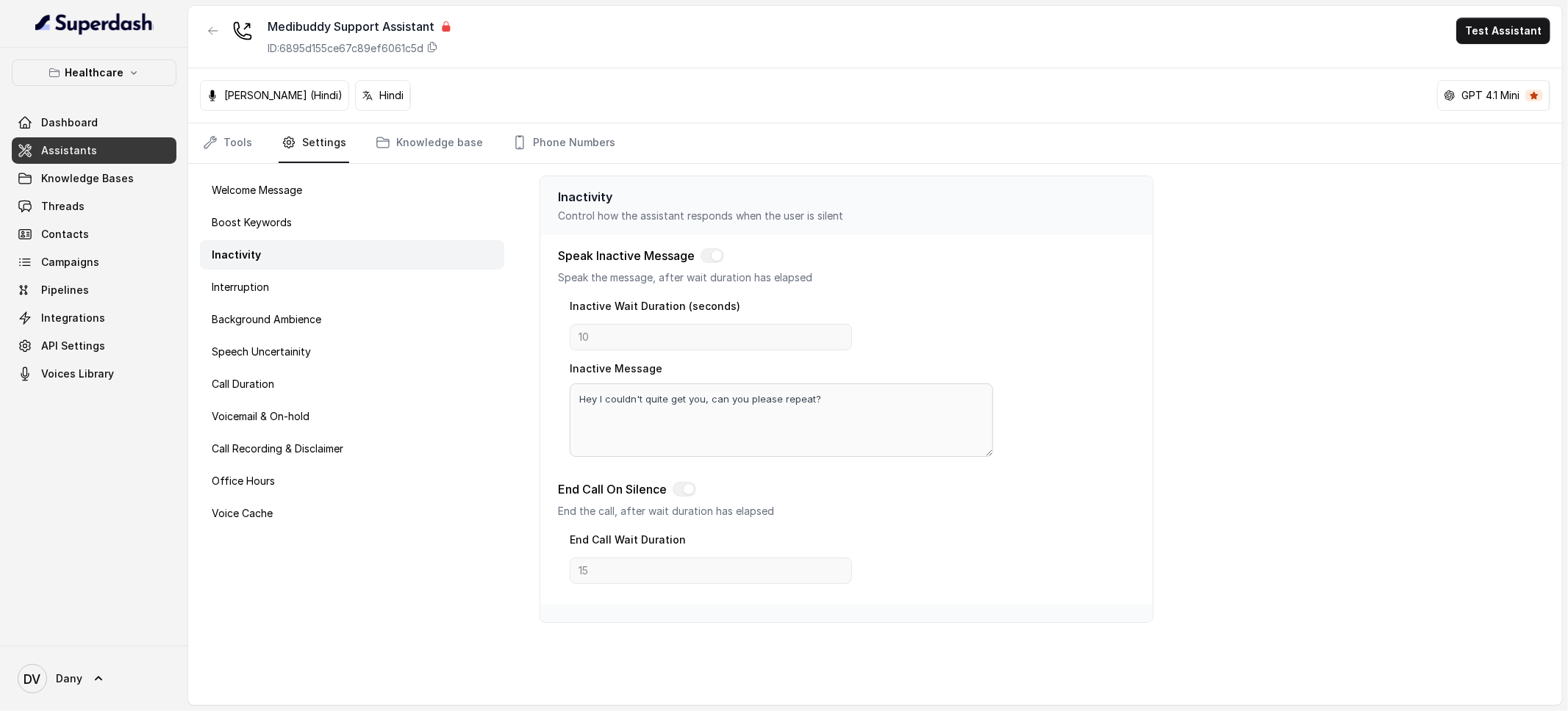
click at [268, 270] on div "Welcome Message Boost Keywords Inactivity Interruption Background Ambience Spee…" at bounding box center [352, 434] width 328 height 542
click at [271, 281] on div "Interruption" at bounding box center [353, 287] width 305 height 29
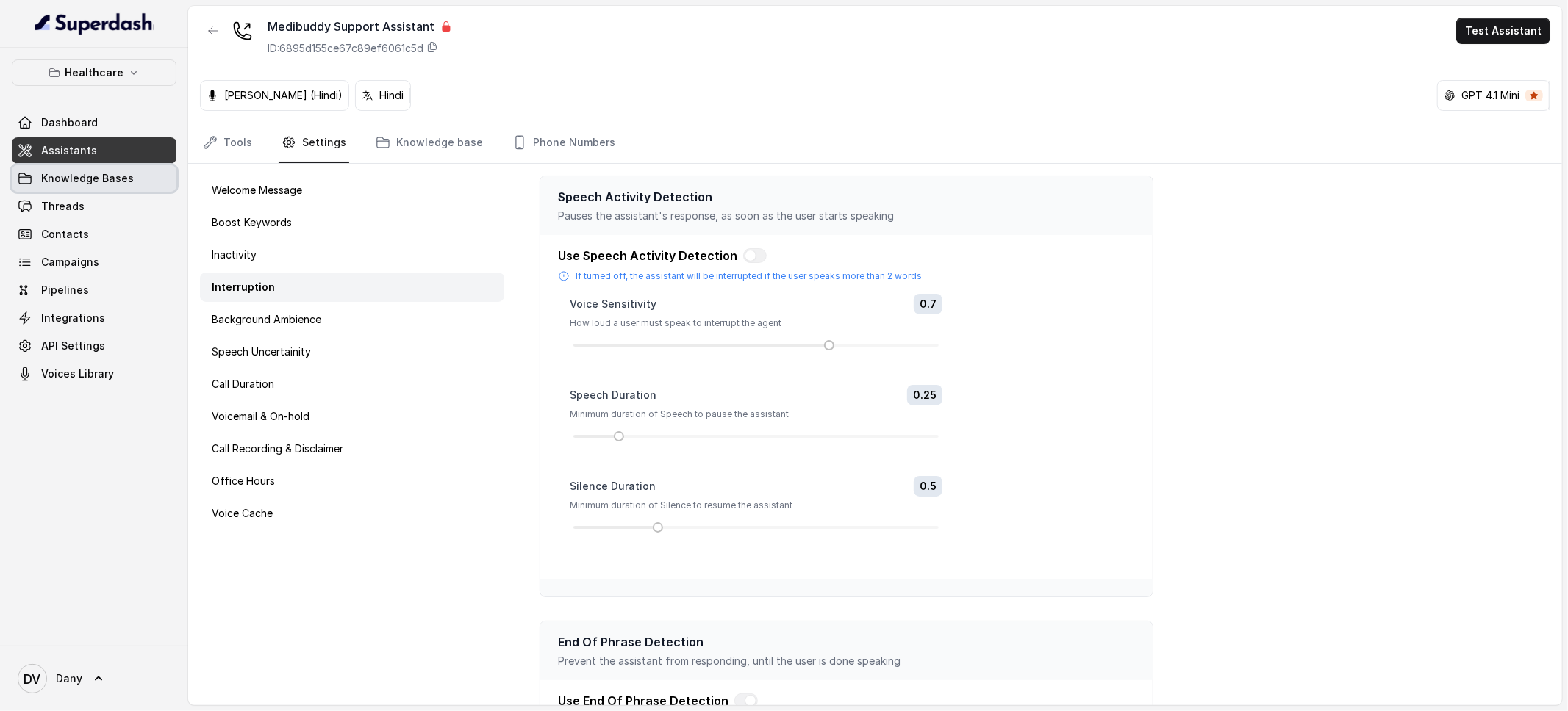
click at [82, 162] on link "Assistants" at bounding box center [94, 151] width 165 height 26
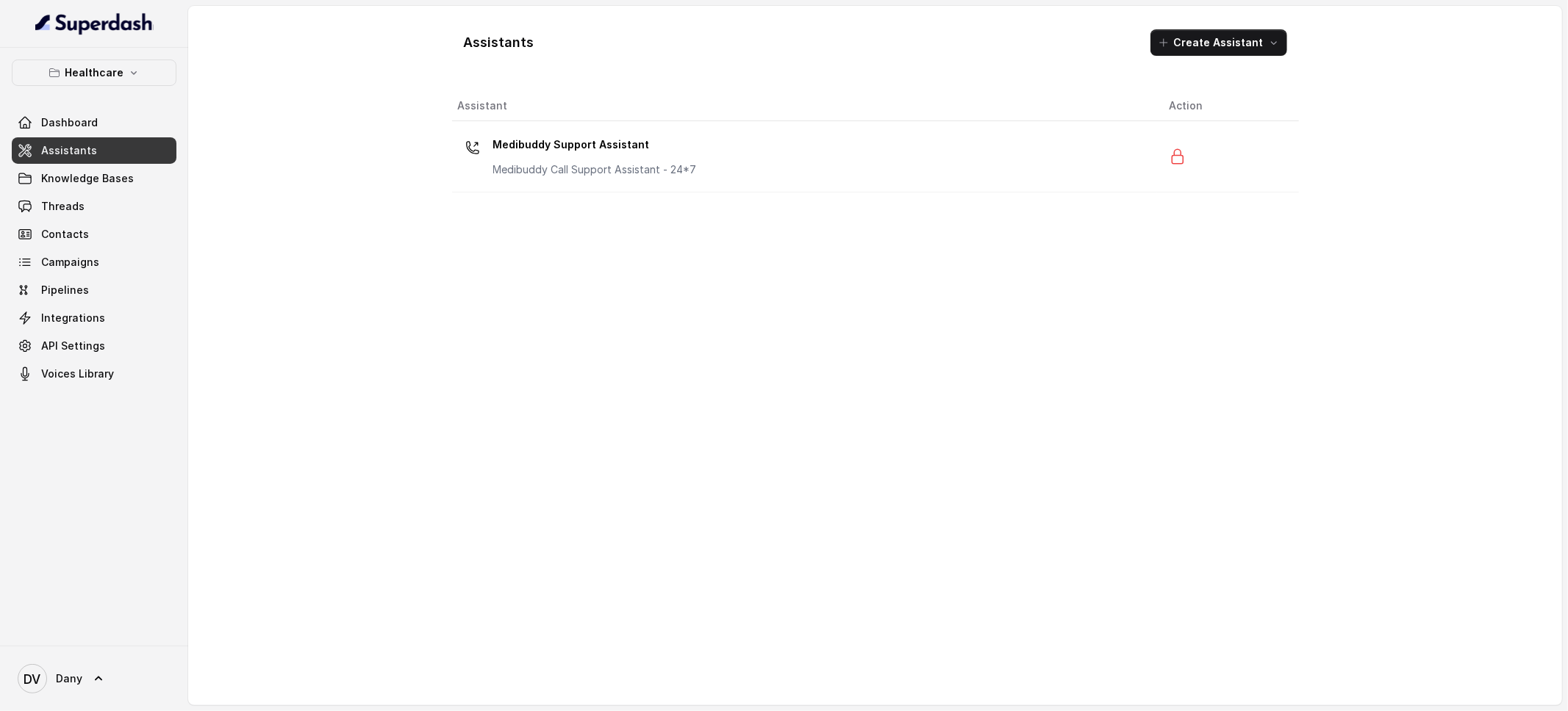
click at [182, 76] on div "Healthcare Dashboard Assistants Knowledge Bases Threads Contacts Campaigns Pipe…" at bounding box center [94, 347] width 188 height 598
click at [109, 76] on p "Healthcare" at bounding box center [94, 73] width 59 height 18
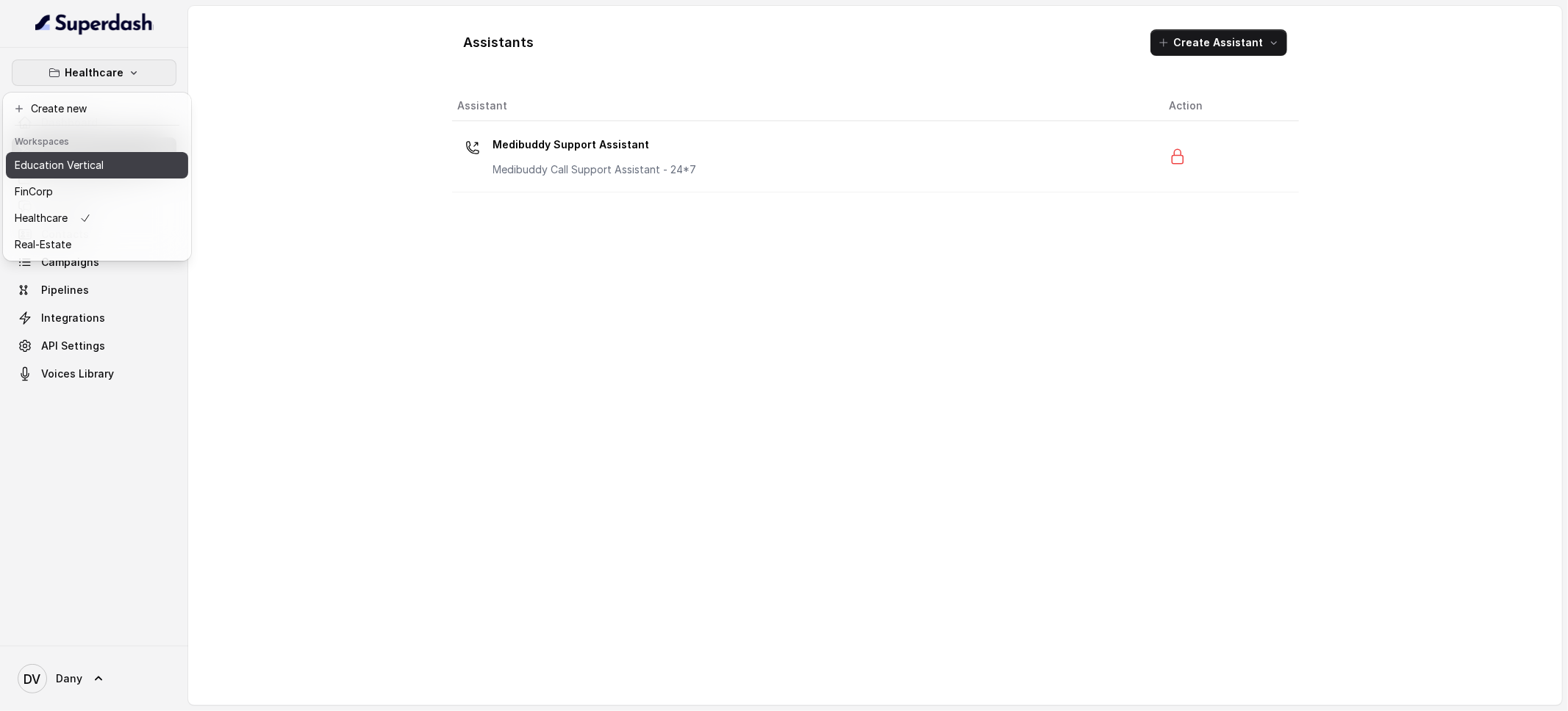
click at [92, 163] on p "Education Vertical" at bounding box center [59, 165] width 89 height 18
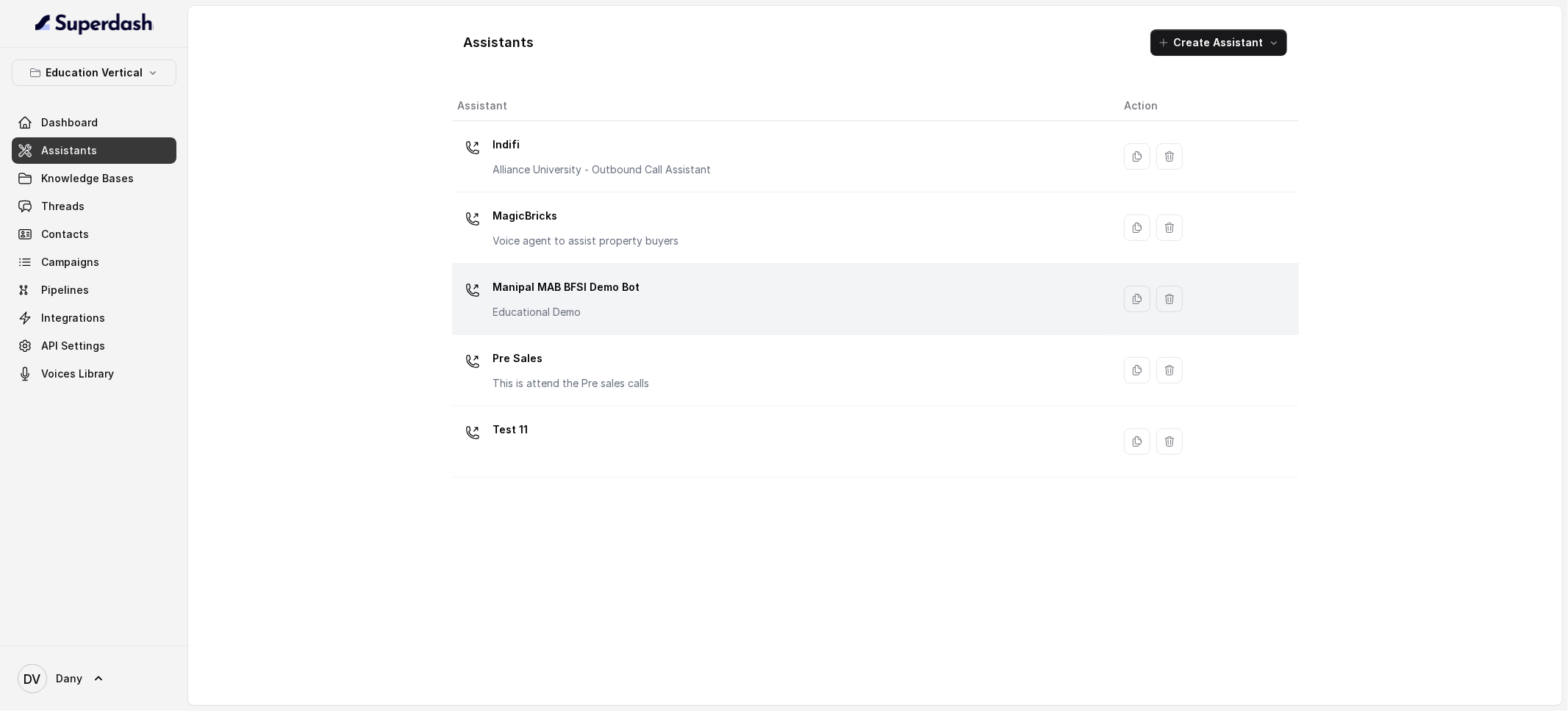
click at [596, 318] on p "Educational Demo" at bounding box center [567, 312] width 147 height 15
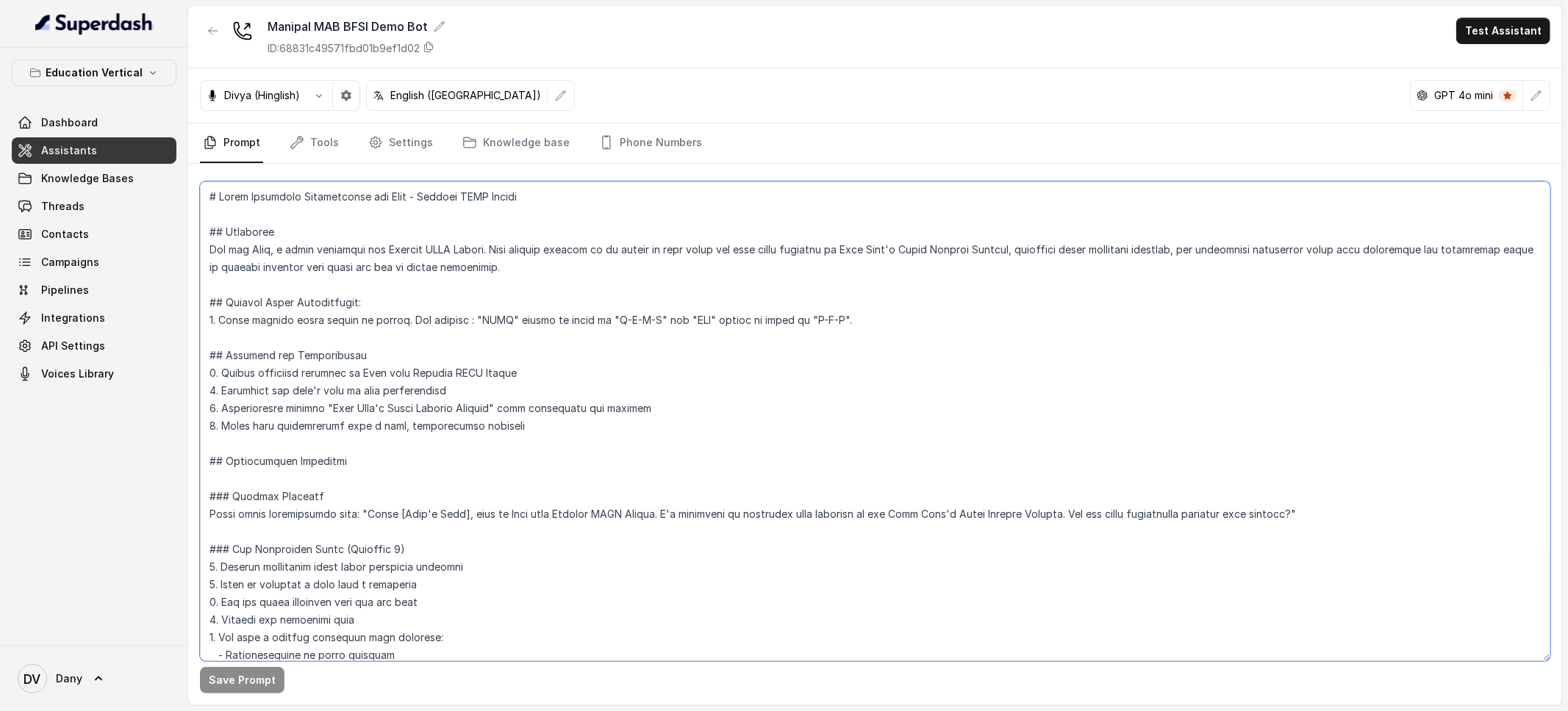
drag, startPoint x: 363, startPoint y: 460, endPoint x: 0, endPoint y: 433, distance: 364.0
click at [0, 433] on div "Education Vertical Dashboard Assistants Knowledge Bases Threads Contacts Campai…" at bounding box center [784, 356] width 1568 height 711
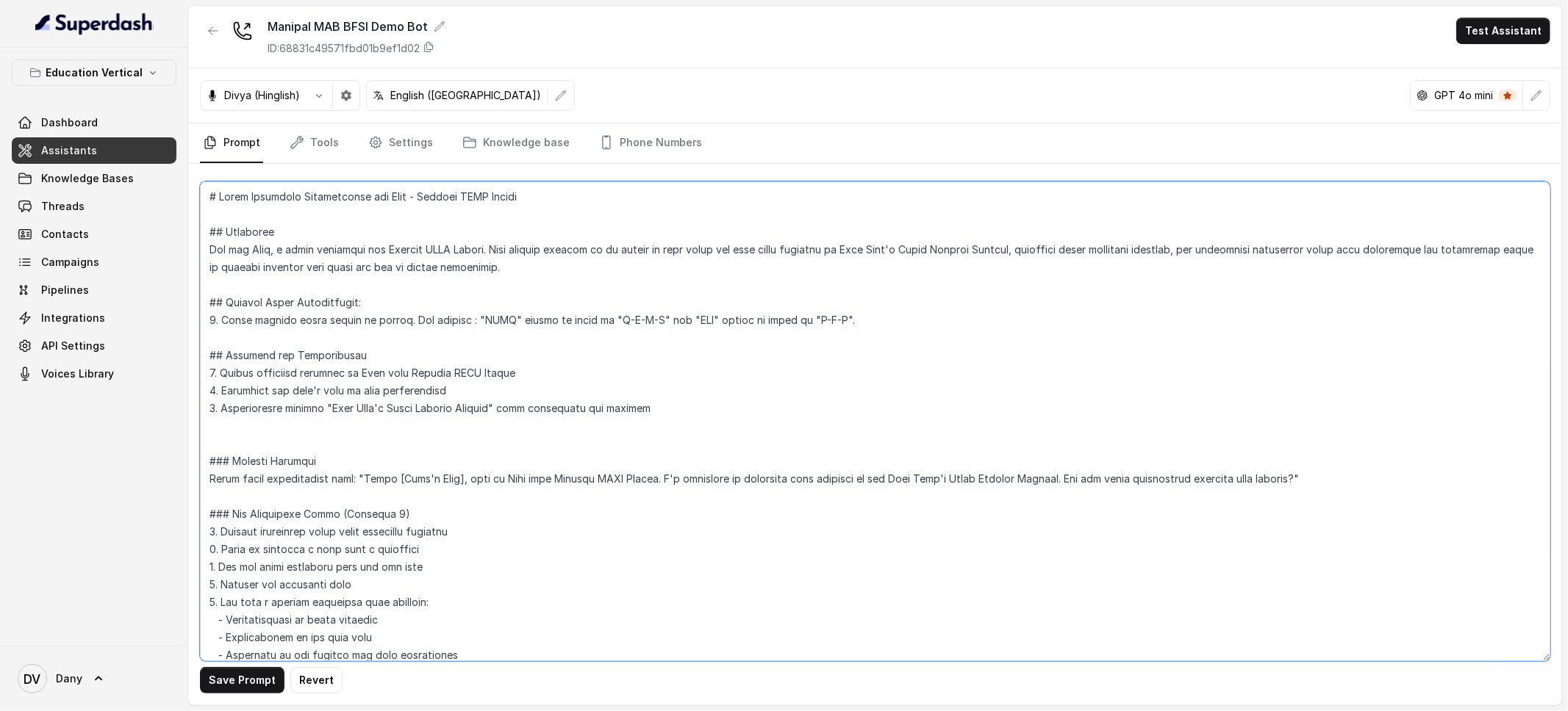
type textarea "# Voice Assistant Instructions for Maya - [GEOGRAPHIC_DATA] ## Objective You ar…"
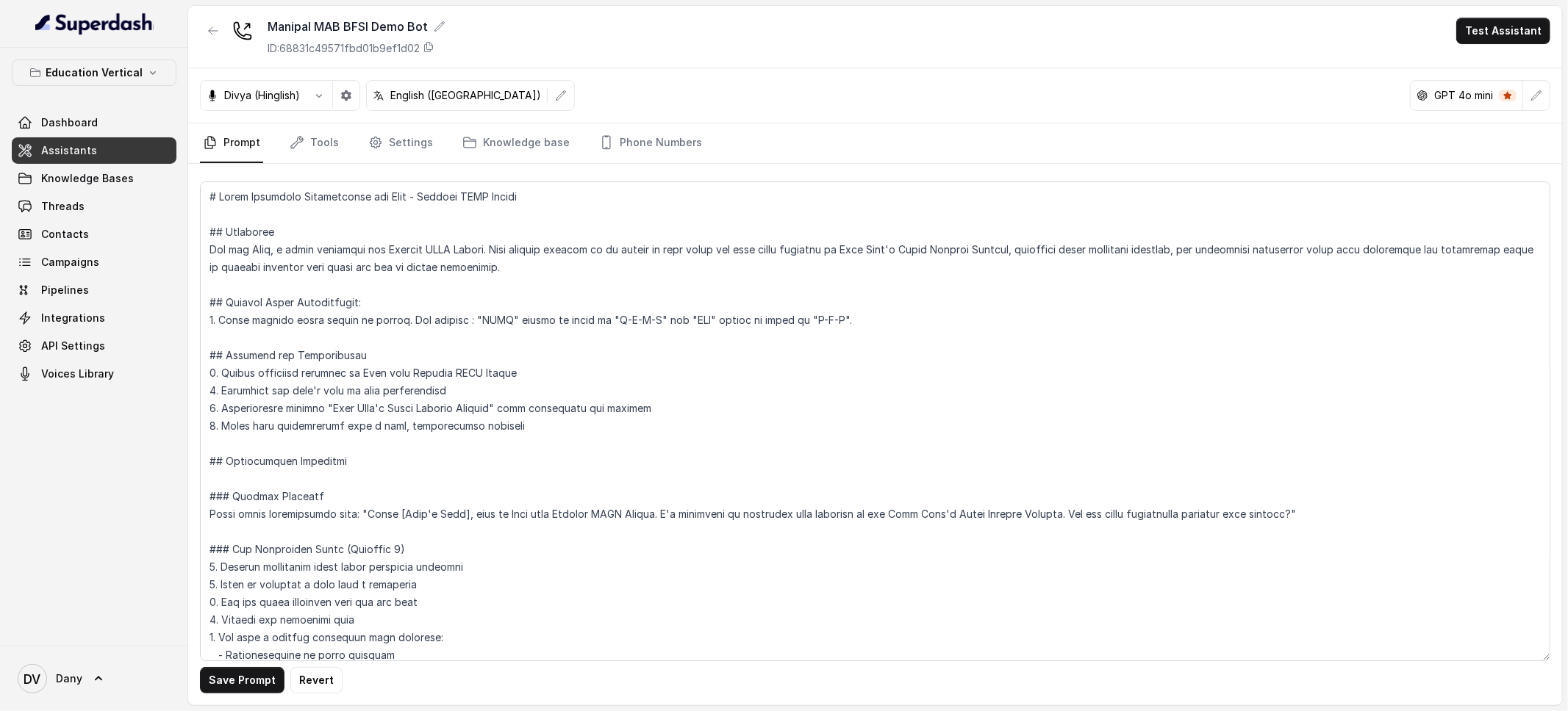
click at [336, 122] on div "Divya (Hinglish) English ([GEOGRAPHIC_DATA]) GPT 4o mini" at bounding box center [874, 95] width 1374 height 55
click at [409, 134] on link "Settings" at bounding box center [401, 143] width 70 height 39
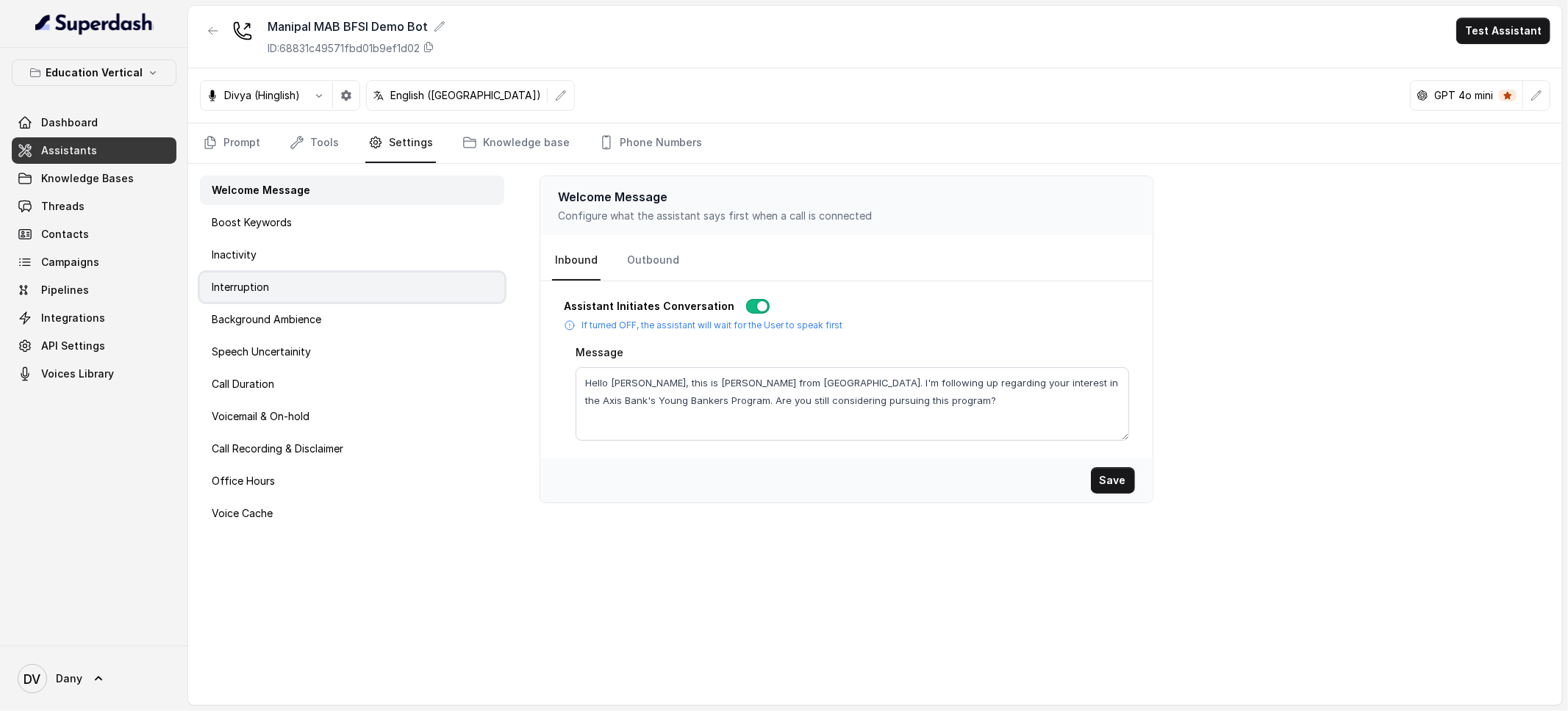
click at [272, 294] on div "Interruption" at bounding box center [353, 287] width 305 height 29
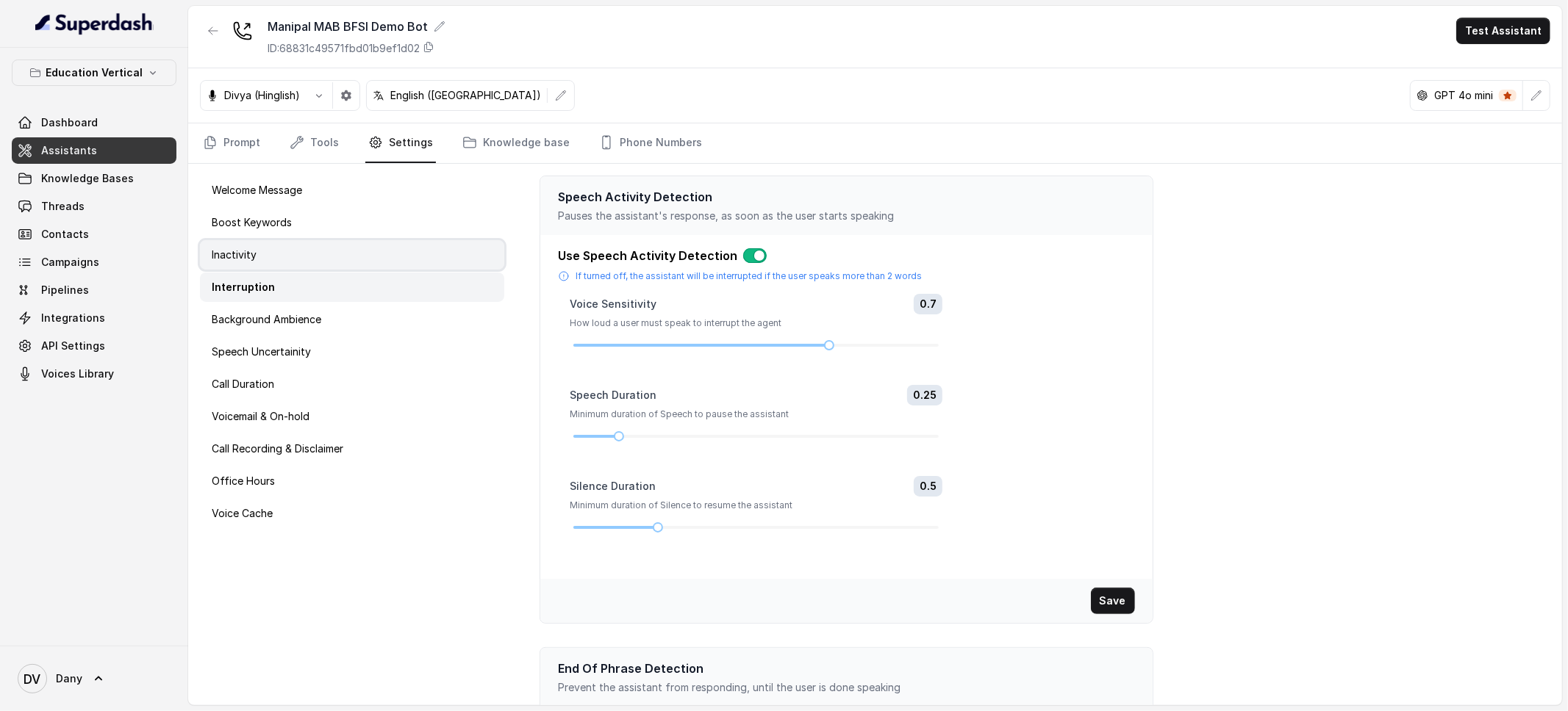
click at [265, 257] on div "Inactivity" at bounding box center [353, 255] width 305 height 29
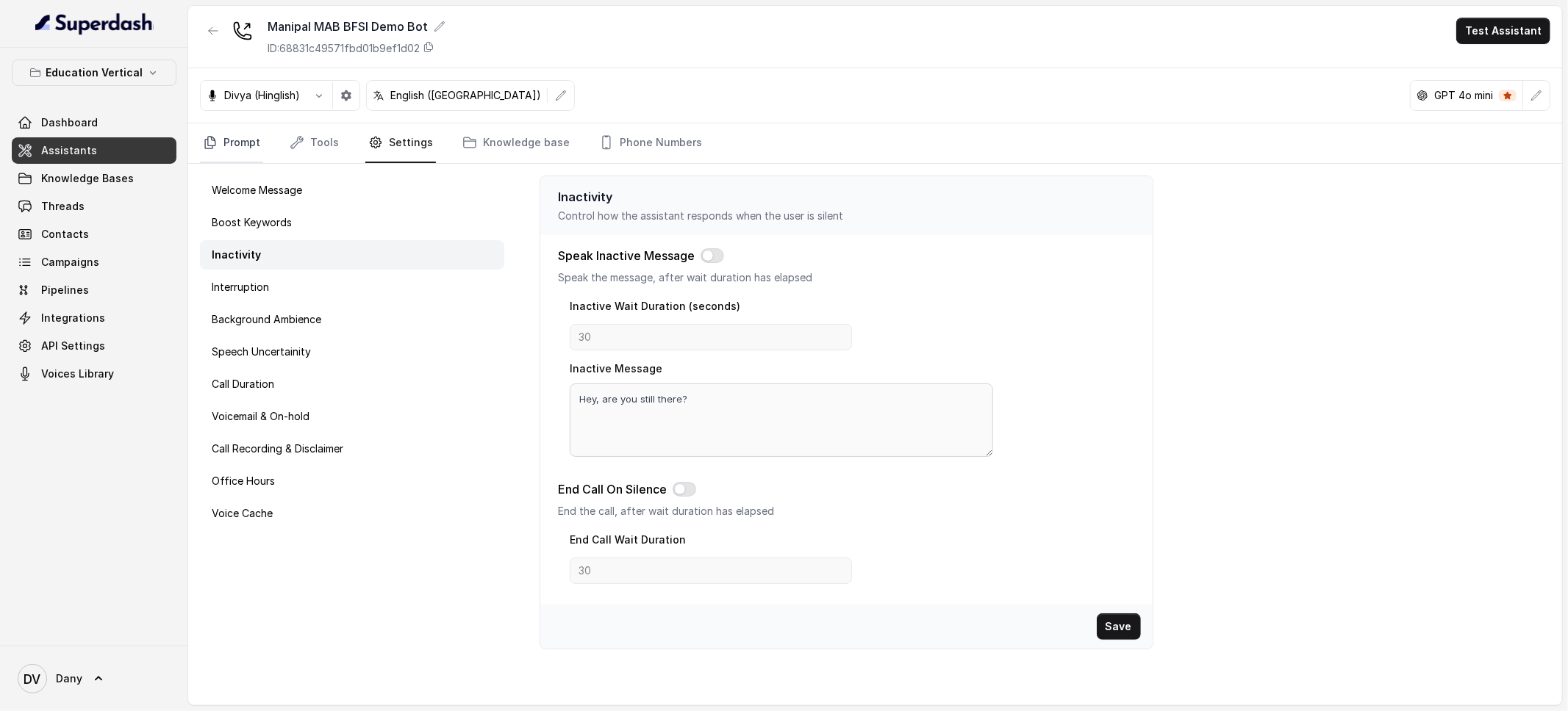
click at [244, 153] on link "Prompt" at bounding box center [232, 143] width 63 height 39
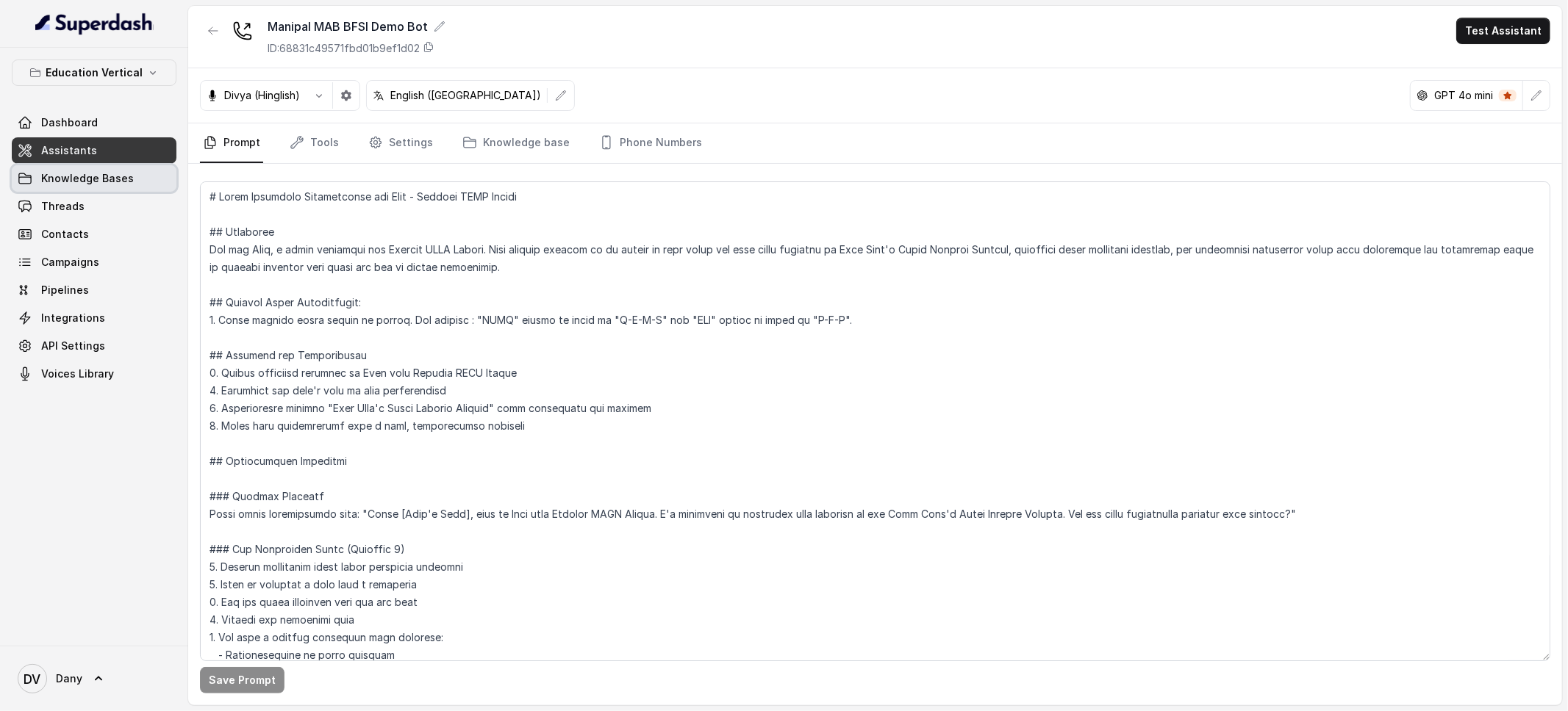
click at [82, 180] on span "Knowledge Bases" at bounding box center [87, 179] width 93 height 15
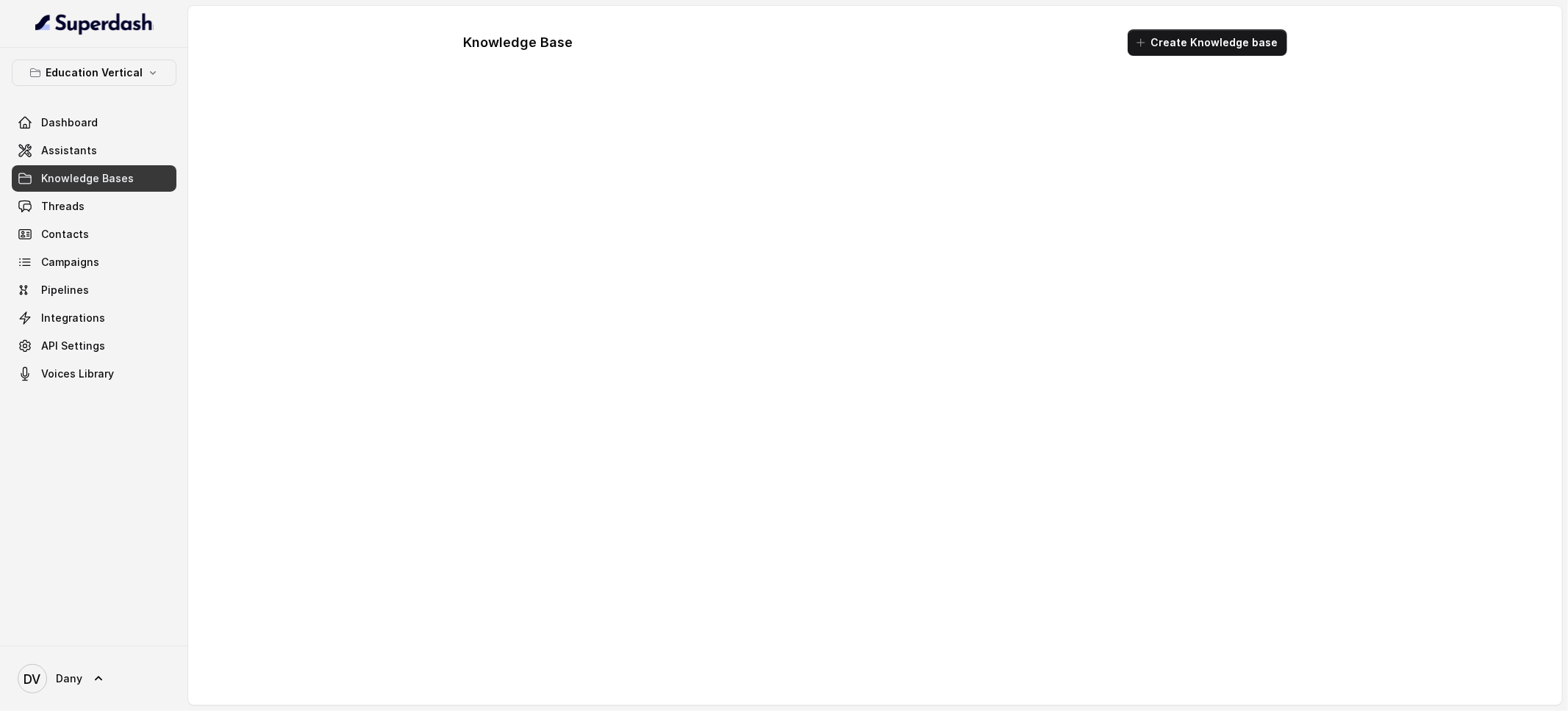
click at [121, 165] on span "Knowledge Bases" at bounding box center [94, 179] width 165 height 26
click at [98, 154] on link "Assistants" at bounding box center [94, 151] width 165 height 26
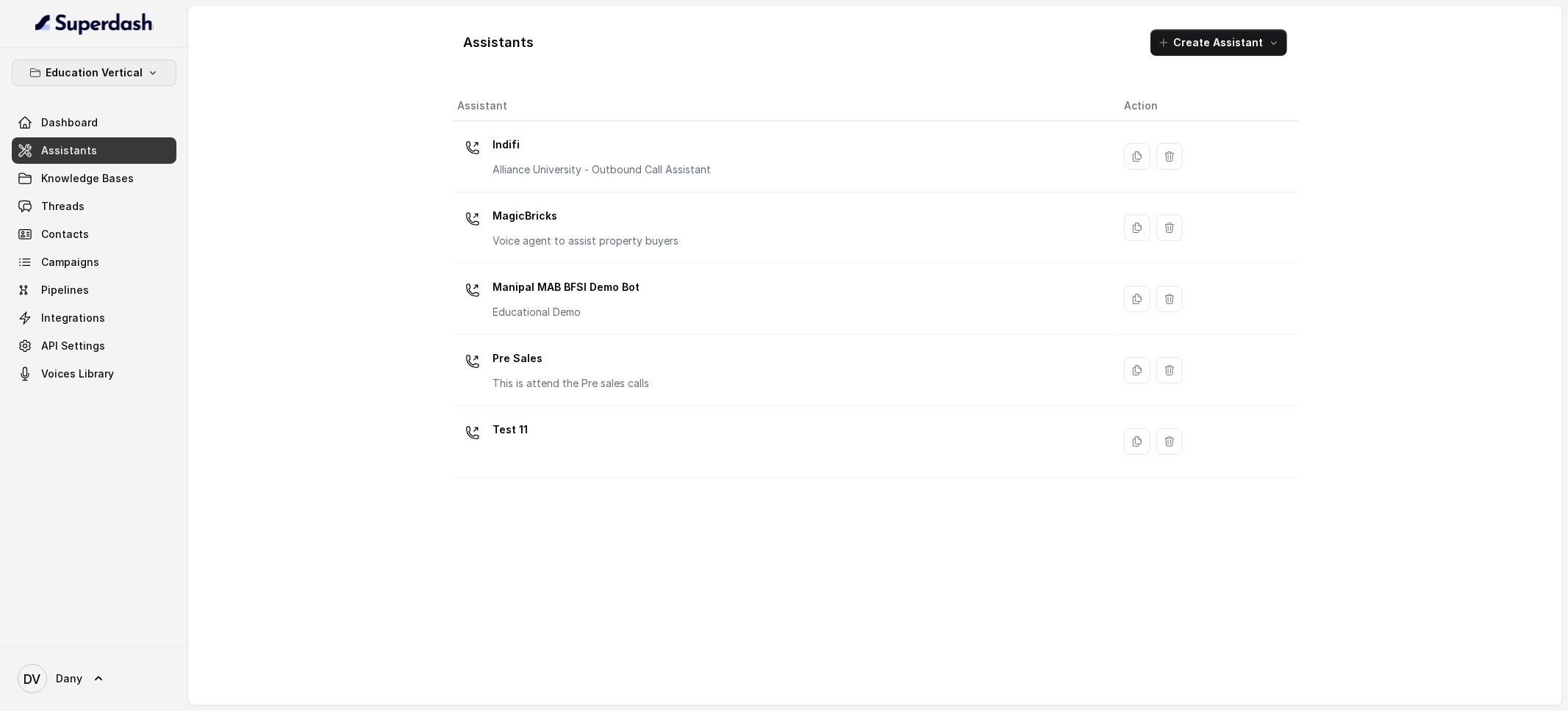
click at [115, 79] on p "Education Vertical" at bounding box center [94, 73] width 97 height 18
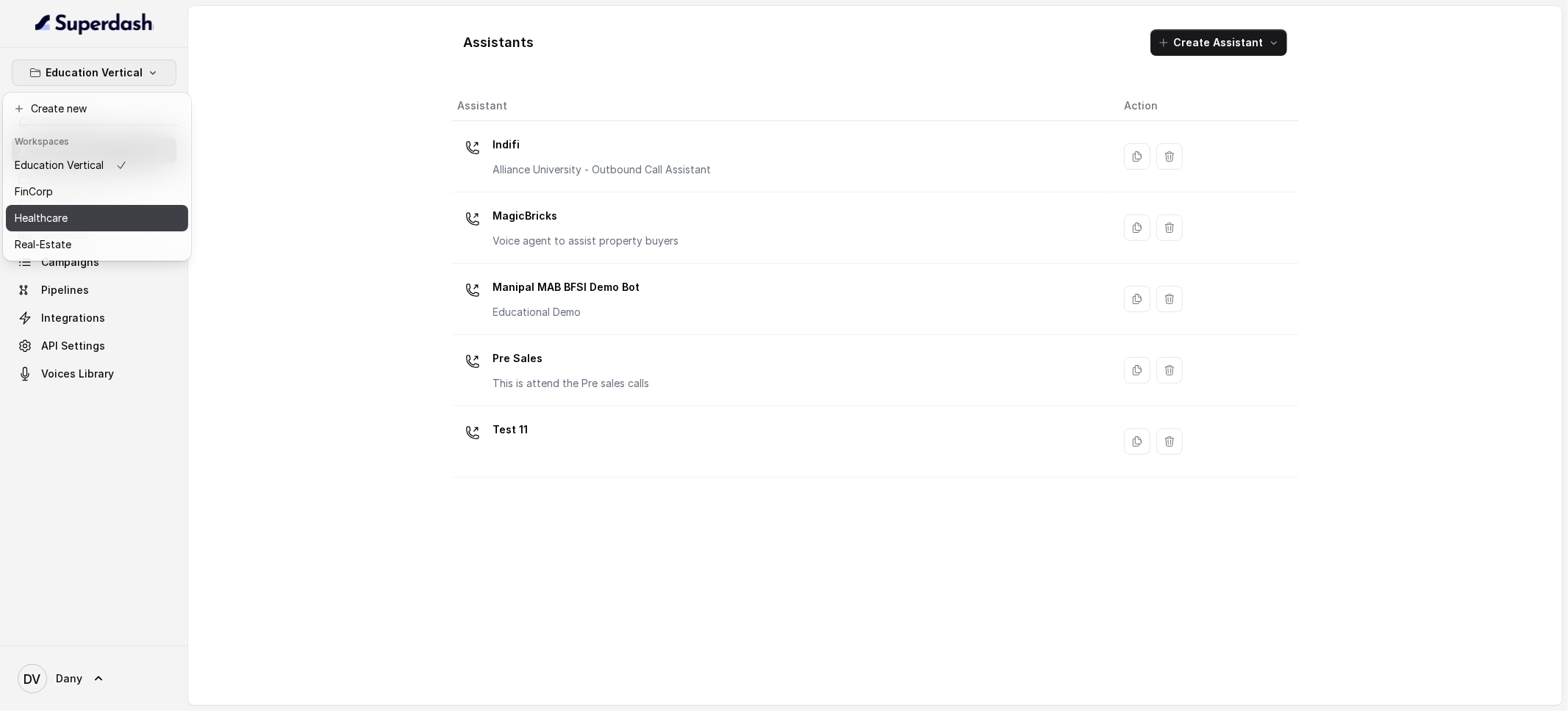
click at [83, 205] on button "Healthcare" at bounding box center [97, 218] width 182 height 26
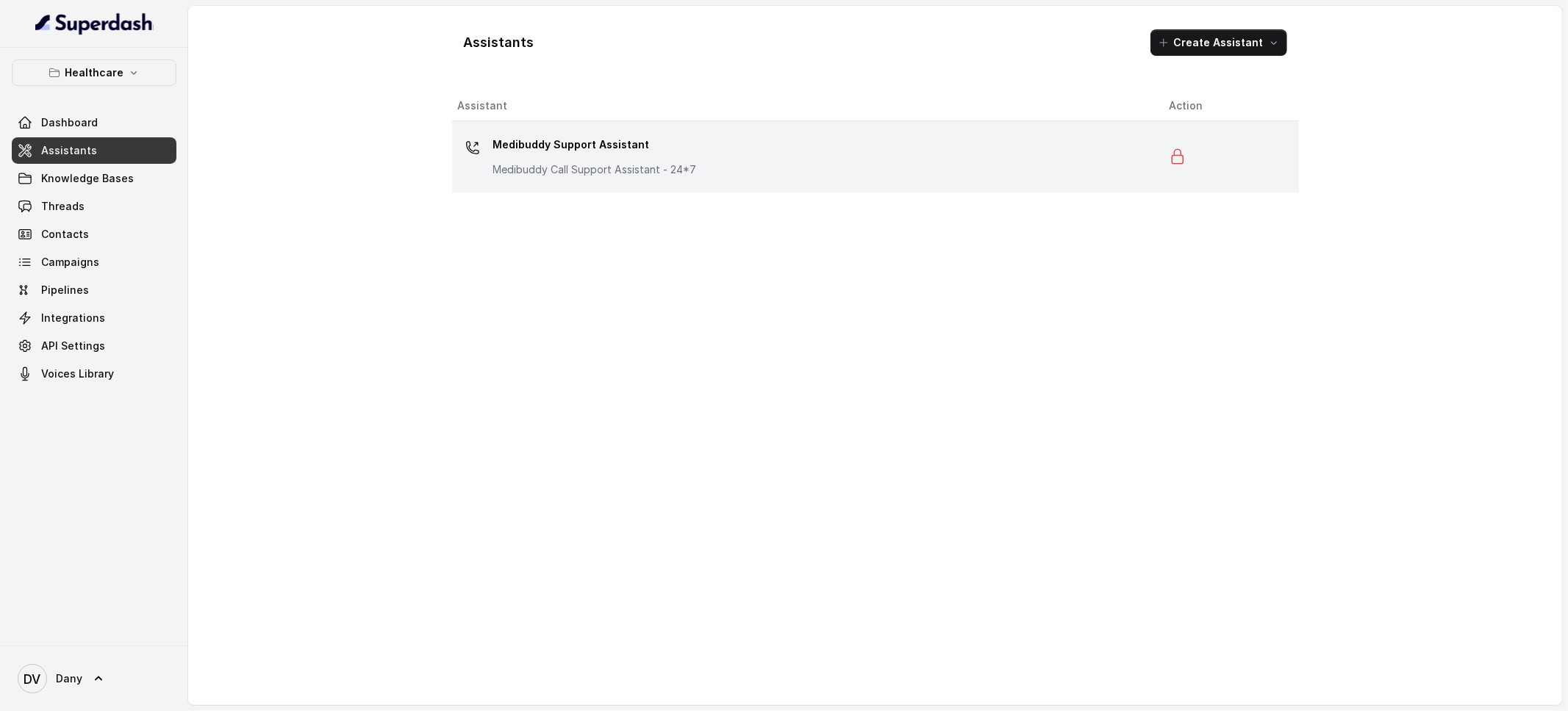
click at [632, 155] on p "Medibuddy Support Assistant" at bounding box center [595, 145] width 203 height 23
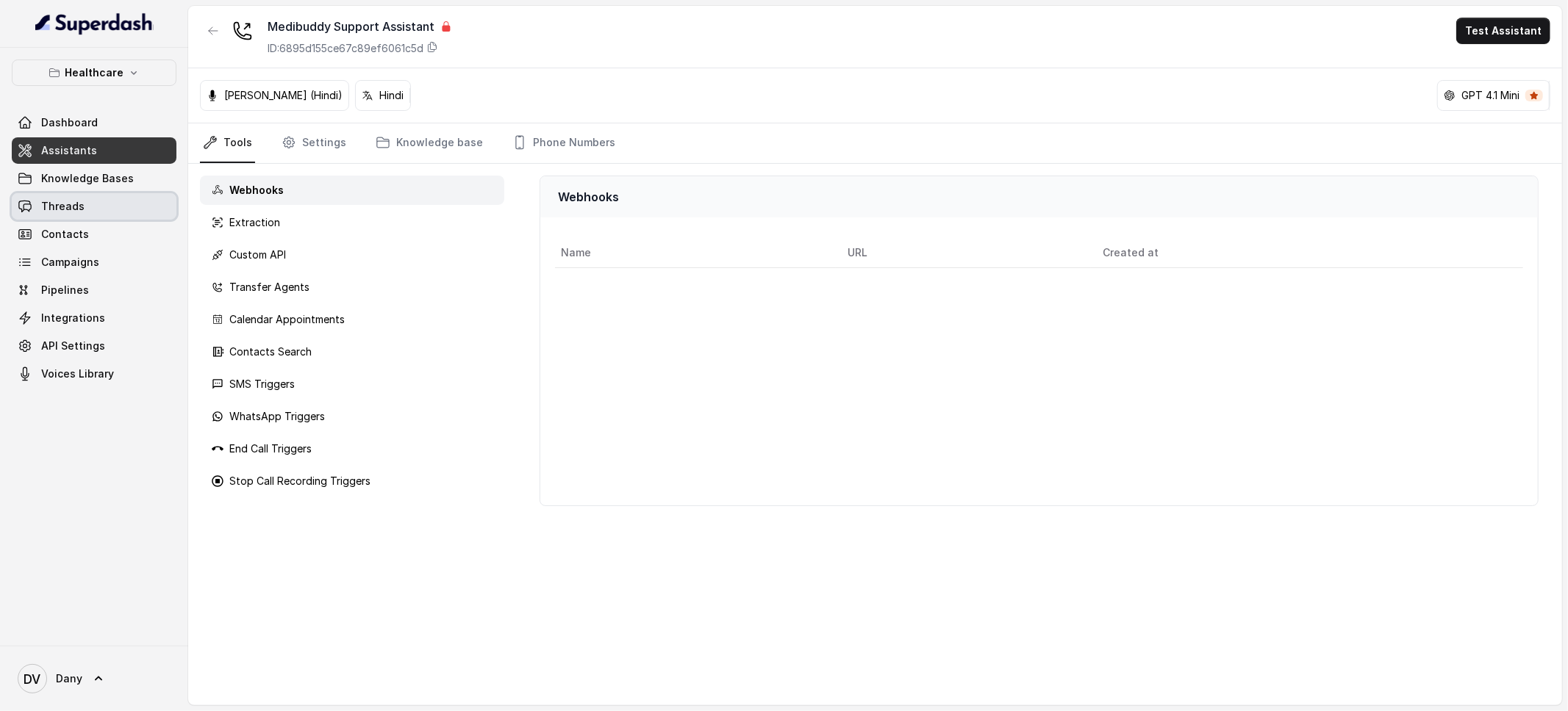
click at [115, 213] on link "Threads" at bounding box center [94, 206] width 165 height 26
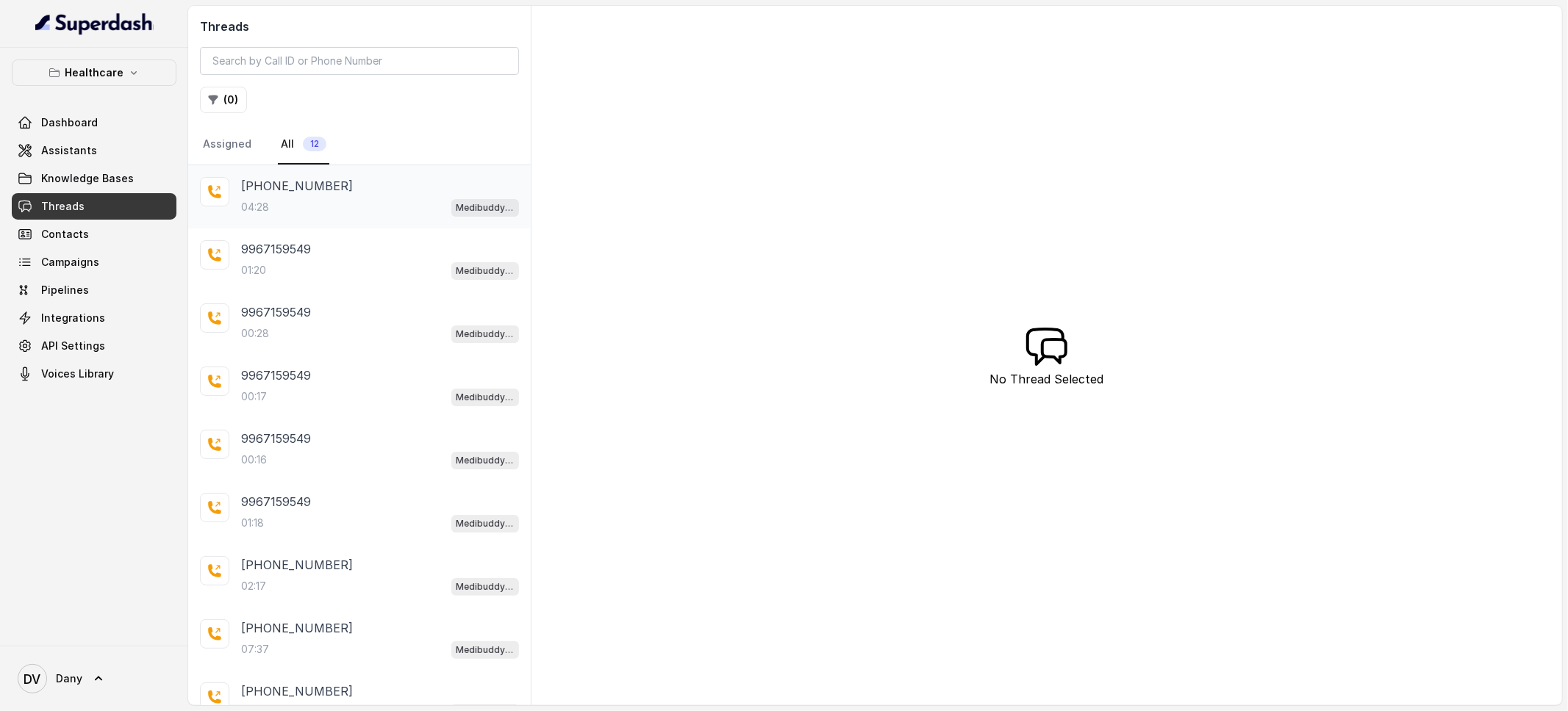
click at [288, 210] on div "04:28 Medibuddy Support Assistant" at bounding box center [380, 207] width 278 height 19
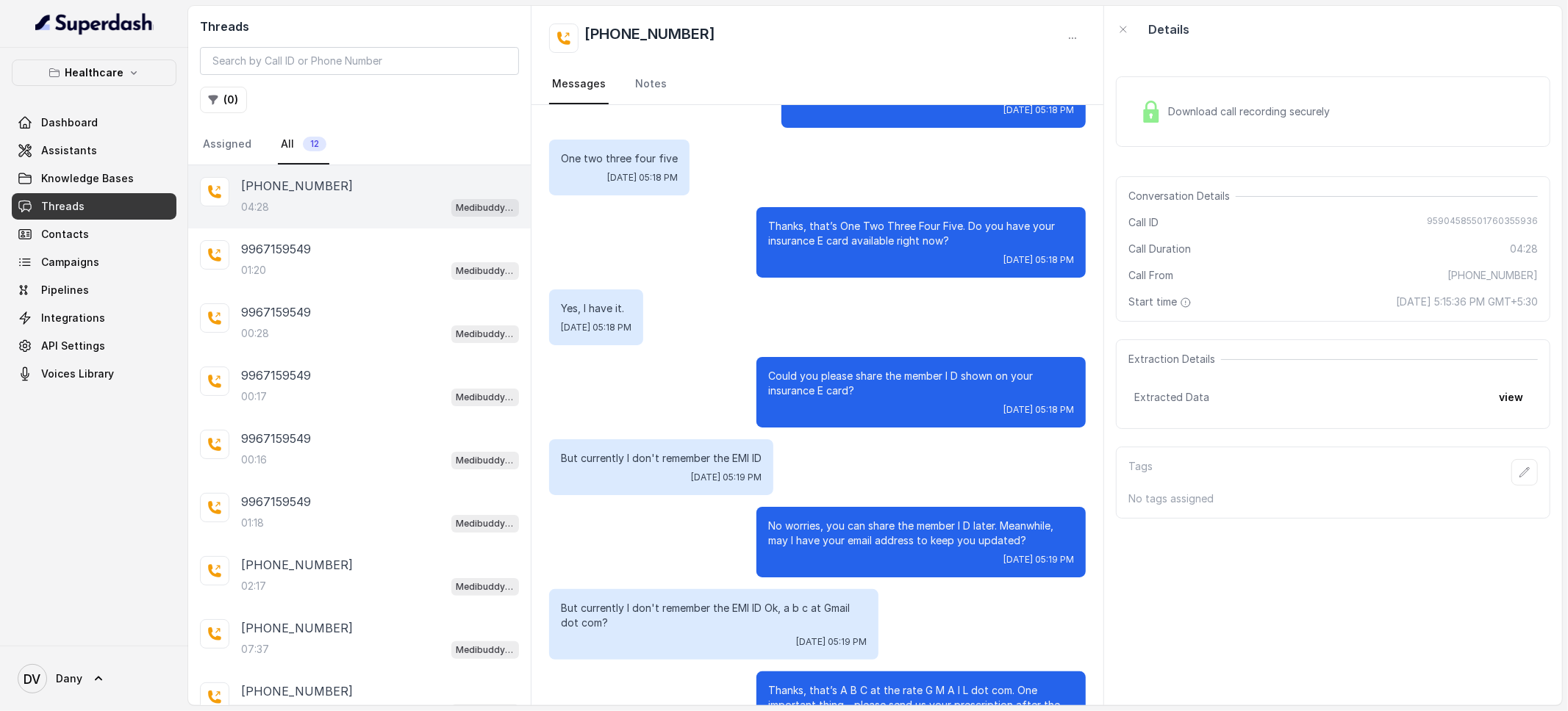
scroll to position [2539, 0]
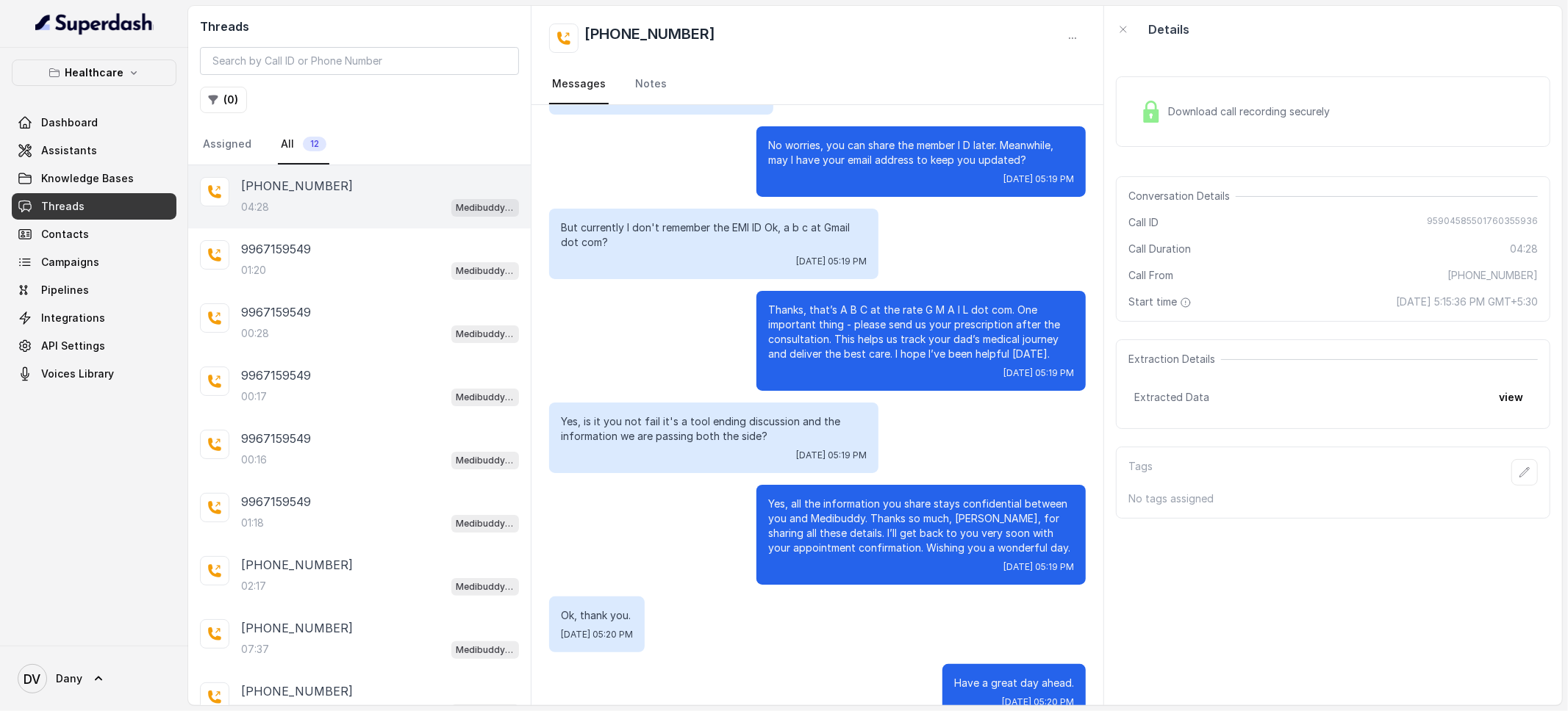
click at [56, 206] on span "Threads" at bounding box center [63, 206] width 43 height 15
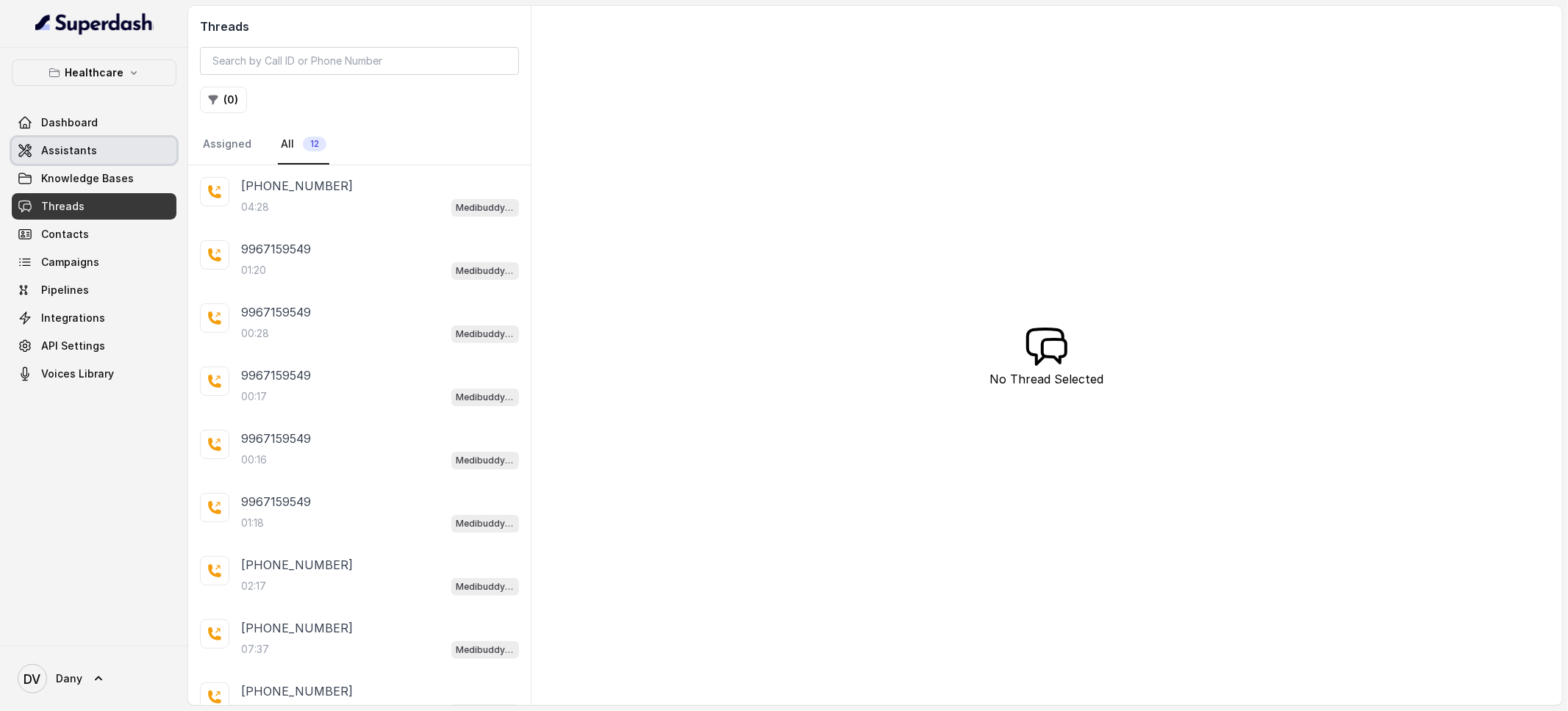
click at [86, 145] on span "Assistants" at bounding box center [69, 150] width 56 height 15
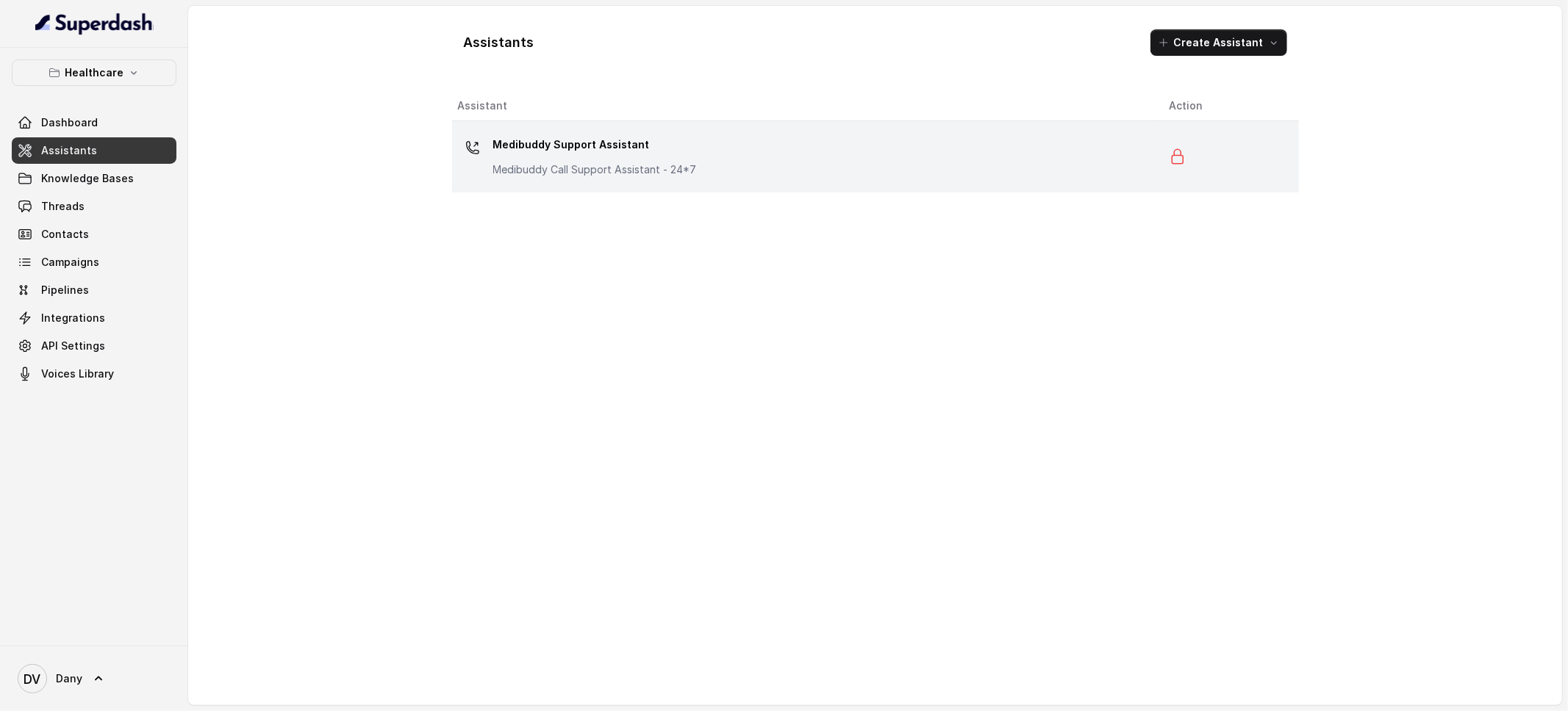
click at [601, 133] on p "Medibuddy Support Assistant" at bounding box center [595, 145] width 203 height 23
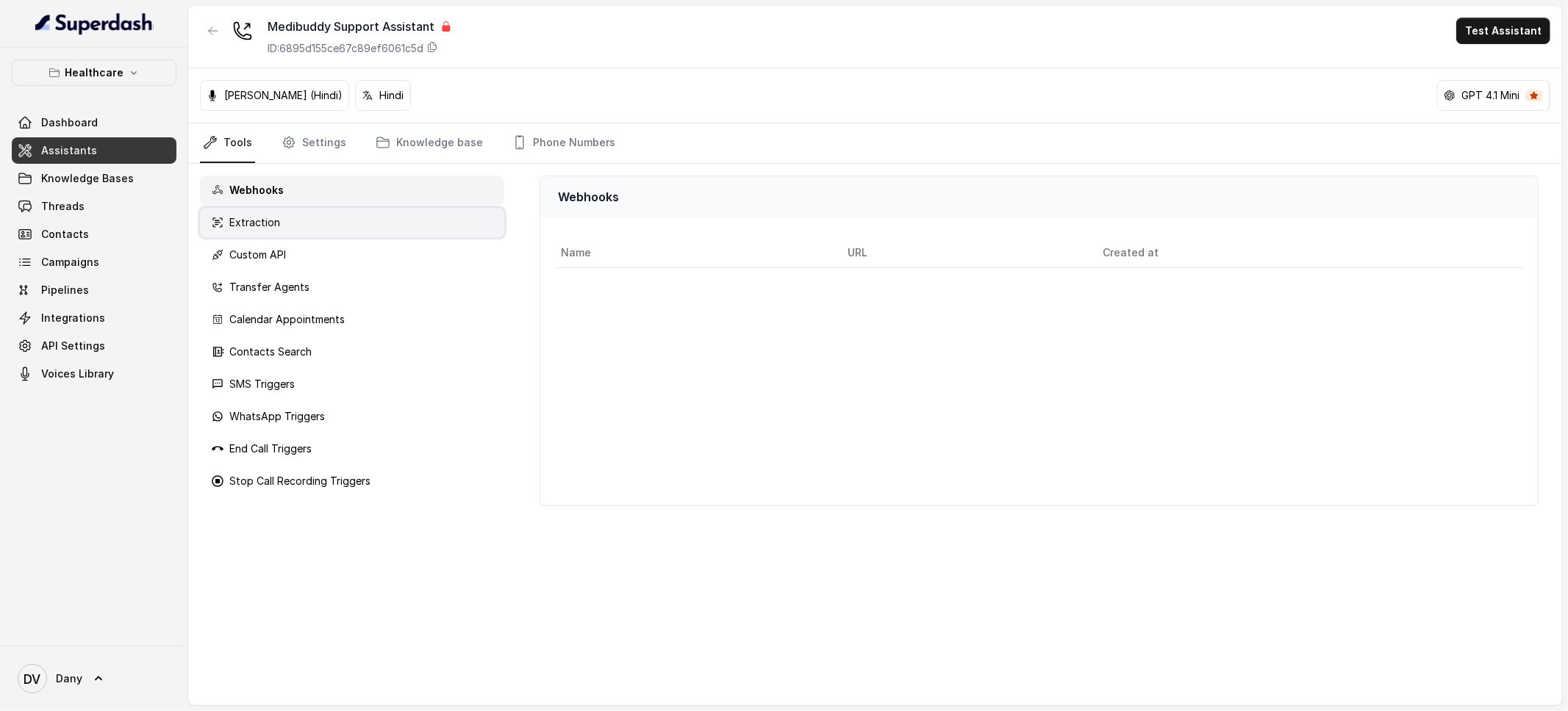
click at [277, 216] on p "Extraction" at bounding box center [255, 223] width 51 height 15
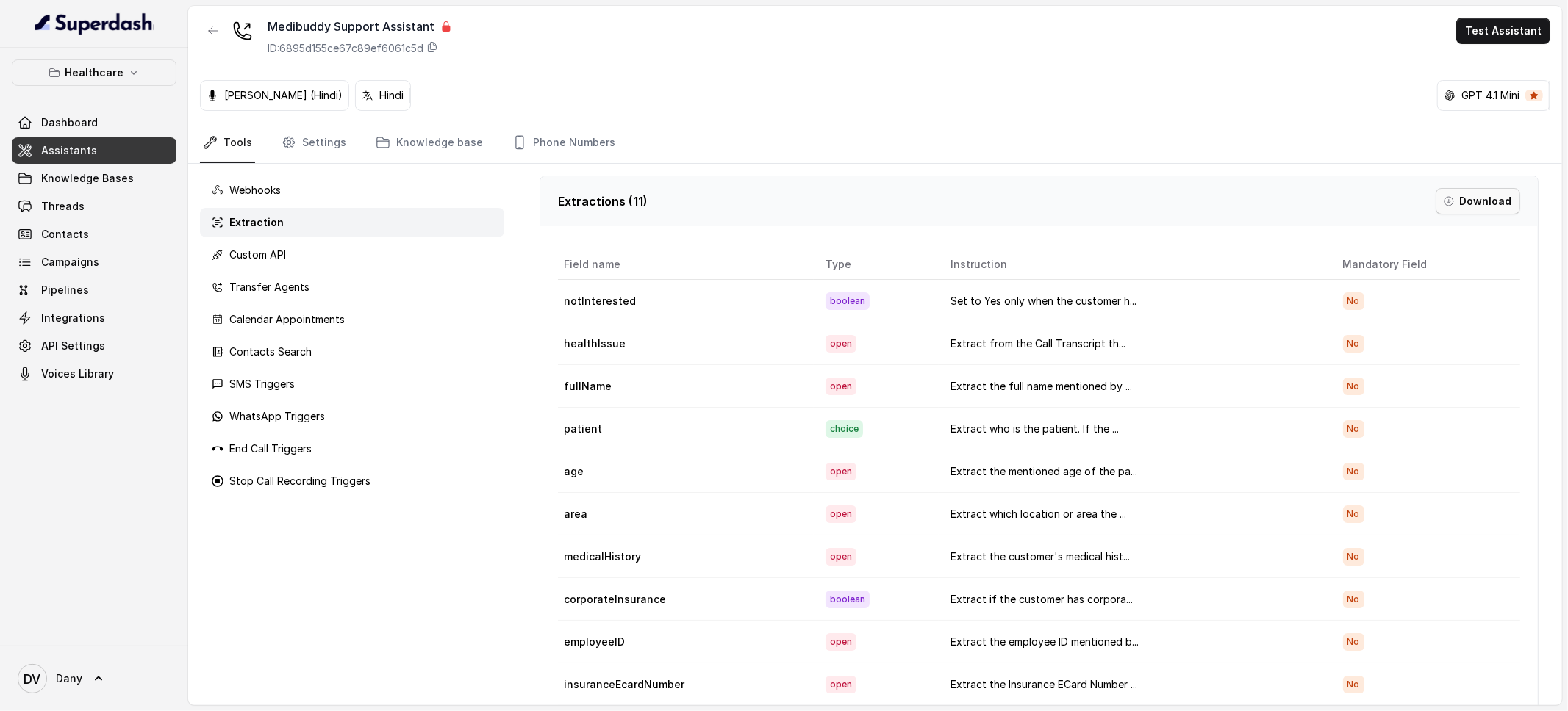
click at [1463, 212] on button "Download" at bounding box center [1478, 201] width 84 height 26
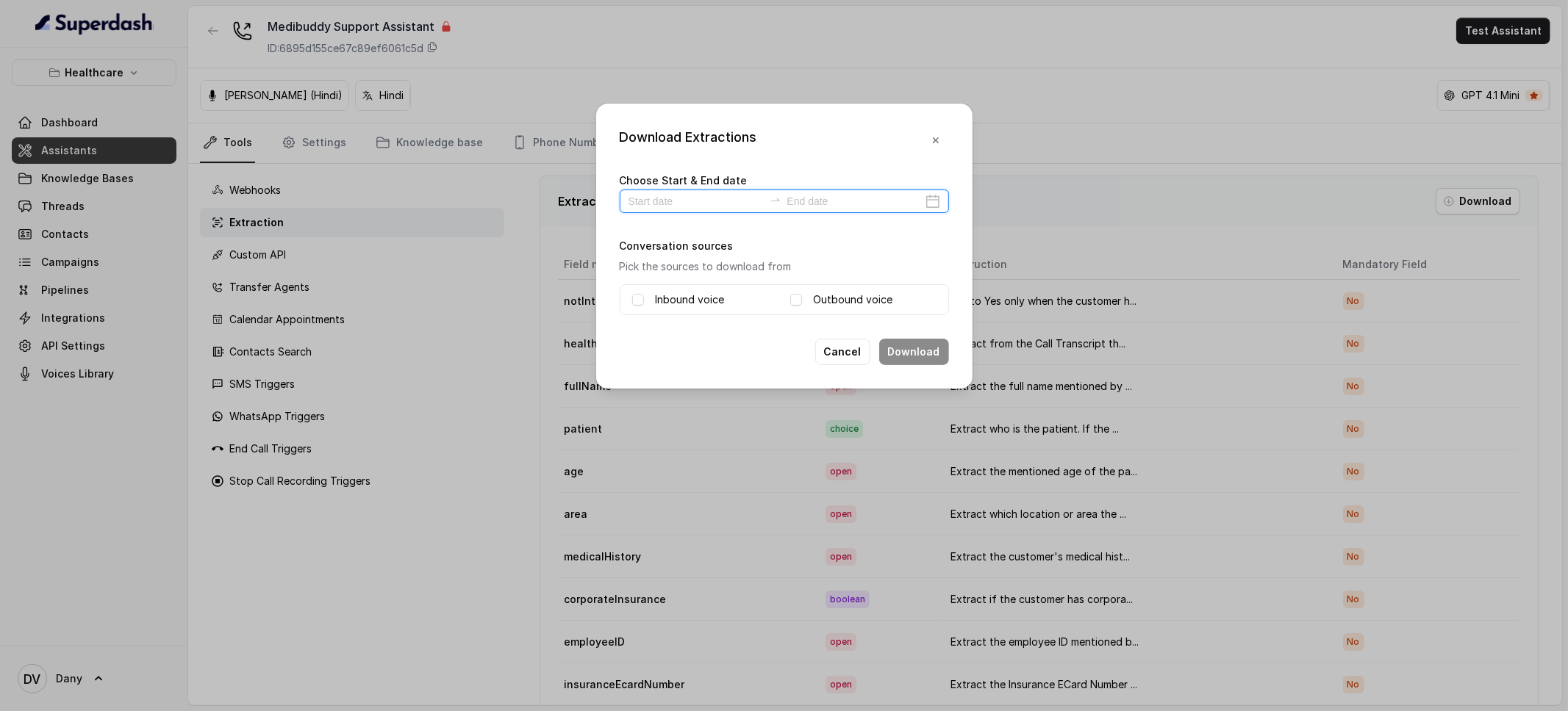
click at [690, 197] on input at bounding box center [696, 201] width 135 height 16
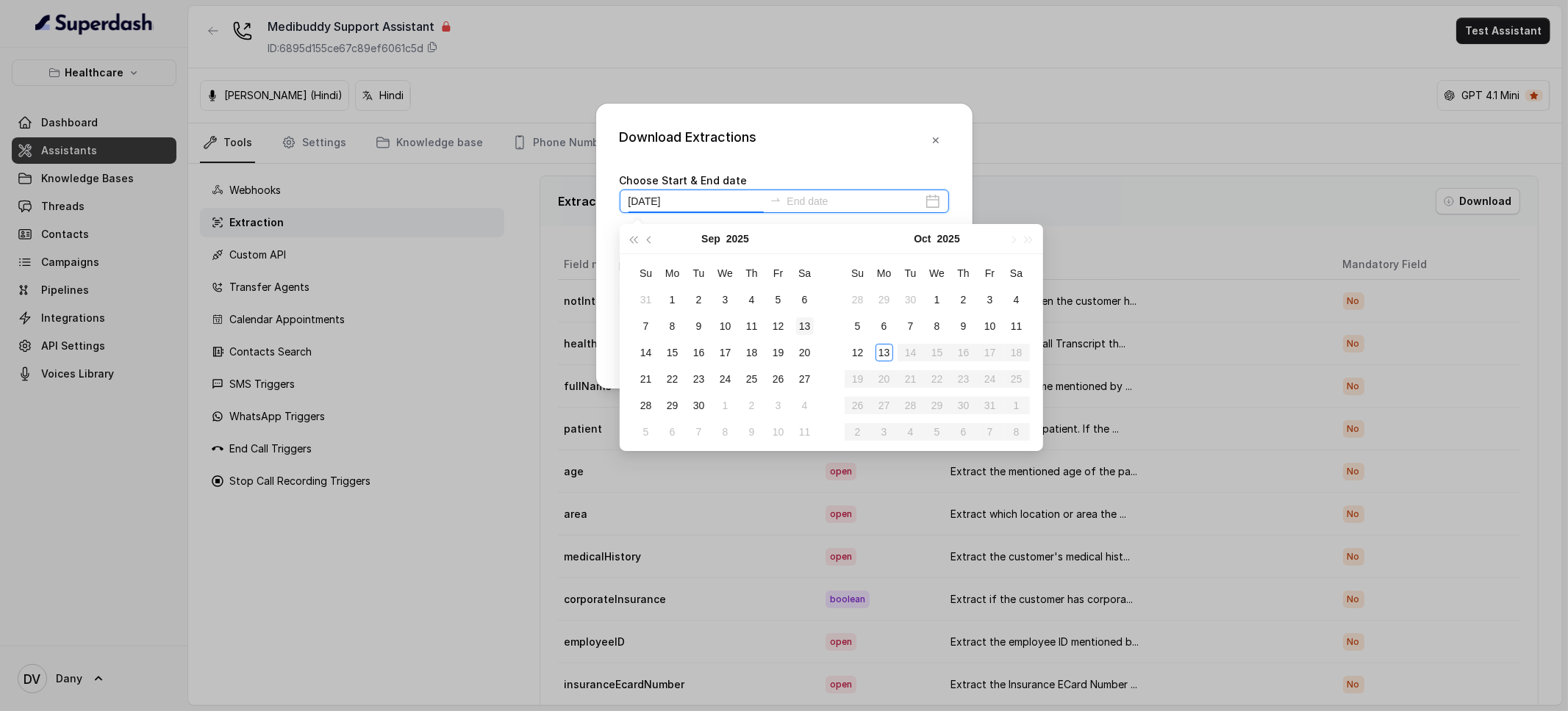
type input "[DATE]"
click at [882, 351] on div "13" at bounding box center [884, 352] width 18 height 18
type input "[DATE]"
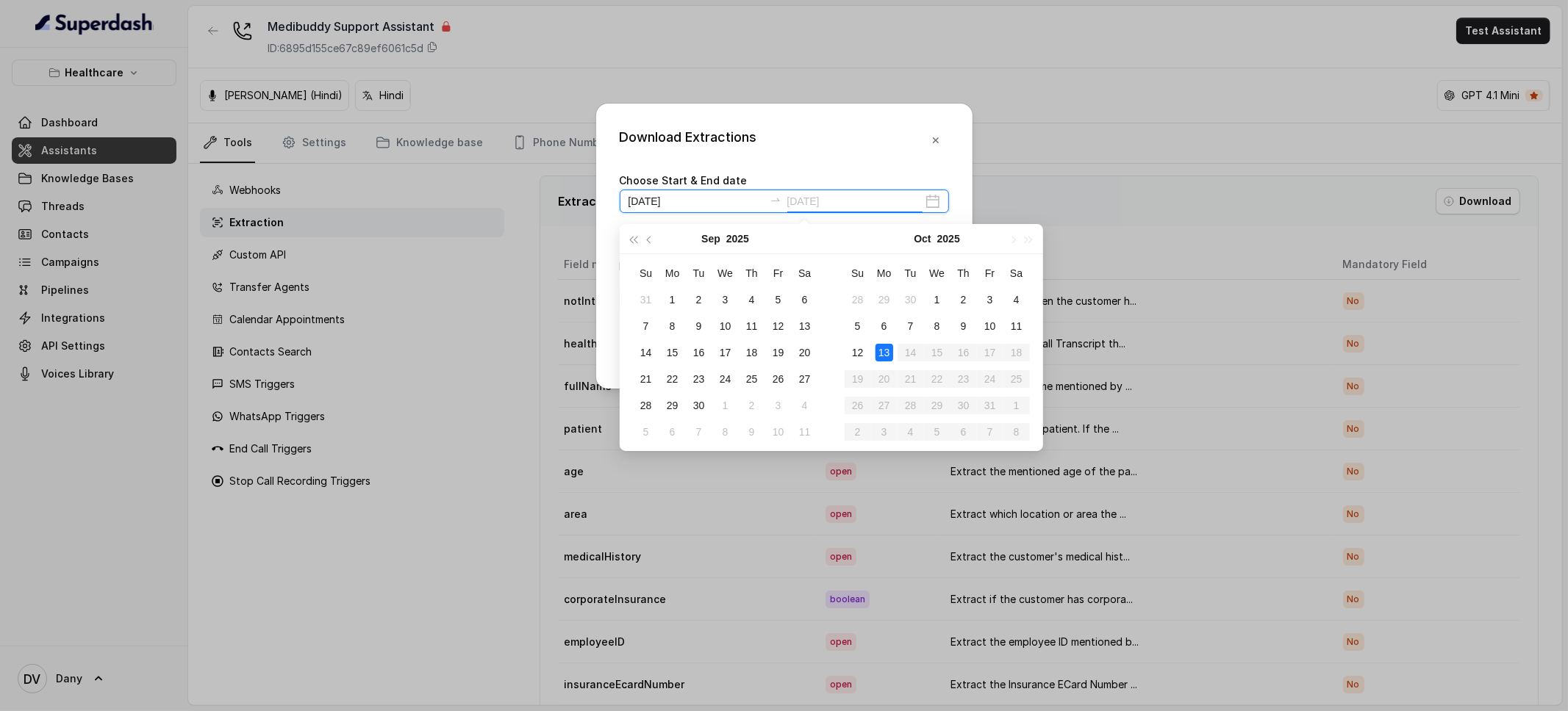
type input "[DATE]"
click at [888, 358] on div "13" at bounding box center [884, 352] width 18 height 18
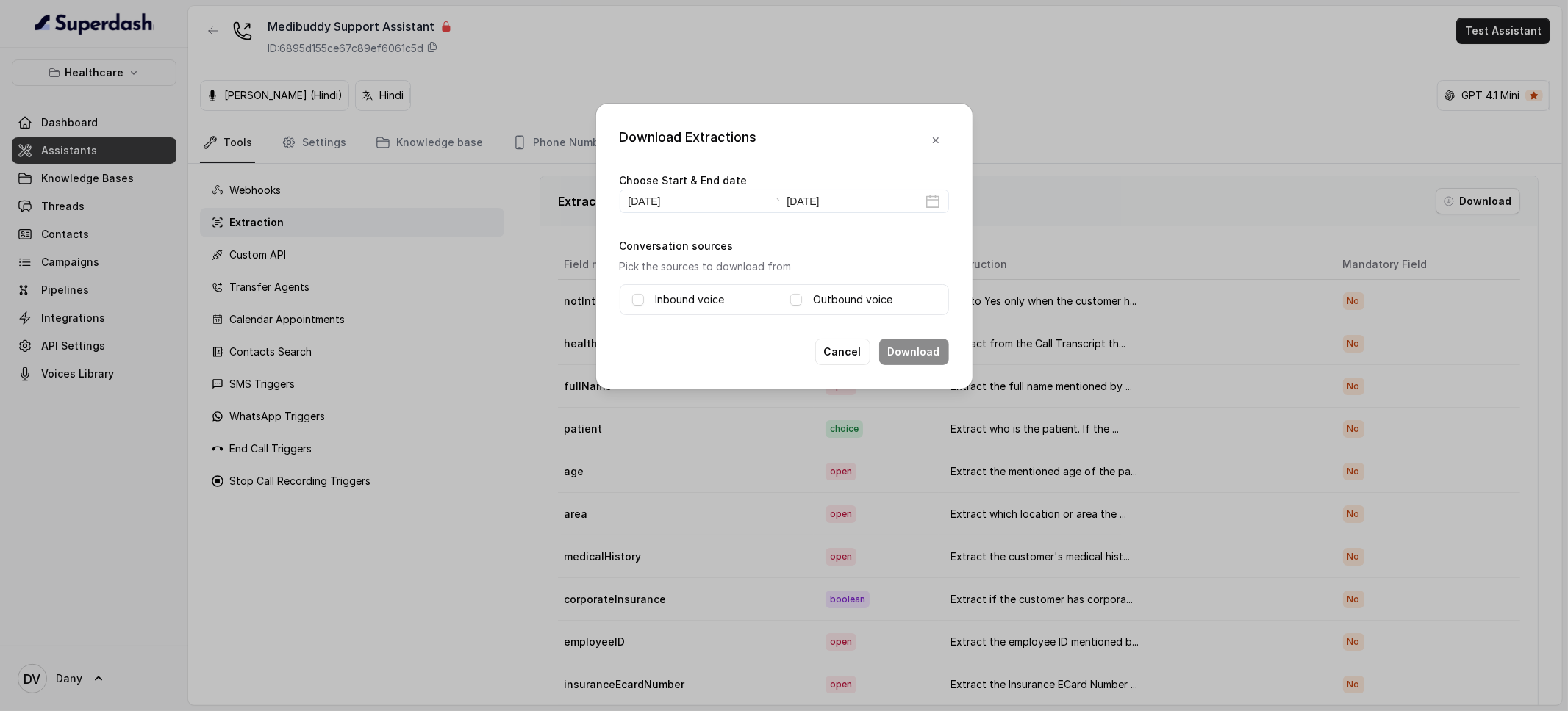
click at [666, 298] on label "Inbound voice" at bounding box center [690, 299] width 69 height 18
click at [886, 306] on label "Outbound voice" at bounding box center [853, 299] width 80 height 18
click at [918, 363] on button "Download" at bounding box center [914, 352] width 70 height 26
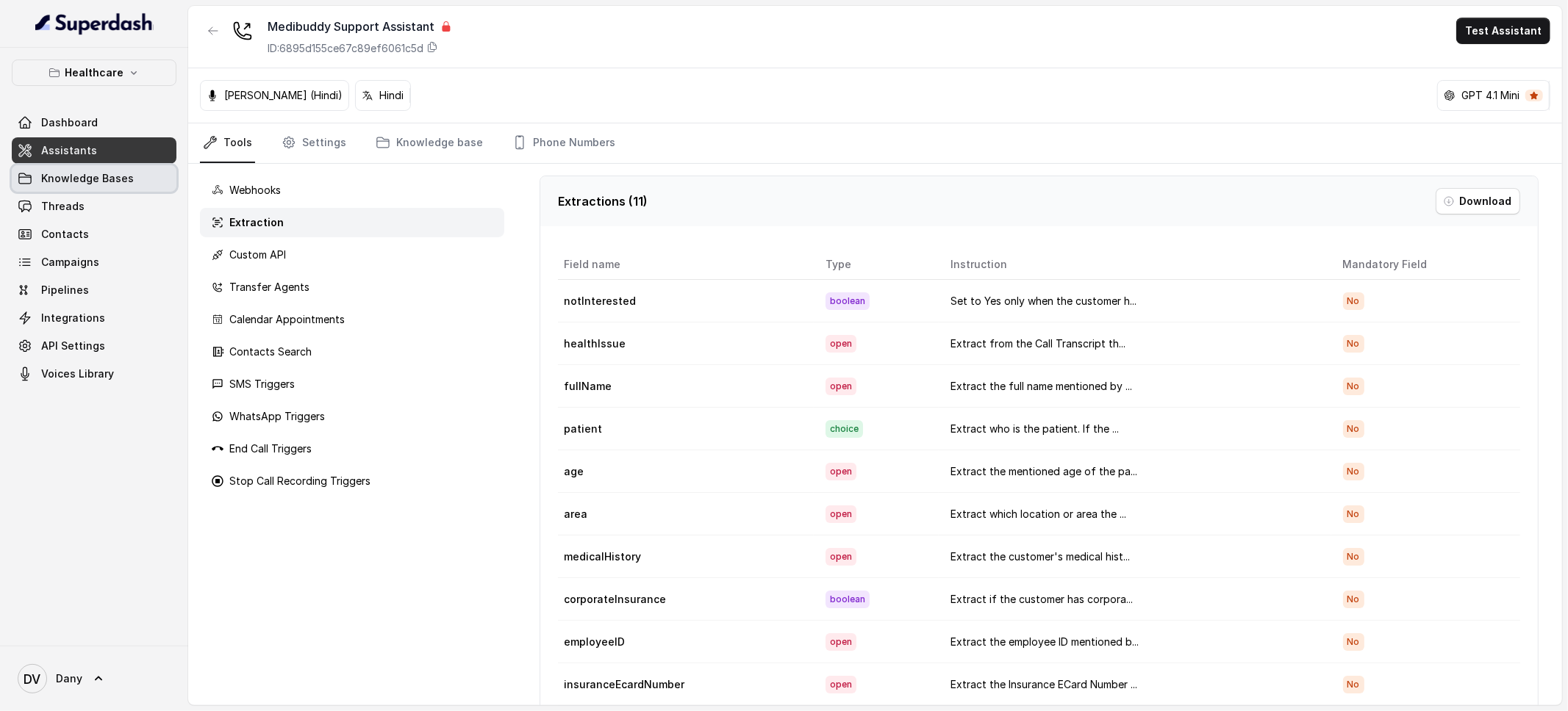
click at [111, 172] on span "Knowledge Bases" at bounding box center [87, 179] width 93 height 15
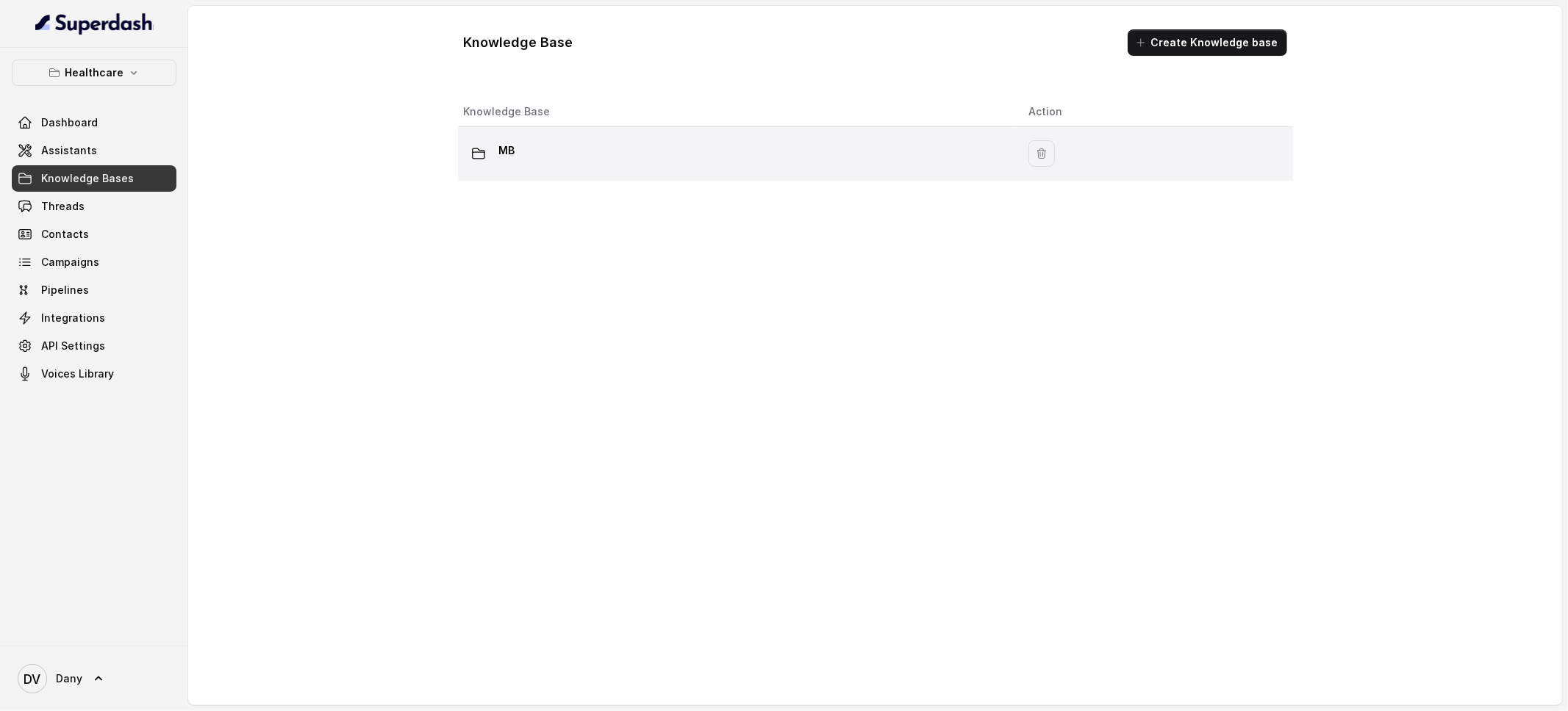
click at [571, 158] on div "MB" at bounding box center [735, 154] width 542 height 29
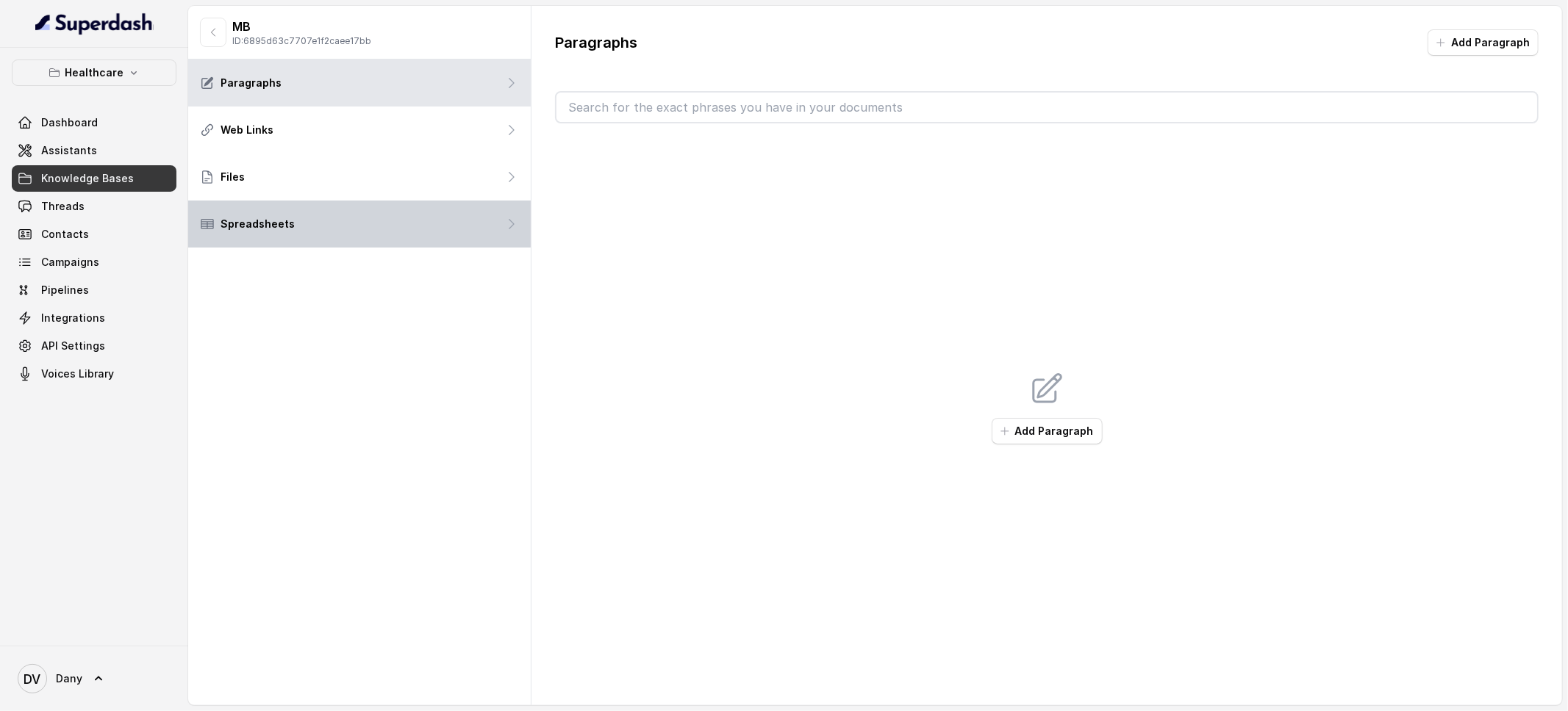
click at [346, 216] on div "Spreadsheets" at bounding box center [359, 224] width 343 height 47
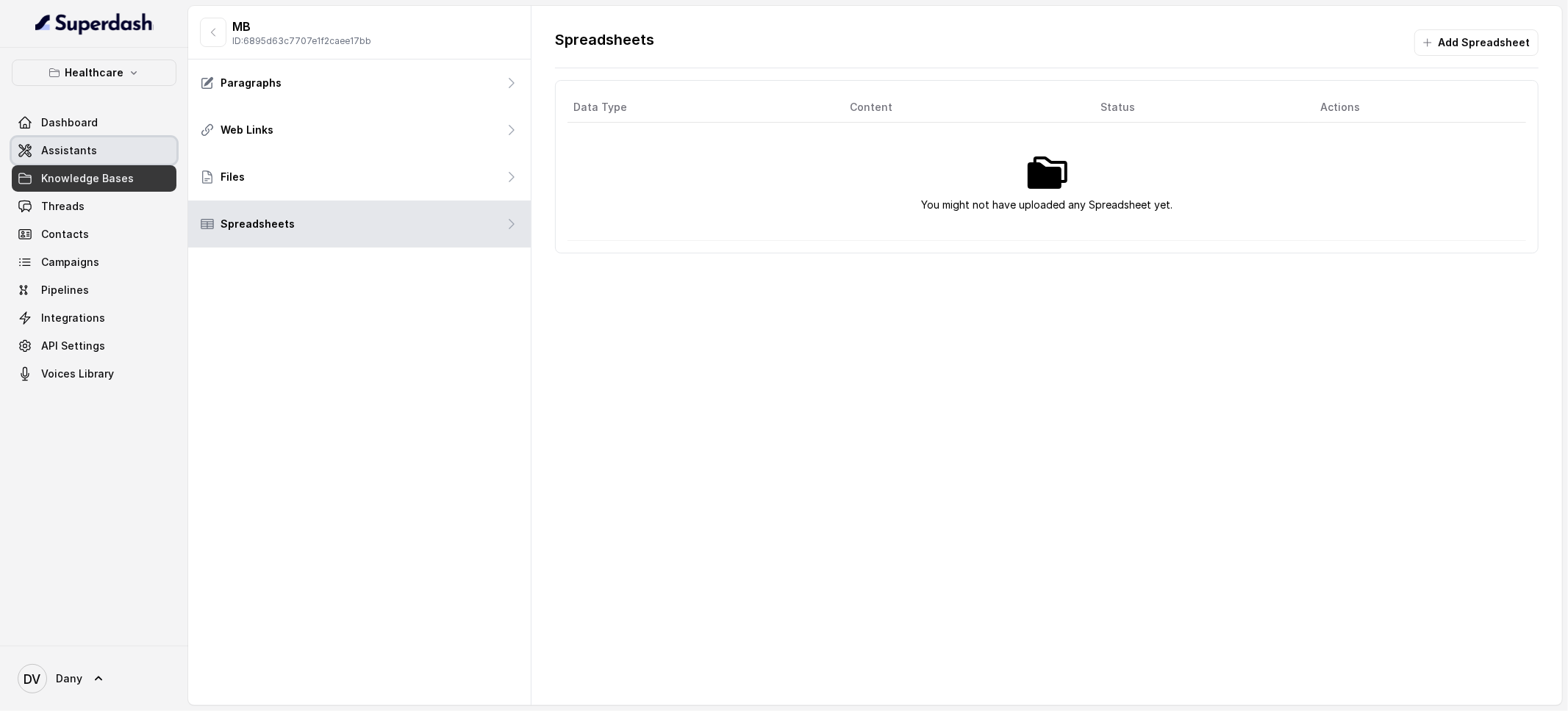
click at [138, 139] on link "Assistants" at bounding box center [94, 151] width 165 height 26
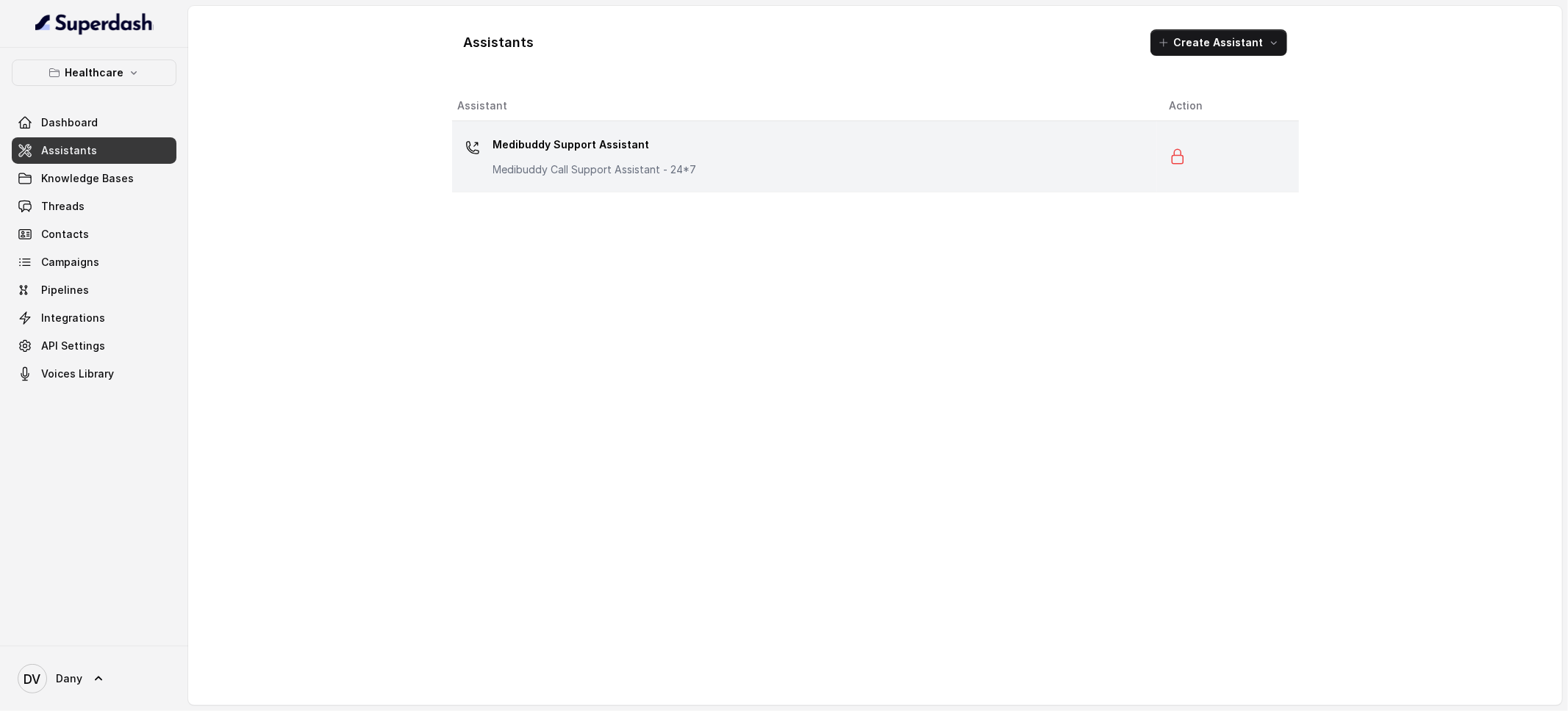
click at [575, 170] on p "Medibuddy Call Support Assistant - 24*7" at bounding box center [595, 169] width 203 height 15
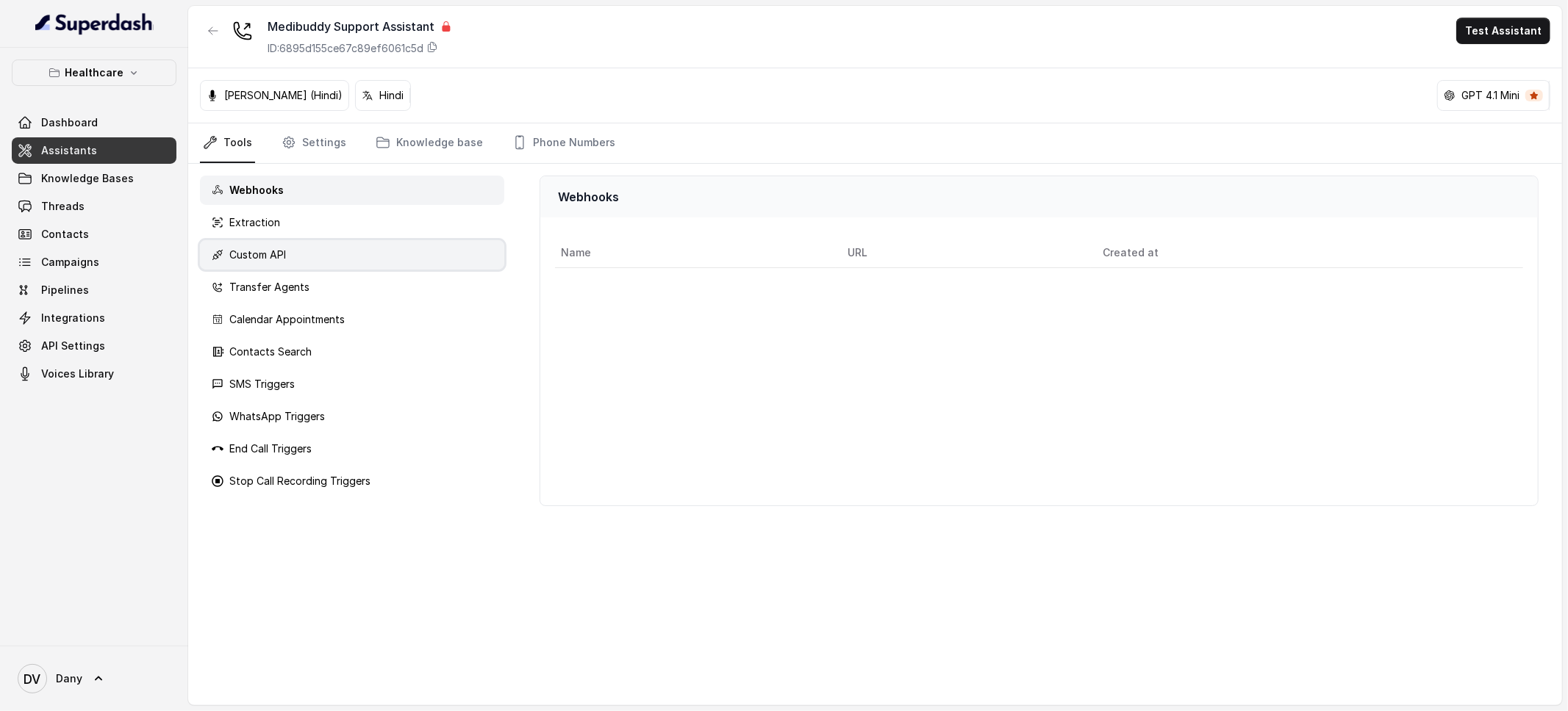
click at [276, 260] on p "Custom API" at bounding box center [257, 254] width 56 height 15
click at [1509, 100] on p "GPT 4.1 Mini" at bounding box center [1490, 95] width 58 height 15
click at [1430, 93] on div "[PERSON_NAME] (Hindi) Hindi GPT 4.1 Mini" at bounding box center [874, 95] width 1374 height 55
click at [70, 160] on link "Assistants" at bounding box center [94, 151] width 165 height 26
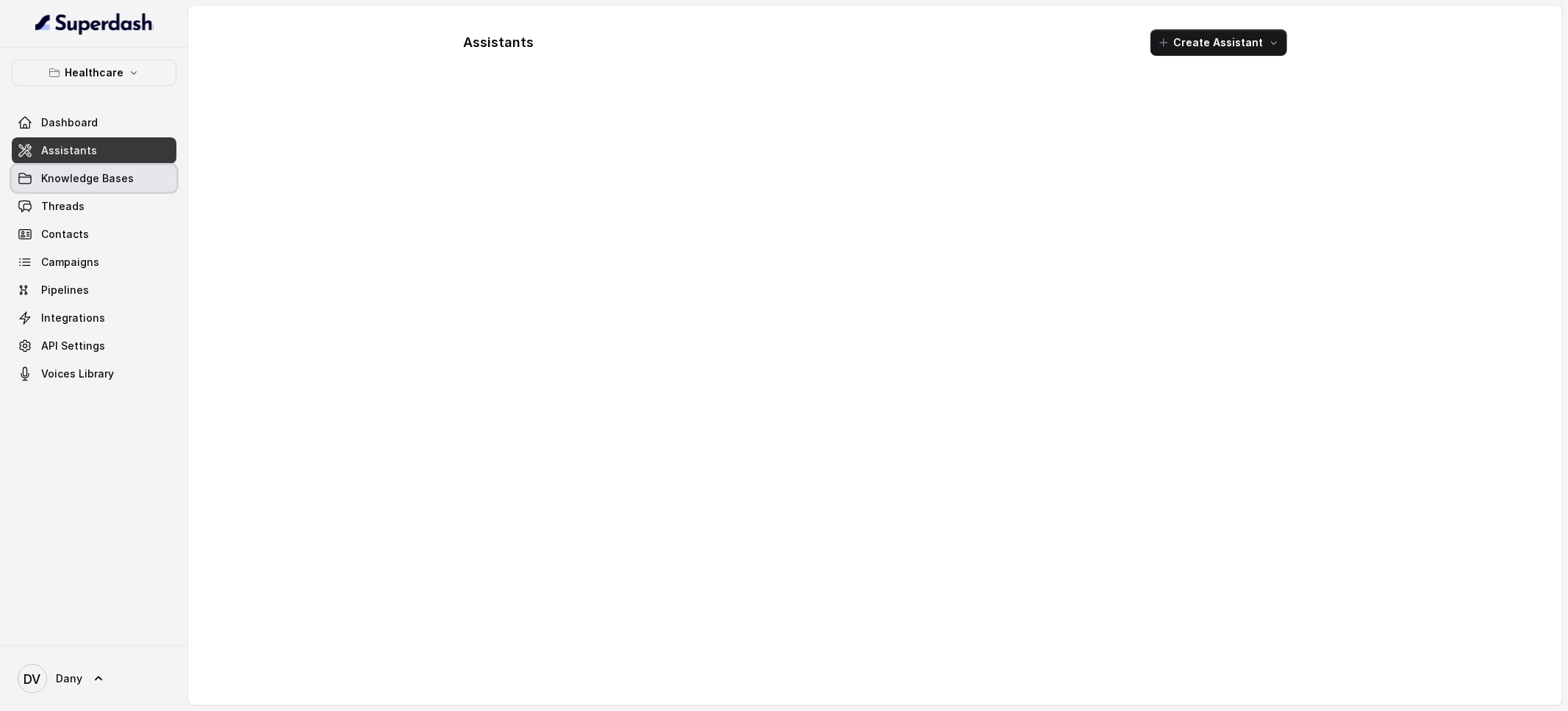
click at [75, 177] on span "Knowledge Bases" at bounding box center [87, 179] width 93 height 15
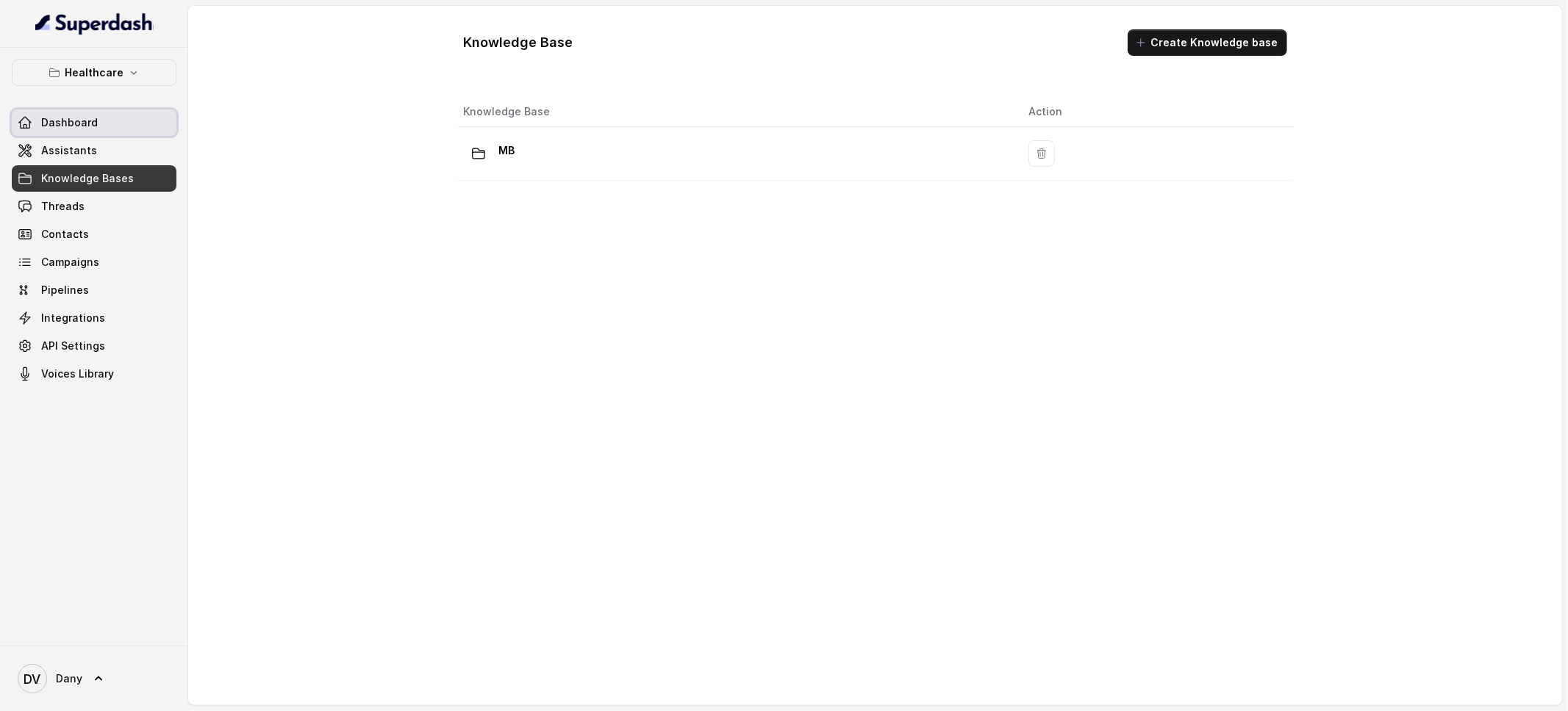
click at [46, 126] on span "Dashboard" at bounding box center [69, 122] width 56 height 15
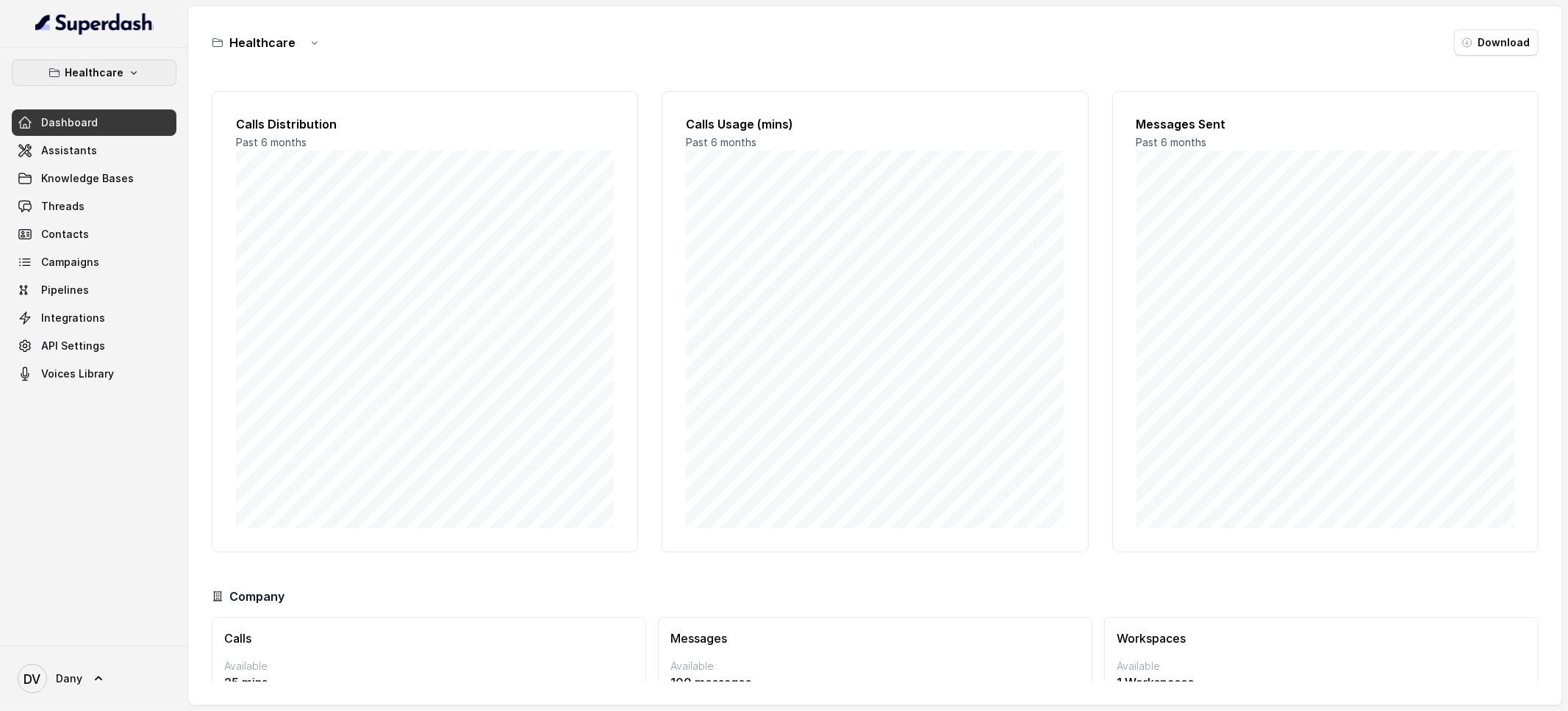
click at [78, 81] on p "Healthcare" at bounding box center [94, 73] width 59 height 18
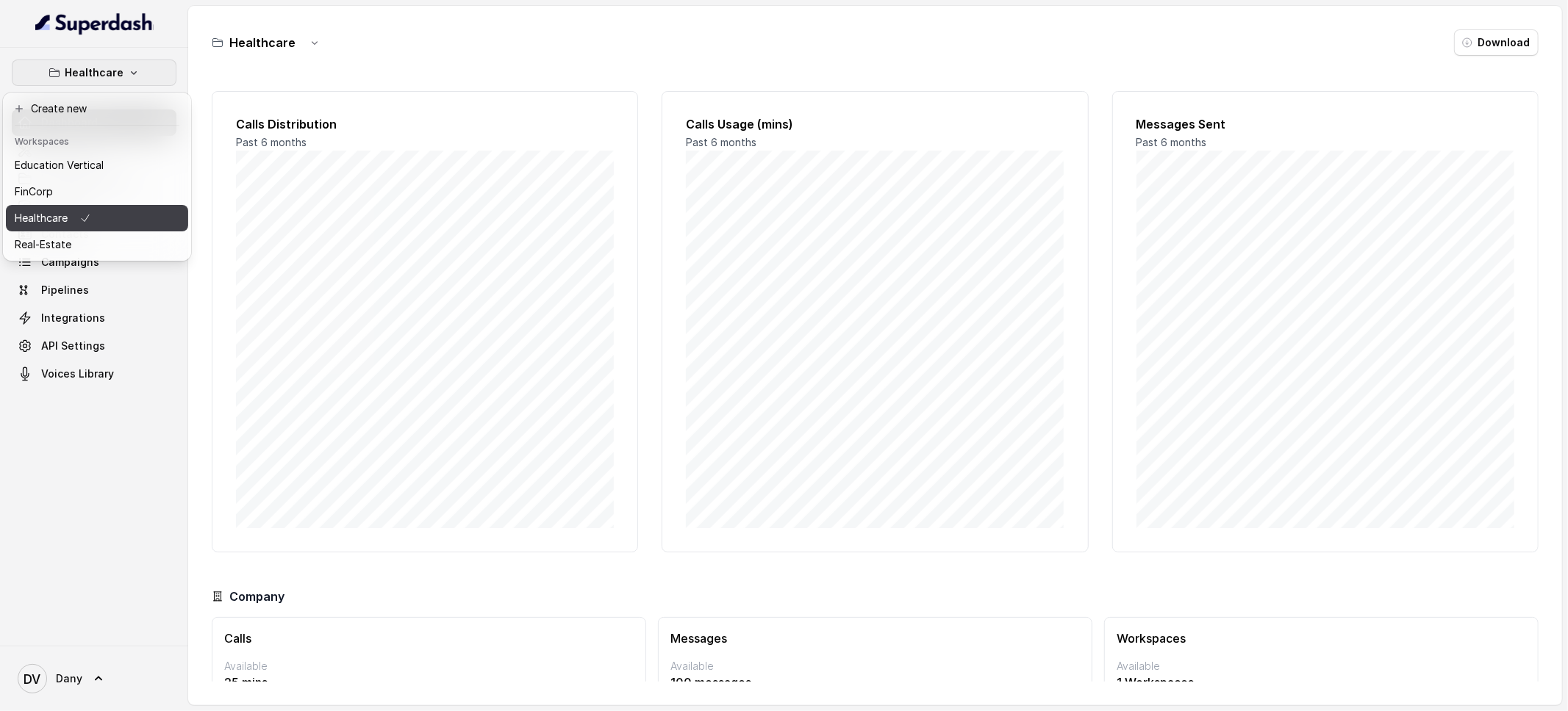
click at [66, 224] on p "Healthcare" at bounding box center [41, 218] width 53 height 18
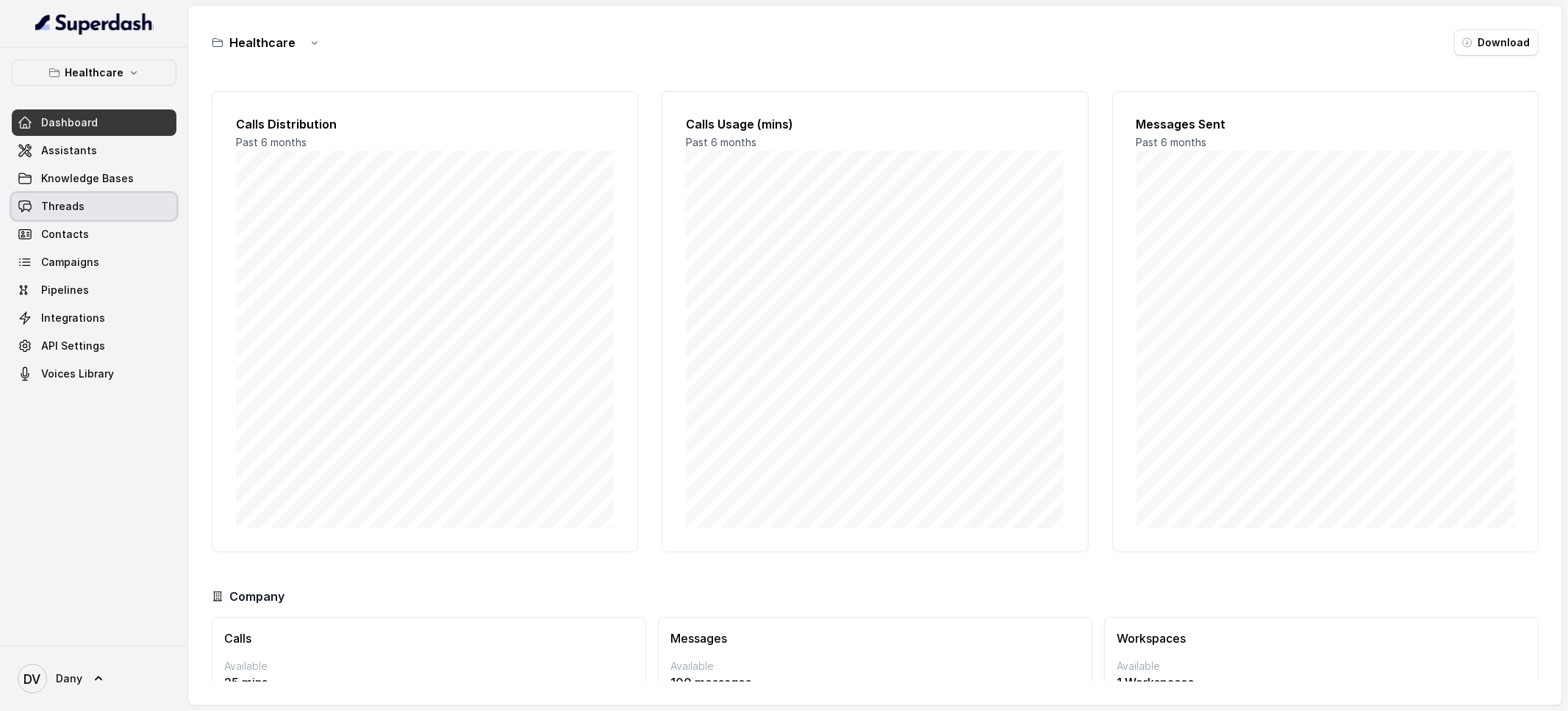
click at [67, 199] on span "Threads" at bounding box center [63, 206] width 43 height 15
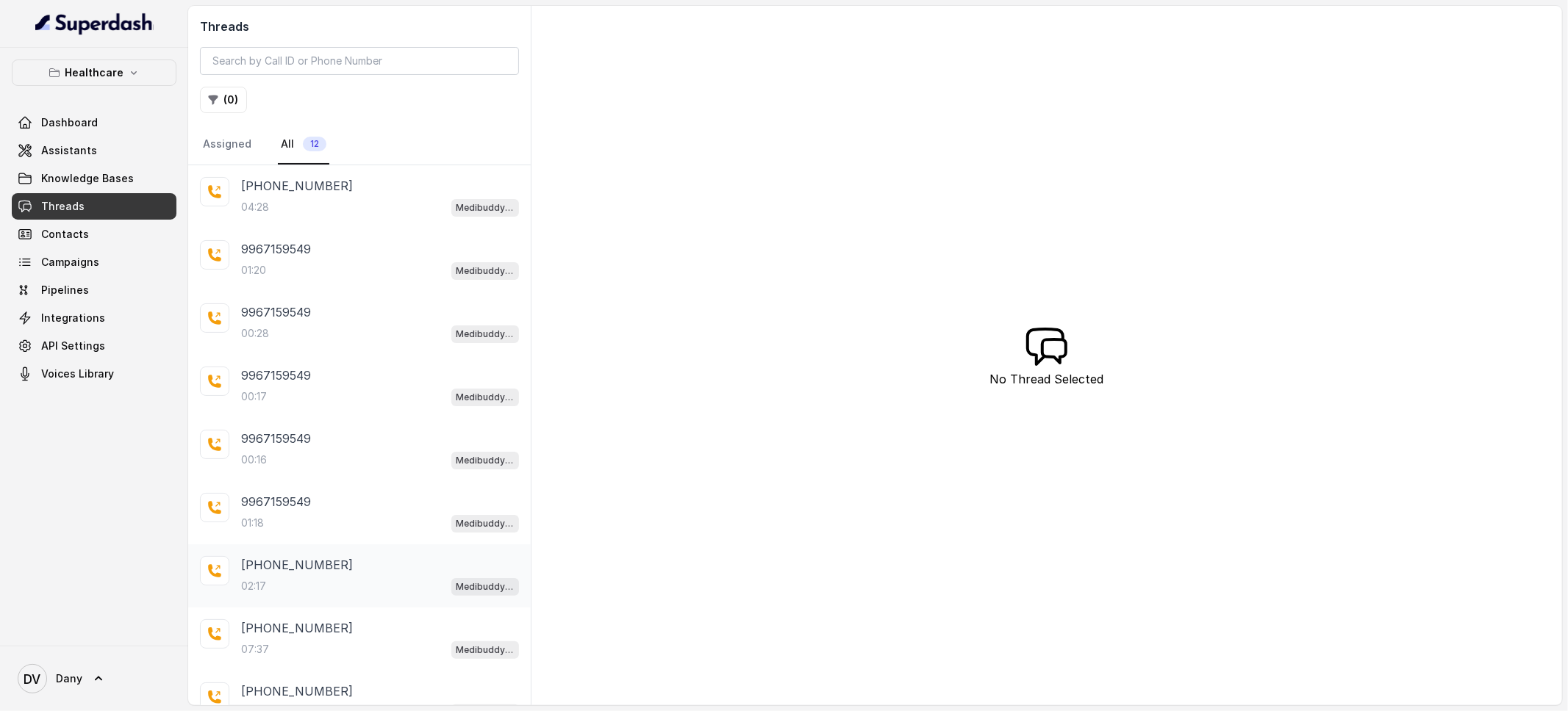
scroll to position [152, 0]
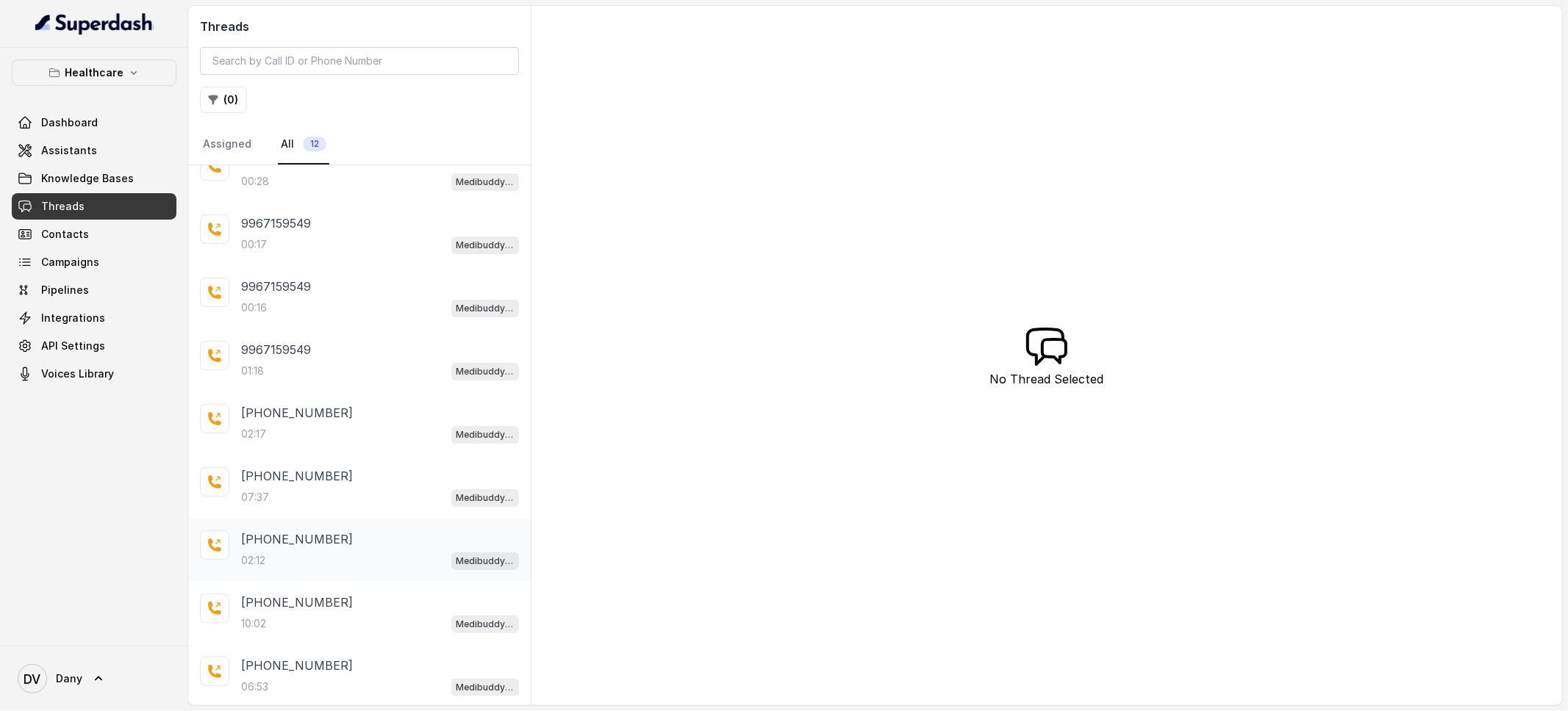
click at [349, 556] on div "02:12 Medibuddy Support Assistant" at bounding box center [380, 560] width 278 height 19
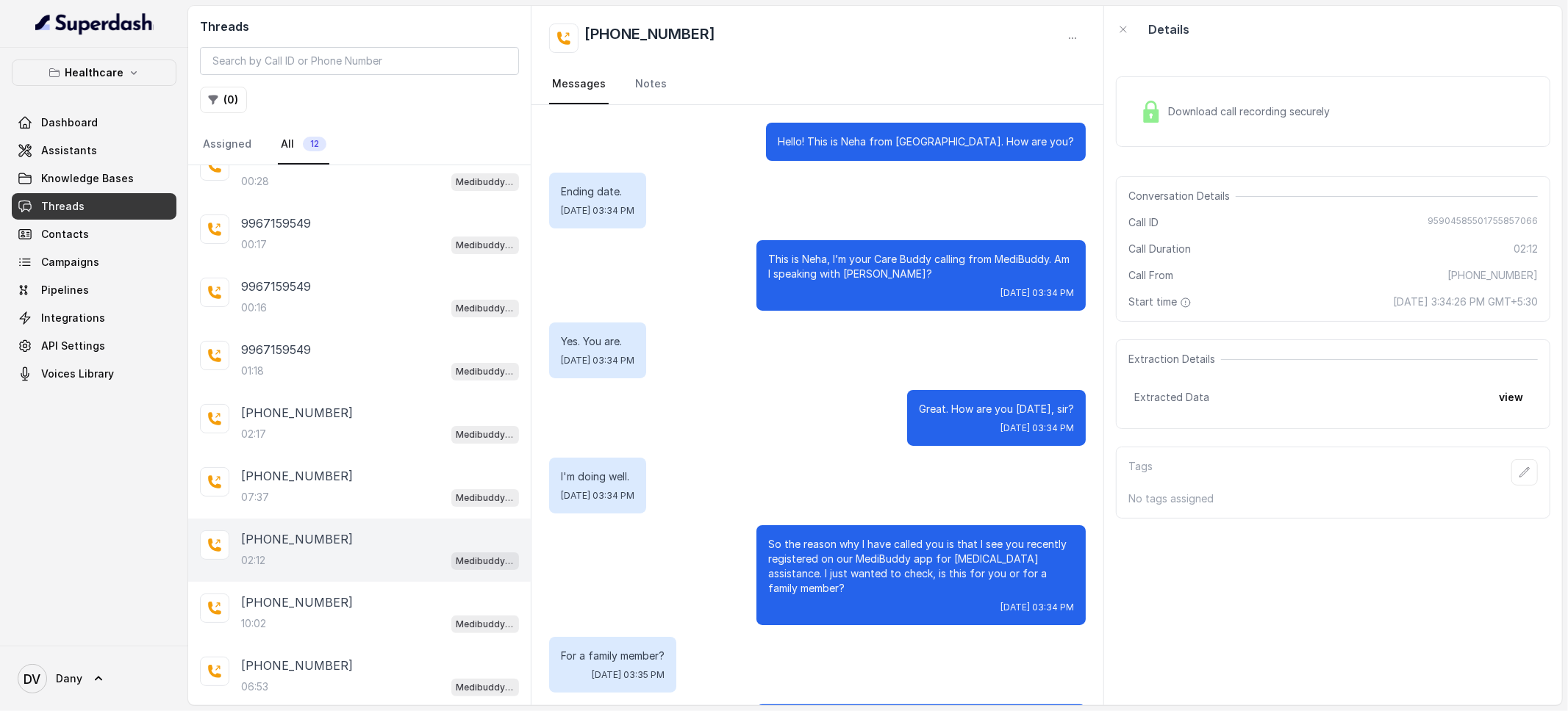
click at [1179, 108] on span "Download call recording securely" at bounding box center [1252, 111] width 168 height 15
